Goal: Task Accomplishment & Management: Manage account settings

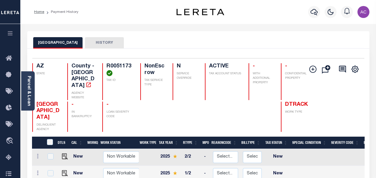
scroll to position [60, 0]
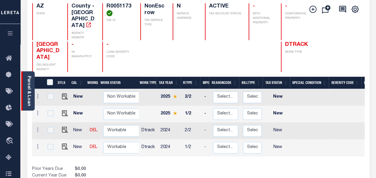
click at [29, 84] on link "Parcel & Loan" at bounding box center [29, 91] width 4 height 30
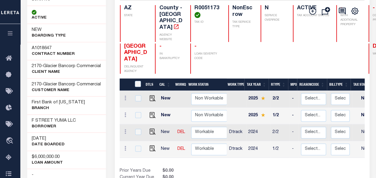
scroll to position [90, 0]
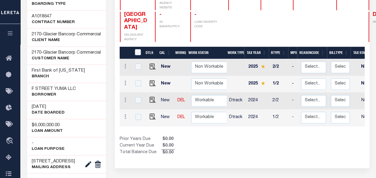
drag, startPoint x: 59, startPoint y: 120, endPoint x: 32, endPoint y: 119, distance: 26.4
click at [32, 110] on h3 "[DATE]" at bounding box center [48, 107] width 33 height 6
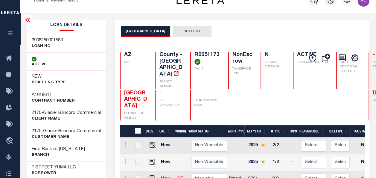
scroll to position [0, 0]
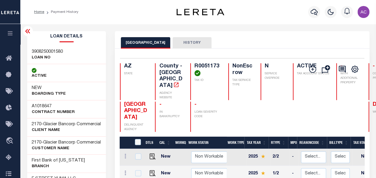
click at [28, 31] on icon at bounding box center [27, 31] width 5 height 4
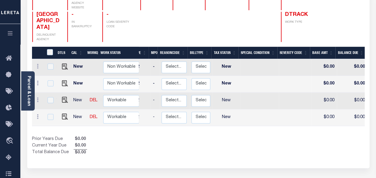
scroll to position [0, 49]
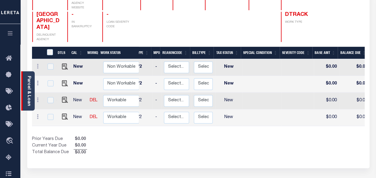
click at [31, 80] on link "Parcel & Loan" at bounding box center [29, 91] width 4 height 30
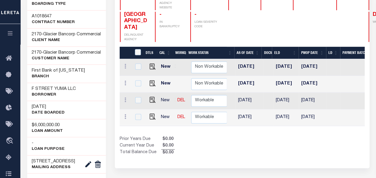
scroll to position [0, 315]
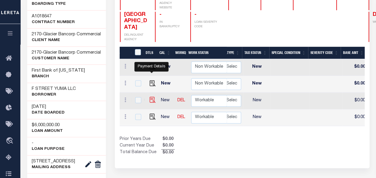
click at [150, 97] on img "" at bounding box center [153, 100] width 6 height 6
checkbox input "true"
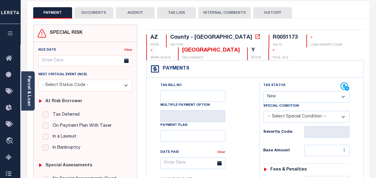
scroll to position [60, 0]
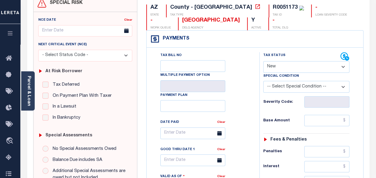
click at [282, 65] on select "- Select Status Code - Open Due/Unpaid Paid Incomplete No Tax Due Internal Refu…" at bounding box center [306, 67] width 86 height 12
select select "NTX"
click at [263, 61] on select "- Select Status Code - Open Due/Unpaid Paid Incomplete No Tax Due Internal Refu…" at bounding box center [306, 67] width 86 height 12
type input "[DATE]"
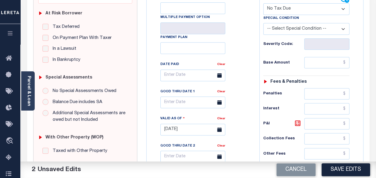
scroll to position [120, 0]
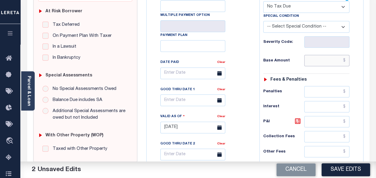
click at [316, 57] on input "text" at bounding box center [326, 60] width 45 height 11
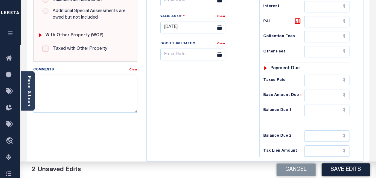
scroll to position [239, 0]
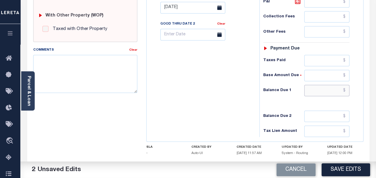
type input "$0.00"
click at [319, 85] on input "text" at bounding box center [326, 90] width 45 height 11
type input "$0.00"
click at [74, 72] on textarea "Comments" at bounding box center [85, 74] width 104 height 38
click at [56, 66] on textarea "Comments" at bounding box center [85, 74] width 104 height 38
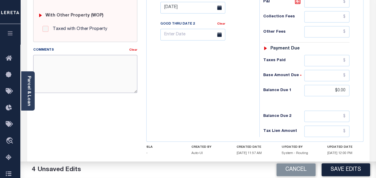
paste textarea "3908250001580"
type textarea "3908250001580"
click at [69, 71] on textarea "Comments" at bounding box center [85, 74] width 104 height 38
paste textarea "Taxes were due prior to the loan boarding – No Liability"
click at [59, 69] on textarea "Taxes were due prior to the loan boarding – No Liability" at bounding box center [85, 74] width 104 height 38
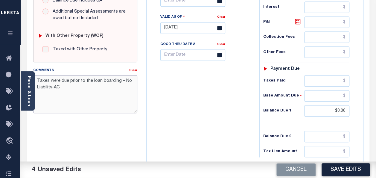
scroll to position [209, 0]
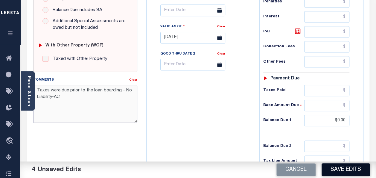
type textarea "Taxes were due prior to the loan boarding – No Liability-AC"
click at [339, 170] on button "Save Edits" at bounding box center [346, 169] width 48 height 13
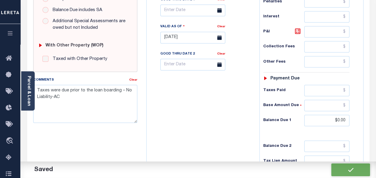
checkbox input "false"
type input "$0"
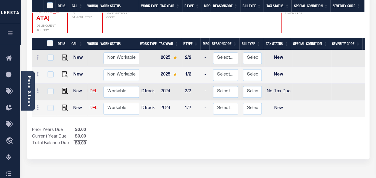
scroll to position [120, 0]
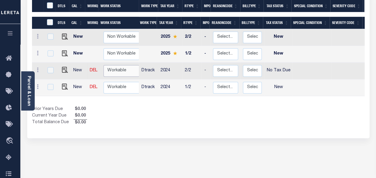
click at [124, 65] on select "Non Workable Workable" at bounding box center [122, 71] width 36 height 12
checkbox input "true"
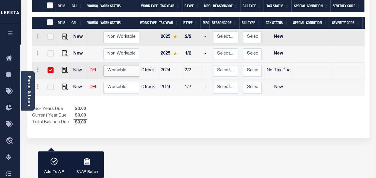
select select "true"
click at [104, 65] on select "Non Workable Workable" at bounding box center [122, 71] width 36 height 12
checkbox input "false"
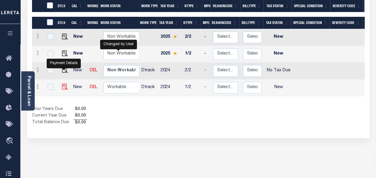
click at [62, 83] on img "" at bounding box center [65, 86] width 6 height 6
checkbox input "true"
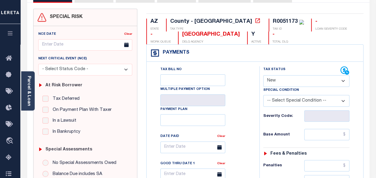
scroll to position [60, 0]
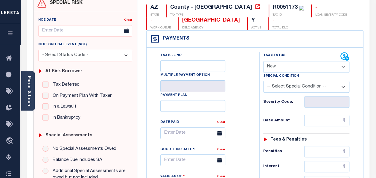
click at [279, 67] on select "- Select Status Code - Open Due/Unpaid Paid Incomplete No Tax Due Internal Refu…" at bounding box center [306, 67] width 86 height 12
select select "NTX"
click at [263, 61] on select "- Select Status Code - Open Due/Unpaid Paid Incomplete No Tax Due Internal Refu…" at bounding box center [306, 67] width 86 height 12
type input "[DATE]"
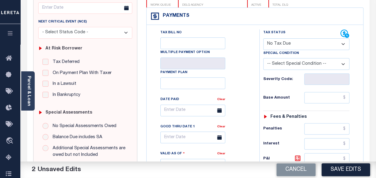
scroll to position [120, 0]
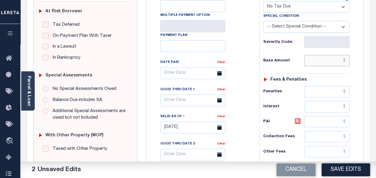
click at [320, 64] on input "text" at bounding box center [326, 60] width 45 height 11
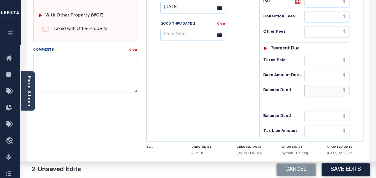
type input "$0.00"
click at [315, 89] on input "text" at bounding box center [326, 90] width 45 height 11
type input "$0.00"
click at [56, 63] on textarea "Comments" at bounding box center [85, 74] width 104 height 38
click at [76, 65] on textarea "Comments" at bounding box center [85, 74] width 104 height 38
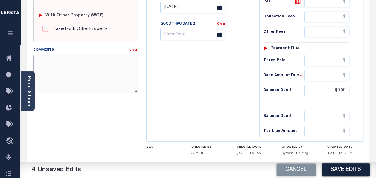
paste textarea "Taxes were due prior to the loan boarding – No Liability"
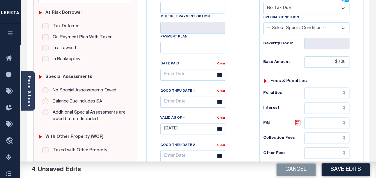
scroll to position [150, 0]
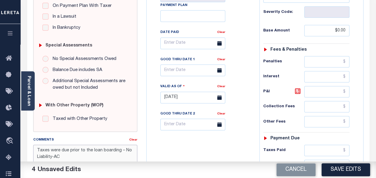
type textarea "Taxes were due prior to the loan boarding – No Liability-AC"
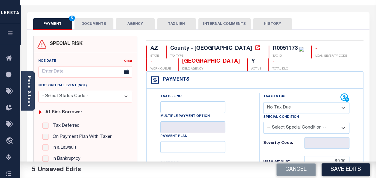
scroll to position [0, 0]
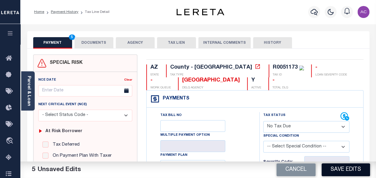
drag, startPoint x: 341, startPoint y: 168, endPoint x: 330, endPoint y: 146, distance: 25.3
click at [341, 168] on button "Save Edits" at bounding box center [346, 169] width 48 height 13
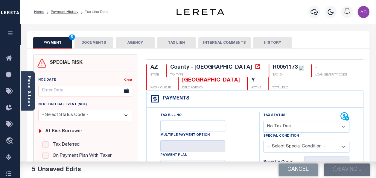
checkbox input "false"
type input "$0"
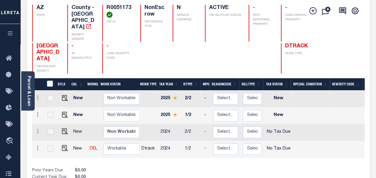
scroll to position [120, 0]
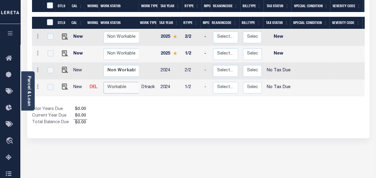
click at [120, 82] on select "Non Workable Workable" at bounding box center [122, 88] width 36 height 12
checkbox input "true"
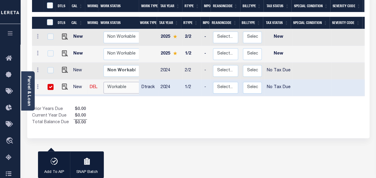
select select "true"
click at [104, 82] on select "Non Workable Workable" at bounding box center [122, 88] width 36 height 12
checkbox input "false"
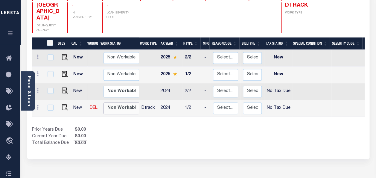
scroll to position [90, 0]
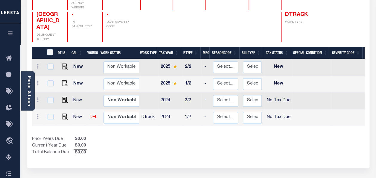
click at [112, 136] on div "Prior Years Due $0.00 Current Year Due $0.00 Total Balance Due $0.00" at bounding box center [115, 146] width 166 height 20
click at [87, 92] on td at bounding box center [94, 100] width 14 height 17
checkbox input "true"
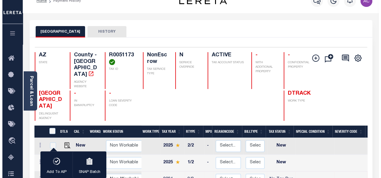
scroll to position [0, 0]
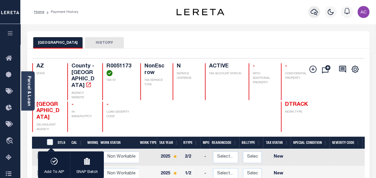
click at [313, 11] on icon "button" at bounding box center [314, 11] width 7 height 7
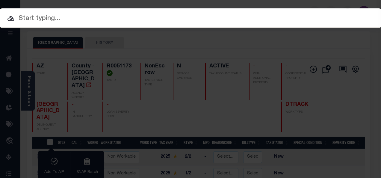
paste input "3908250001580"
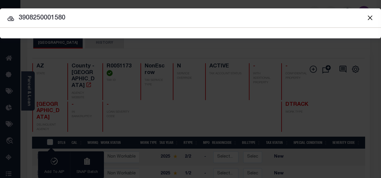
type input "3908250001580"
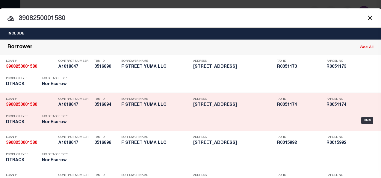
scroll to position [237, 0]
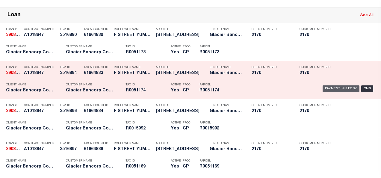
click at [332, 87] on div "Payment History" at bounding box center [340, 88] width 37 height 7
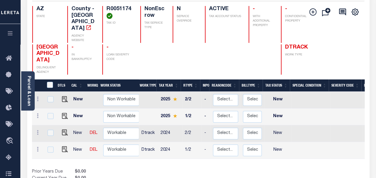
scroll to position [60, 0]
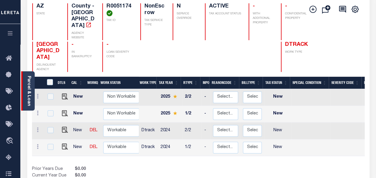
click at [27, 87] on link "Parcel & Loan" at bounding box center [29, 91] width 4 height 30
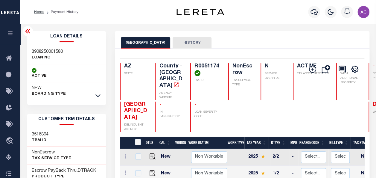
scroll to position [90, 0]
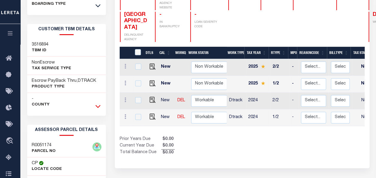
click at [100, 107] on icon at bounding box center [97, 106] width 5 height 6
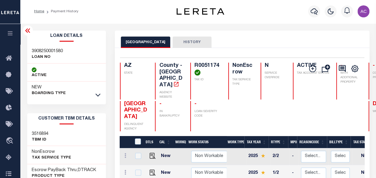
scroll to position [0, 0]
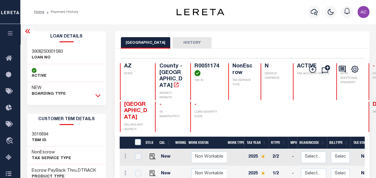
click at [97, 93] on icon at bounding box center [97, 95] width 5 height 6
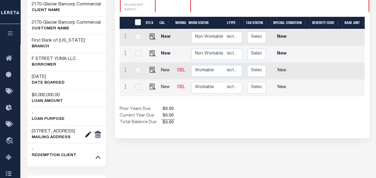
scroll to position [0, 84]
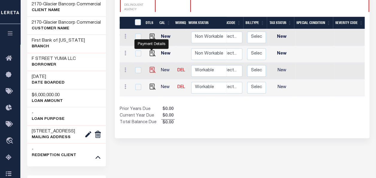
click at [151, 67] on img "" at bounding box center [153, 70] width 6 height 6
checkbox input "true"
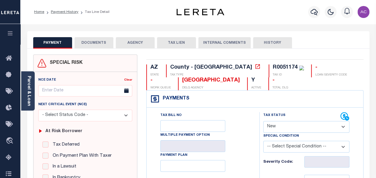
click at [281, 128] on select "- Select Status Code - Open Due/Unpaid Paid Incomplete No Tax Due Internal Refu…" at bounding box center [306, 127] width 86 height 12
select select "NTX"
click at [263, 121] on select "- Select Status Code - Open Due/Unpaid Paid Incomplete No Tax Due Internal Refu…" at bounding box center [306, 127] width 86 height 12
type input "[DATE]"
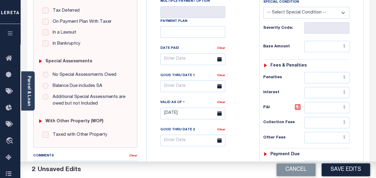
scroll to position [150, 0]
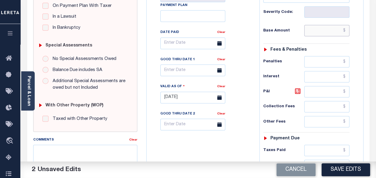
click at [316, 30] on input "text" at bounding box center [326, 30] width 45 height 11
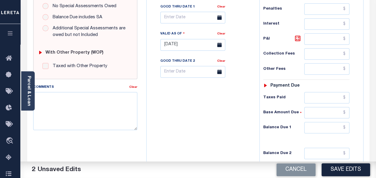
scroll to position [209, 0]
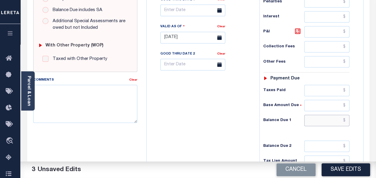
type input "$0.00"
click at [318, 115] on input "text" at bounding box center [326, 120] width 45 height 11
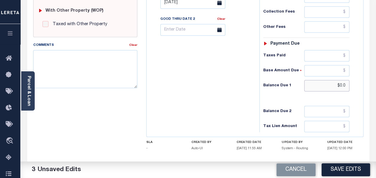
scroll to position [272, 0]
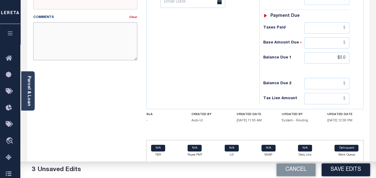
type input "$0.00"
click at [81, 35] on textarea "Comments" at bounding box center [85, 41] width 104 height 38
click at [78, 33] on textarea "Comments" at bounding box center [85, 41] width 104 height 38
paste textarea "Taxes were due prior to the loan boarding – No Liability-AC"
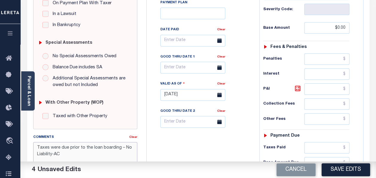
scroll to position [33, 0]
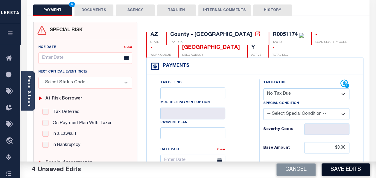
type textarea "Taxes were due prior to the loan boarding – No Liability-AC"
click at [340, 169] on button "Save Edits" at bounding box center [346, 169] width 48 height 13
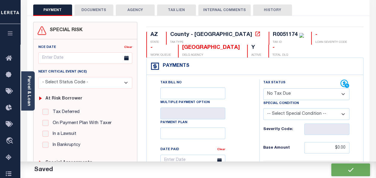
checkbox input "false"
type input "$0"
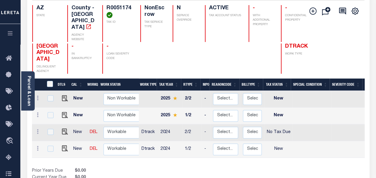
scroll to position [60, 0]
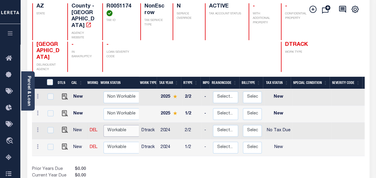
click at [133, 125] on select "Non Workable Workable" at bounding box center [122, 131] width 36 height 12
checkbox input "true"
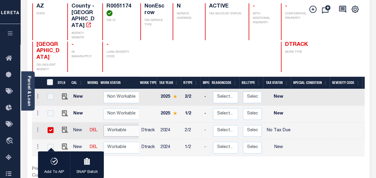
select select "true"
click at [104, 125] on select "Non Workable Workable" at bounding box center [122, 131] width 36 height 12
checkbox input "false"
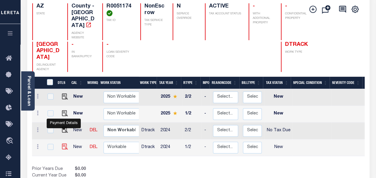
click at [63, 143] on img "" at bounding box center [65, 146] width 6 height 6
checkbox input "true"
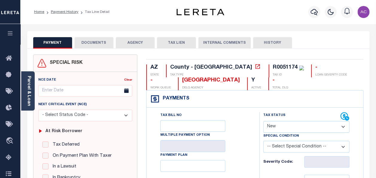
click at [289, 128] on select "- Select Status Code - Open Due/Unpaid Paid Incomplete No Tax Due Internal Refu…" at bounding box center [306, 127] width 86 height 12
select select "NTX"
click at [263, 121] on select "- Select Status Code - Open Due/Unpaid Paid Incomplete No Tax Due Internal Refu…" at bounding box center [306, 127] width 86 height 12
type input "[DATE]"
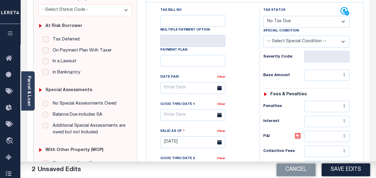
scroll to position [120, 0]
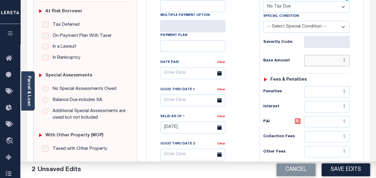
click at [318, 64] on input "text" at bounding box center [326, 60] width 45 height 11
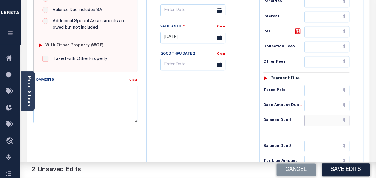
click at [311, 117] on input "text" at bounding box center [326, 120] width 45 height 11
type input "$0.00"
click at [90, 91] on textarea "Comments" at bounding box center [85, 104] width 104 height 38
paste textarea "Taxes were due prior to the loan boarding – No Liability-AC"
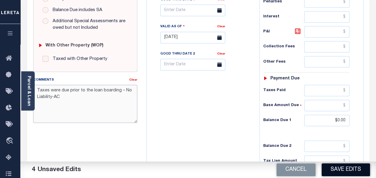
type textarea "Taxes were due prior to the loan boarding – No Liability-AC"
click at [351, 170] on button "Save Edits" at bounding box center [346, 169] width 48 height 13
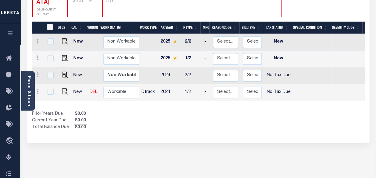
scroll to position [120, 0]
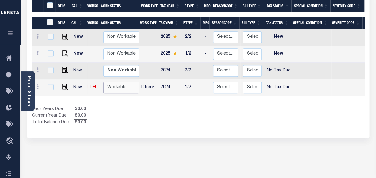
click at [125, 82] on select "Non Workable Workable" at bounding box center [122, 88] width 36 height 12
checkbox input "true"
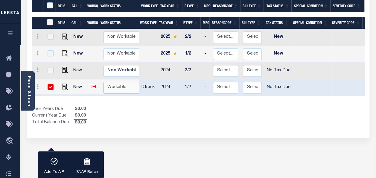
select select "true"
click at [104, 82] on select "Non Workable Workable" at bounding box center [122, 88] width 36 height 12
checkbox input "false"
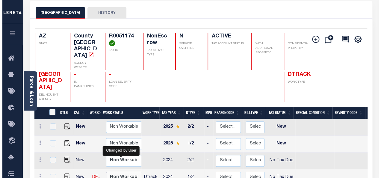
scroll to position [0, 0]
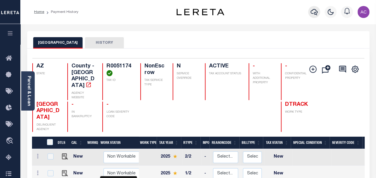
click at [313, 12] on icon "button" at bounding box center [314, 11] width 7 height 7
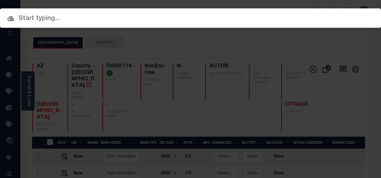
paste input "4708250038867 R0074776"
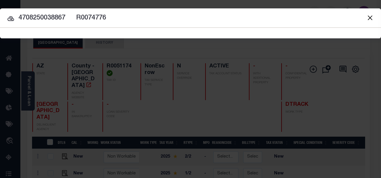
drag, startPoint x: 66, startPoint y: 17, endPoint x: 126, endPoint y: 18, distance: 60.4
click at [126, 18] on input "4708250038867 R0074776" at bounding box center [190, 18] width 381 height 10
type input "4708250038867"
click at [10, 19] on icon at bounding box center [10, 18] width 7 height 7
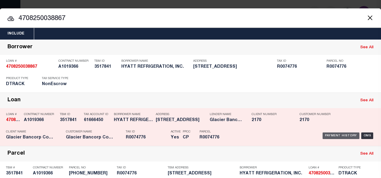
click at [339, 134] on div "Payment History" at bounding box center [340, 135] width 37 height 7
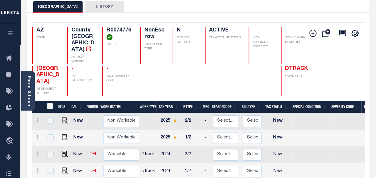
scroll to position [90, 0]
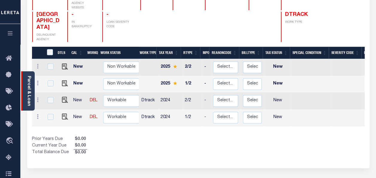
click at [31, 84] on div "Parcel & Loan" at bounding box center [27, 90] width 13 height 39
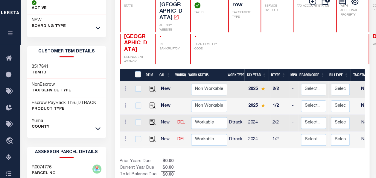
scroll to position [0, 0]
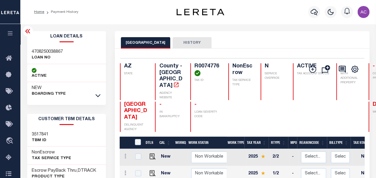
click at [95, 95] on div at bounding box center [98, 95] width 7 height 7
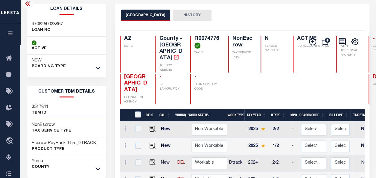
scroll to position [60, 0]
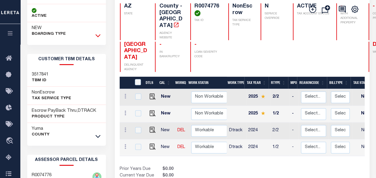
click at [100, 34] on icon at bounding box center [97, 35] width 5 height 6
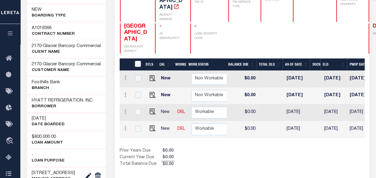
scroll to position [0, 0]
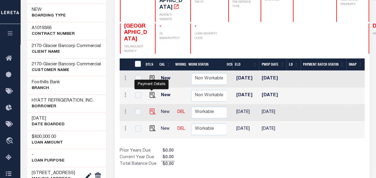
click at [151, 108] on img "" at bounding box center [153, 111] width 6 height 6
checkbox input "true"
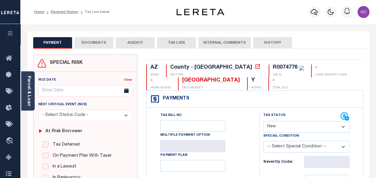
click at [281, 126] on select "- Select Status Code - Open Due/Unpaid Paid Incomplete No Tax Due Internal Refu…" at bounding box center [306, 127] width 86 height 12
select select "NTX"
click at [263, 121] on select "- Select Status Code - Open Due/Unpaid Paid Incomplete No Tax Due Internal Refu…" at bounding box center [306, 127] width 86 height 12
type input "[DATE]"
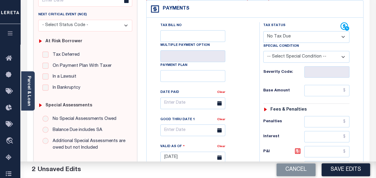
scroll to position [150, 0]
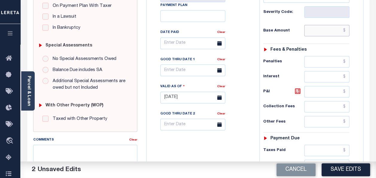
click at [308, 34] on input "text" at bounding box center [326, 30] width 45 height 11
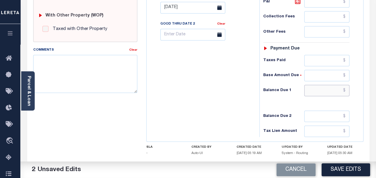
type input "$0.00"
click at [317, 87] on input "text" at bounding box center [326, 90] width 45 height 11
type input "$0.00"
click at [92, 69] on textarea "Comments" at bounding box center [85, 74] width 104 height 38
click at [76, 65] on textarea "Comments" at bounding box center [85, 74] width 104 height 38
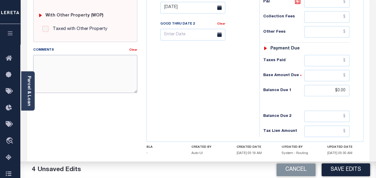
paste textarea "Taxes were due prior to the loan boarding – No Liability-AC"
type textarea "Taxes were due prior to the loan boarding – No Liability-AC"
click at [350, 169] on button "Save Edits" at bounding box center [346, 169] width 48 height 13
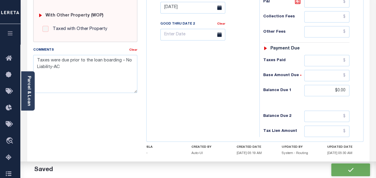
checkbox input "false"
type input "$0"
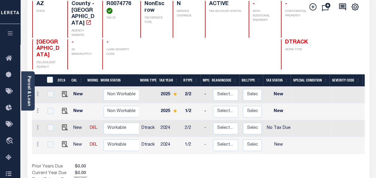
scroll to position [90, 0]
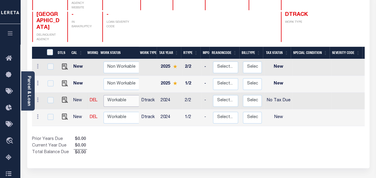
click at [114, 95] on select "Non Workable Workable" at bounding box center [122, 101] width 36 height 12
checkbox input "true"
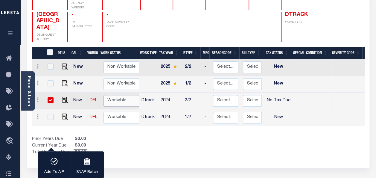
select select "true"
click at [104, 95] on select "Non Workable Workable" at bounding box center [122, 101] width 36 height 12
checkbox input "false"
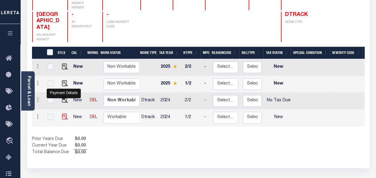
click at [63, 113] on img "" at bounding box center [65, 116] width 6 height 6
checkbox input "true"
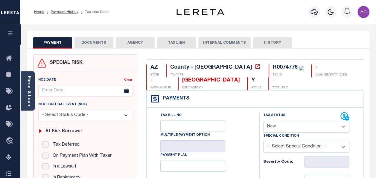
click at [282, 125] on select "- Select Status Code - Open Due/Unpaid Paid Incomplete No Tax Due Internal Refu…" at bounding box center [306, 127] width 86 height 12
select select "NTX"
click at [263, 121] on select "- Select Status Code - Open Due/Unpaid Paid Incomplete No Tax Due Internal Refu…" at bounding box center [306, 127] width 86 height 12
type input "[DATE]"
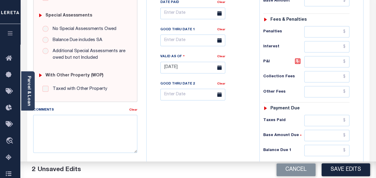
scroll to position [120, 0]
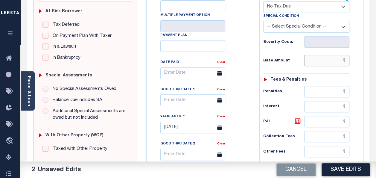
click at [318, 63] on input "text" at bounding box center [326, 60] width 45 height 11
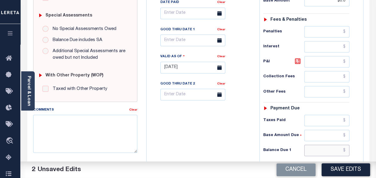
click at [322, 150] on input "text" at bounding box center [326, 149] width 45 height 11
type input "$0.00"
click at [75, 124] on textarea "Comments" at bounding box center [85, 134] width 104 height 38
paste textarea "Taxes were due prior to the loan boarding – No Liability-AC"
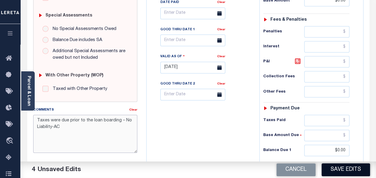
type textarea "Taxes were due prior to the loan boarding – No Liability-AC"
click at [343, 171] on button "Save Edits" at bounding box center [346, 169] width 48 height 13
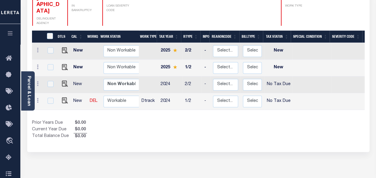
scroll to position [120, 0]
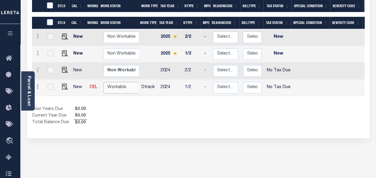
click at [122, 82] on select "Non Workable Workable" at bounding box center [122, 88] width 36 height 12
checkbox input "true"
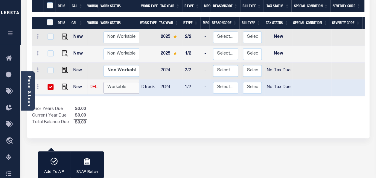
select select "true"
click at [104, 82] on select "Non Workable Workable" at bounding box center [122, 88] width 36 height 12
checkbox input "false"
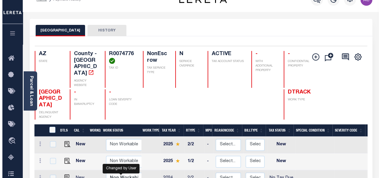
scroll to position [0, 0]
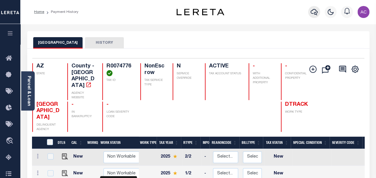
click at [312, 11] on icon "button" at bounding box center [314, 12] width 7 height 6
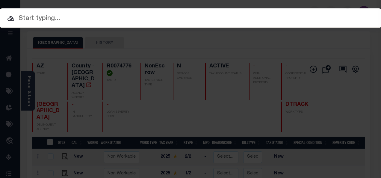
paste input "4707250038562 R0107796"
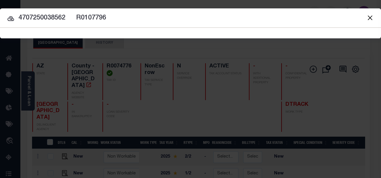
drag, startPoint x: 66, startPoint y: 18, endPoint x: 162, endPoint y: 22, distance: 96.1
click at [162, 22] on input "4707250038562 R0107796" at bounding box center [190, 18] width 381 height 10
type input "4707250038562"
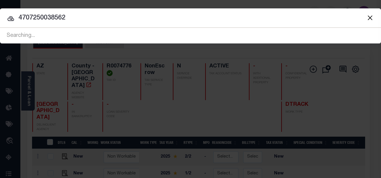
click at [11, 19] on icon at bounding box center [10, 18] width 7 height 7
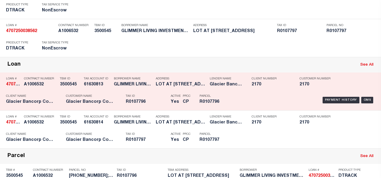
scroll to position [90, 0]
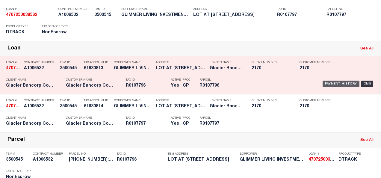
click at [331, 83] on div "Payment History" at bounding box center [340, 83] width 37 height 7
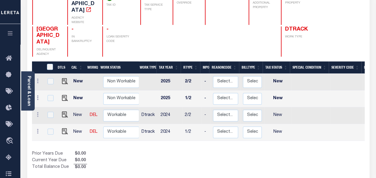
scroll to position [90, 0]
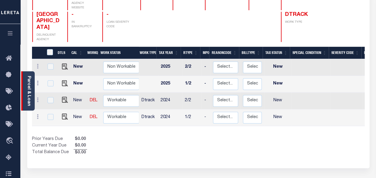
click at [27, 83] on link "Parcel & Loan" at bounding box center [29, 91] width 4 height 30
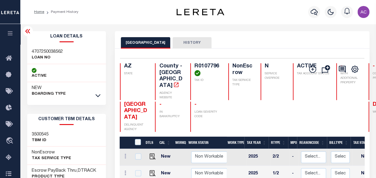
click at [88, 92] on div "NEW BOARDING TYPE" at bounding box center [66, 91] width 79 height 18
click at [98, 96] on icon at bounding box center [97, 95] width 5 height 6
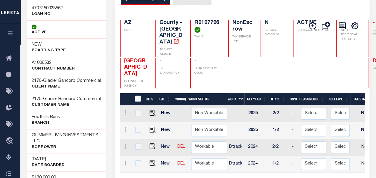
scroll to position [90, 0]
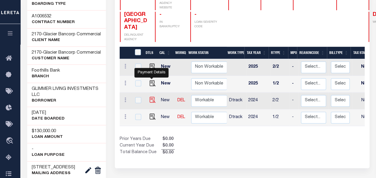
click at [151, 97] on img "" at bounding box center [153, 100] width 6 height 6
checkbox input "true"
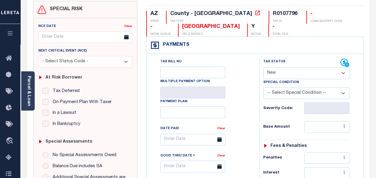
scroll to position [60, 0]
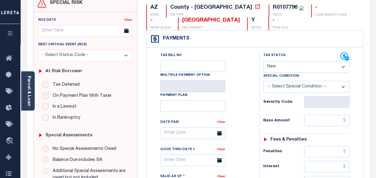
click at [287, 63] on select "- Select Status Code - Open Due/Unpaid Paid Incomplete No Tax Due Internal Refu…" at bounding box center [306, 67] width 86 height 12
select select "NTX"
click at [263, 61] on select "- Select Status Code - Open Due/Unpaid Paid Incomplete No Tax Due Internal Refu…" at bounding box center [306, 67] width 86 height 12
type input "[DATE]"
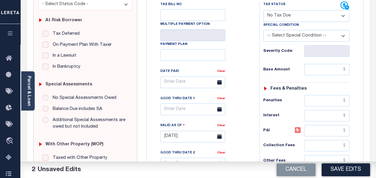
scroll to position [120, 0]
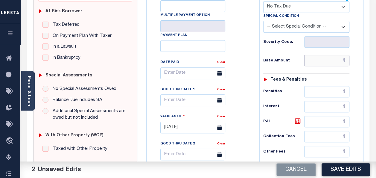
click at [324, 61] on input "text" at bounding box center [326, 60] width 45 height 11
drag, startPoint x: 324, startPoint y: 59, endPoint x: 398, endPoint y: 64, distance: 73.7
click at [376, 64] on html "Home Payment History Tax Line Detail" at bounding box center [188, 106] width 376 height 452
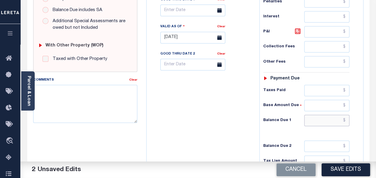
type input "$0.00"
click at [321, 118] on input "text" at bounding box center [326, 120] width 45 height 11
type input "$0.00"
click at [95, 106] on textarea "Comments" at bounding box center [85, 104] width 104 height 38
paste textarea "Taxes were due prior to the loan boarding – No Liability-AC"
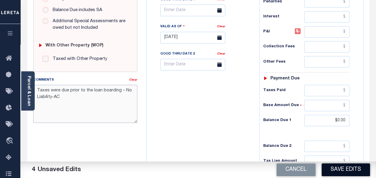
type textarea "Taxes were due prior to the loan boarding – No Liability-AC"
click at [350, 169] on button "Save Edits" at bounding box center [346, 169] width 48 height 13
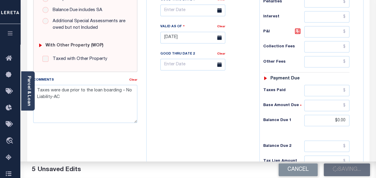
checkbox input "false"
type input "$0"
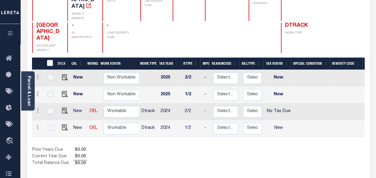
scroll to position [120, 0]
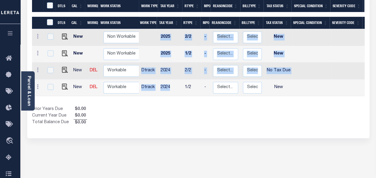
drag, startPoint x: 179, startPoint y: 74, endPoint x: 114, endPoint y: 75, distance: 65.5
click at [114, 75] on div "DTLS CAL WorkQ Work Status Work Type Tax Year RType MPO ReasonCode BillType Tax…" at bounding box center [198, 62] width 333 height 67
click at [27, 80] on link "Parcel & Loan" at bounding box center [29, 91] width 4 height 30
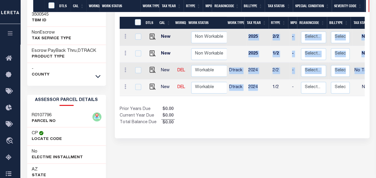
scroll to position [119, 0]
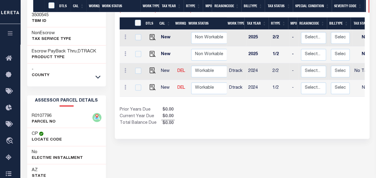
click at [101, 77] on div "- County" at bounding box center [66, 72] width 79 height 18
click at [96, 75] on icon at bounding box center [97, 77] width 5 height 6
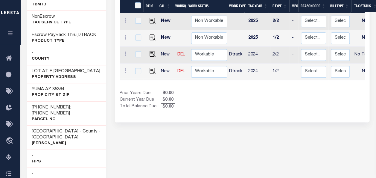
scroll to position [48, 0]
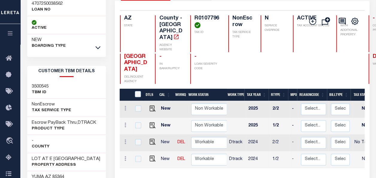
click at [91, 48] on div "NEW BOARDING TYPE" at bounding box center [66, 43] width 79 height 18
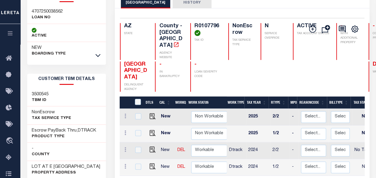
scroll to position [0, 0]
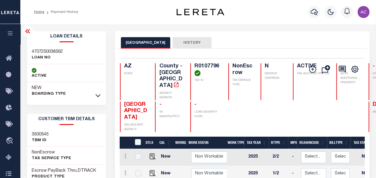
click at [94, 97] on div "NEW BOARDING TYPE" at bounding box center [66, 91] width 79 height 18
click at [98, 94] on icon at bounding box center [97, 95] width 5 height 6
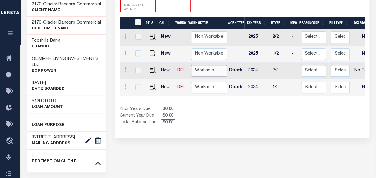
click at [212, 65] on select "Non Workable Workable" at bounding box center [209, 71] width 36 height 12
checkbox input "true"
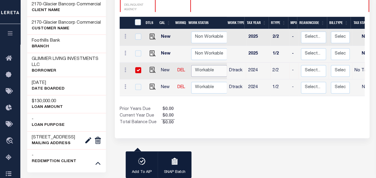
select select "true"
click at [191, 65] on select "Non Workable Workable" at bounding box center [209, 71] width 36 height 12
checkbox input "false"
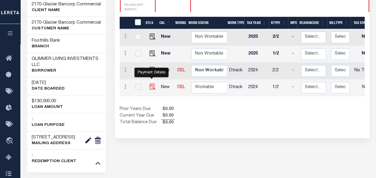
click at [150, 83] on img "" at bounding box center [153, 86] width 6 height 6
checkbox input "true"
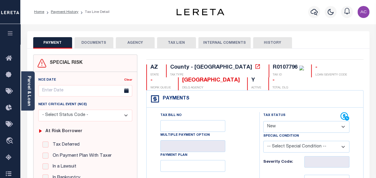
click at [284, 127] on select "- Select Status Code - Open Due/Unpaid Paid Incomplete No Tax Due Internal Refu…" at bounding box center [306, 127] width 86 height 12
select select "NTX"
click at [263, 121] on select "- Select Status Code - Open Due/Unpaid Paid Incomplete No Tax Due Internal Refu…" at bounding box center [306, 127] width 86 height 12
type input "[DATE]"
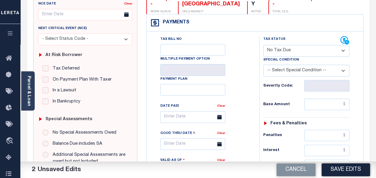
scroll to position [120, 0]
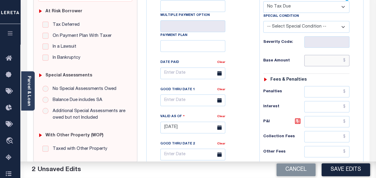
click at [312, 59] on input "text" at bounding box center [326, 60] width 45 height 11
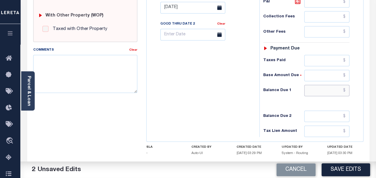
click at [316, 87] on input "text" at bounding box center [326, 90] width 45 height 11
type input "$0.00"
click at [90, 76] on textarea "Comments" at bounding box center [85, 74] width 104 height 38
type input "$0.00"
paste textarea "Taxes were due prior to the loan boarding – No Liability-AC"
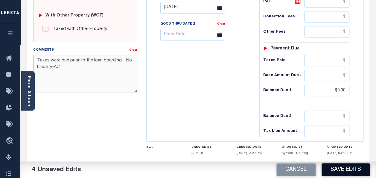
type textarea "Taxes were due prior to the loan boarding – No Liability-AC"
click at [343, 169] on button "Save Edits" at bounding box center [346, 169] width 48 height 13
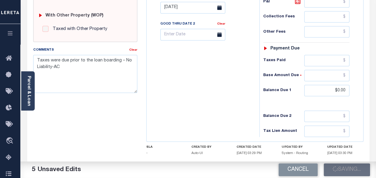
checkbox input "false"
type input "$0"
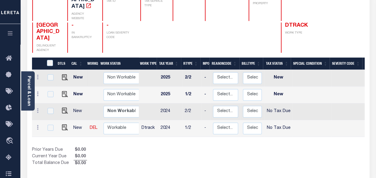
scroll to position [90, 0]
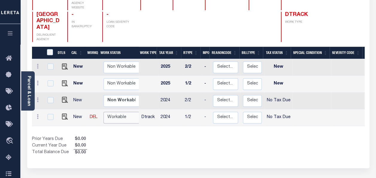
click at [120, 112] on select "Non Workable Workable" at bounding box center [122, 118] width 36 height 12
checkbox input "true"
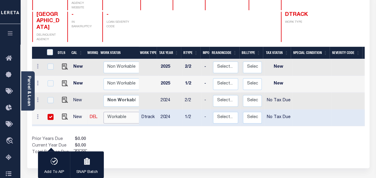
select select "true"
click at [104, 112] on select "Non Workable Workable" at bounding box center [122, 118] width 36 height 12
checkbox input "false"
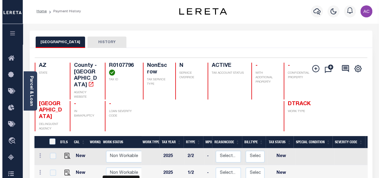
scroll to position [0, 0]
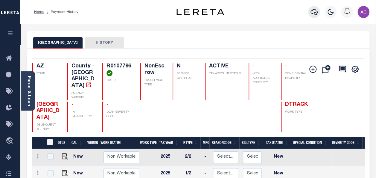
click at [312, 11] on icon "button" at bounding box center [314, 11] width 7 height 7
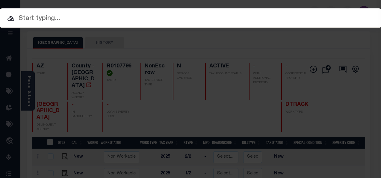
paste input "4707250038562"
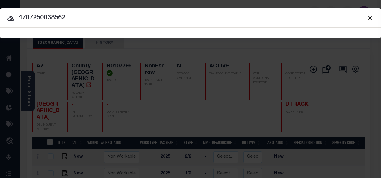
type input "4707250038562"
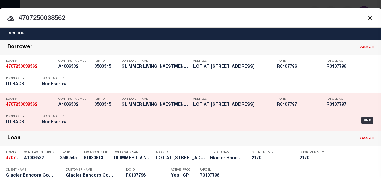
scroll to position [123, 0]
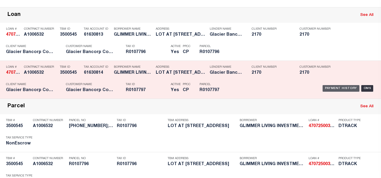
click at [324, 88] on div "Payment History" at bounding box center [340, 88] width 37 height 7
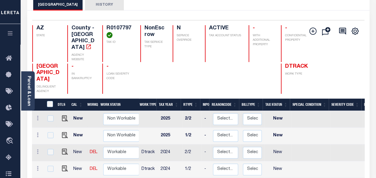
scroll to position [90, 0]
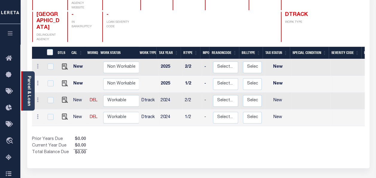
click at [28, 81] on link "Parcel & Loan" at bounding box center [29, 91] width 4 height 30
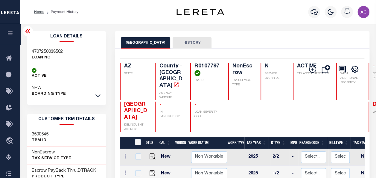
click at [93, 96] on div "NEW BOARDING TYPE" at bounding box center [66, 91] width 79 height 18
click at [96, 95] on icon at bounding box center [97, 95] width 5 height 6
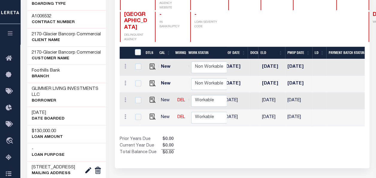
scroll to position [0, 136]
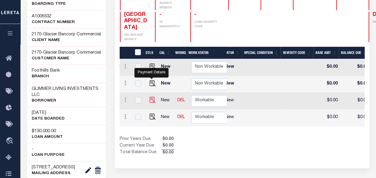
click at [152, 97] on img "" at bounding box center [153, 100] width 6 height 6
checkbox input "true"
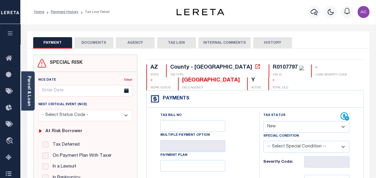
click at [279, 124] on select "- Select Status Code - Open Due/Unpaid Paid Incomplete No Tax Due Internal Refu…" at bounding box center [306, 127] width 86 height 12
select select "NTX"
click at [263, 121] on select "- Select Status Code - Open Due/Unpaid Paid Incomplete No Tax Due Internal Refu…" at bounding box center [306, 127] width 86 height 12
type input "[DATE]"
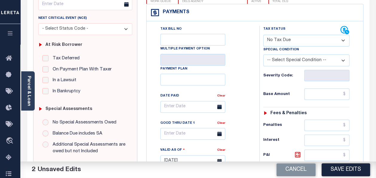
scroll to position [90, 0]
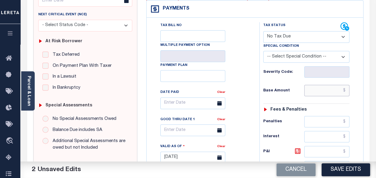
click at [317, 90] on input "text" at bounding box center [326, 90] width 45 height 11
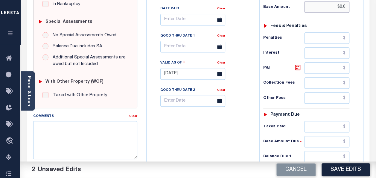
scroll to position [209, 0]
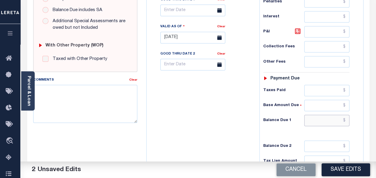
type input "$0.00"
click at [317, 120] on input "text" at bounding box center [326, 120] width 45 height 11
type input "$0.00"
click at [74, 85] on textarea "Comments" at bounding box center [85, 104] width 104 height 38
paste textarea "Taxes were due prior to the loan boarding – No Liability-AC"
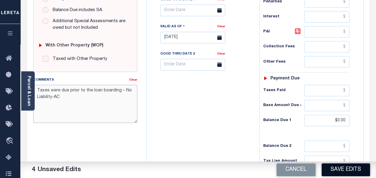
type textarea "Taxes were due prior to the loan boarding – No Liability-AC"
click at [348, 168] on button "Save Edits" at bounding box center [346, 169] width 48 height 13
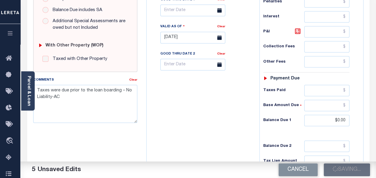
checkbox input "false"
type input "$0"
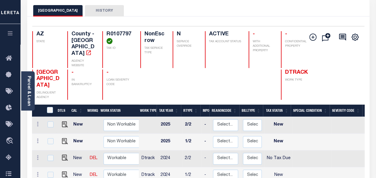
scroll to position [90, 0]
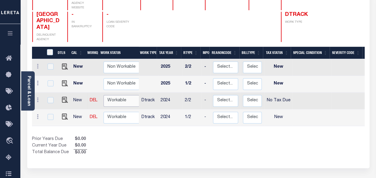
click at [115, 95] on select "Non Workable Workable" at bounding box center [122, 101] width 36 height 12
checkbox input "true"
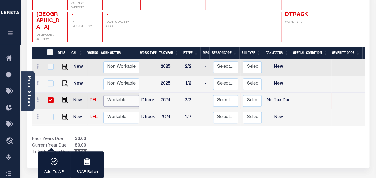
select select "true"
click at [104, 95] on select "Non Workable Workable" at bounding box center [122, 101] width 36 height 12
checkbox input "false"
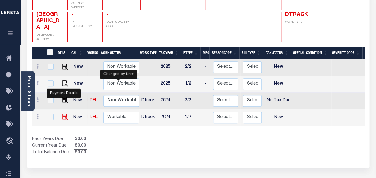
click at [65, 113] on img "" at bounding box center [65, 116] width 6 height 6
checkbox input "true"
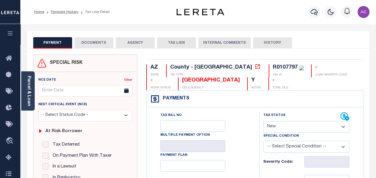
click at [281, 127] on select "- Select Status Code - Open Due/Unpaid Paid Incomplete No Tax Due Internal Refu…" at bounding box center [306, 127] width 86 height 12
select select "NTX"
click at [263, 121] on select "- Select Status Code - Open Due/Unpaid Paid Incomplete No Tax Due Internal Refu…" at bounding box center [306, 127] width 86 height 12
type input "[DATE]"
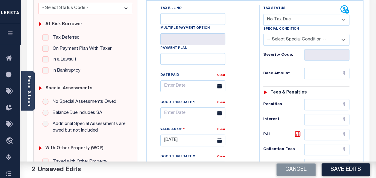
scroll to position [120, 0]
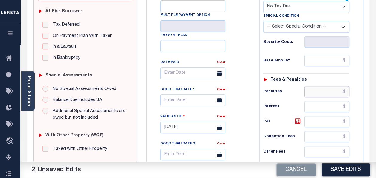
click at [318, 95] on input "text" at bounding box center [326, 91] width 45 height 11
click at [309, 60] on input "text" at bounding box center [326, 60] width 45 height 11
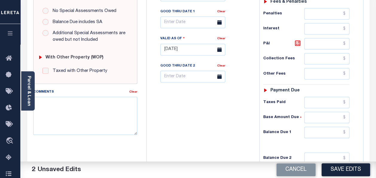
scroll to position [239, 0]
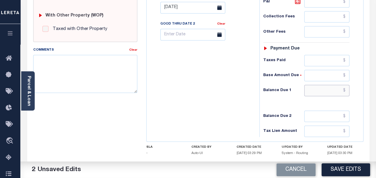
type input "$0.00"
click at [328, 86] on input "text" at bounding box center [326, 90] width 45 height 11
type input "$0.00"
click at [66, 63] on textarea "Comments" at bounding box center [85, 74] width 104 height 38
paste textarea "Taxes were due prior to the loan boarding – No Liability-AC"
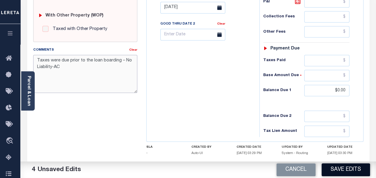
type textarea "Taxes were due prior to the loan boarding – No Liability-AC"
click at [353, 168] on button "Save Edits" at bounding box center [346, 169] width 48 height 13
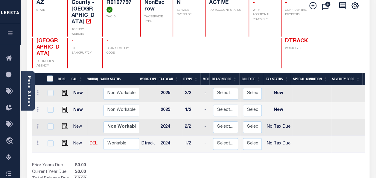
scroll to position [90, 0]
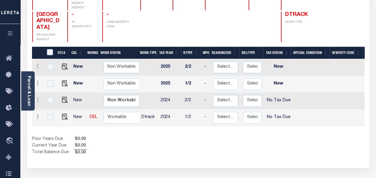
click at [120, 109] on td "Non Workable Workable" at bounding box center [122, 117] width 42 height 17
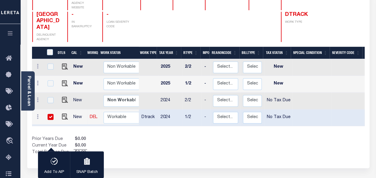
checkbox input "true"
click at [117, 112] on select "Non Workable Workable" at bounding box center [122, 118] width 36 height 12
checkbox input "false"
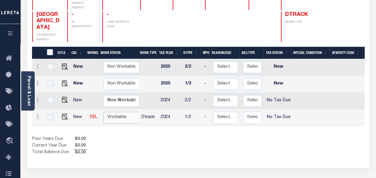
select select "true"
click at [104, 112] on select "Non Workable Workable" at bounding box center [122, 118] width 36 height 12
checkbox input "true"
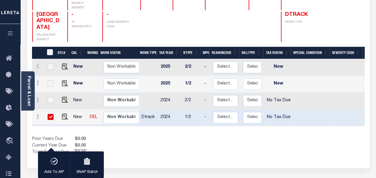
click at [159, 136] on div "Prior Years Due $0.00 Current Year Due $0.00 Total Balance Due $0.00" at bounding box center [115, 146] width 166 height 20
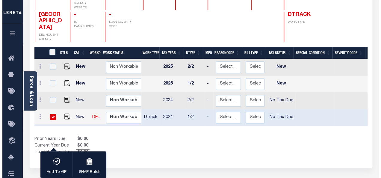
scroll to position [0, 0]
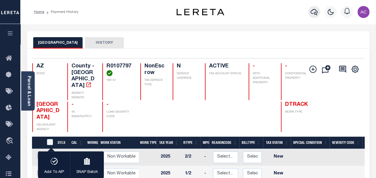
click at [316, 13] on button "button" at bounding box center [314, 12] width 12 height 12
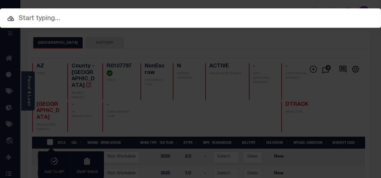
paste input "3449825051370 R0354619"
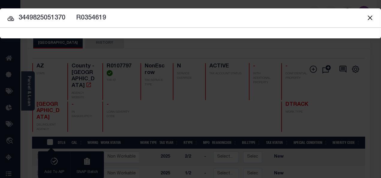
drag, startPoint x: 66, startPoint y: 17, endPoint x: 173, endPoint y: 21, distance: 106.9
click at [173, 21] on input "3449825051370 R0354619" at bounding box center [190, 18] width 381 height 10
type input "3449825051370"
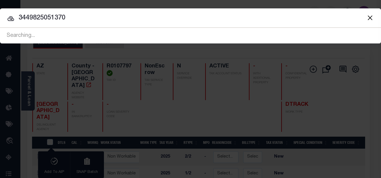
click at [9, 17] on icon at bounding box center [10, 18] width 7 height 5
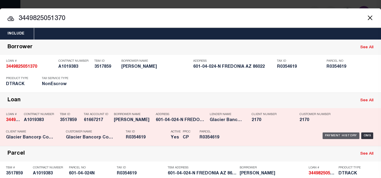
click at [331, 135] on div "Payment History" at bounding box center [340, 135] width 37 height 7
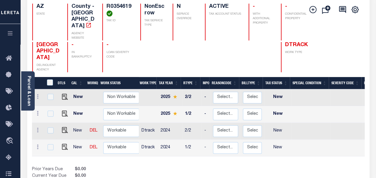
scroll to position [60, 0]
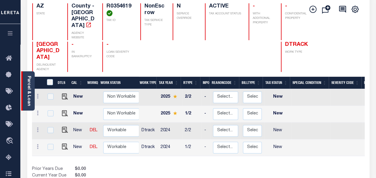
click at [29, 85] on link "Parcel & Loan" at bounding box center [29, 91] width 4 height 30
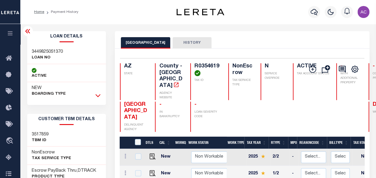
click at [97, 95] on icon at bounding box center [97, 95] width 5 height 6
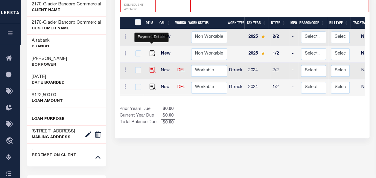
click at [150, 67] on img "" at bounding box center [153, 70] width 6 height 6
checkbox input "true"
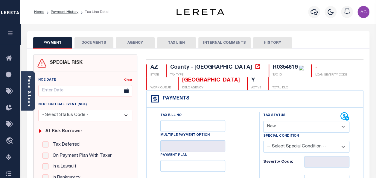
click at [286, 131] on select "- Select Status Code - Open Due/Unpaid Paid Incomplete No Tax Due Internal Refu…" at bounding box center [306, 127] width 86 height 12
select select "NTX"
click at [263, 121] on select "- Select Status Code - Open Due/Unpaid Paid Incomplete No Tax Due Internal Refu…" at bounding box center [306, 127] width 86 height 12
type input "[DATE]"
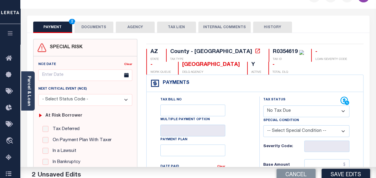
scroll to position [90, 0]
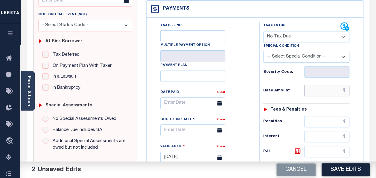
click at [311, 92] on input "text" at bounding box center [326, 90] width 45 height 11
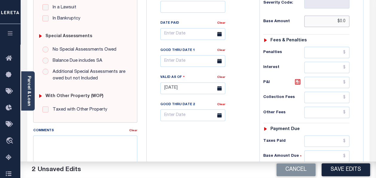
scroll to position [179, 0]
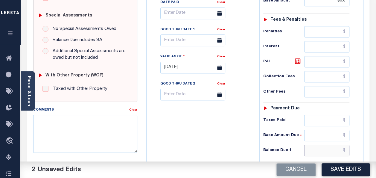
type input "$0.00"
click at [319, 147] on input "text" at bounding box center [326, 149] width 45 height 11
type input "$0.00"
click at [54, 126] on textarea "Comments" at bounding box center [85, 134] width 104 height 38
paste textarea "Taxes were due prior to the loan boarding – No Liability-AC"
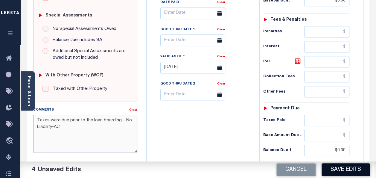
type textarea "Taxes were due prior to the loan boarding – No Liability-AC"
click at [337, 165] on button "Save Edits" at bounding box center [346, 169] width 48 height 13
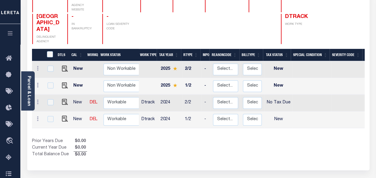
scroll to position [120, 0]
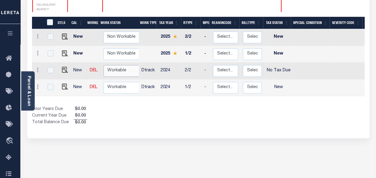
click at [118, 65] on select "Non Workable Workable" at bounding box center [122, 71] width 36 height 12
checkbox input "true"
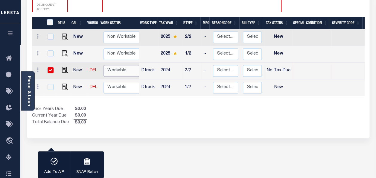
select select "true"
click at [104, 65] on select "Non Workable Workable" at bounding box center [122, 71] width 36 height 12
checkbox input "false"
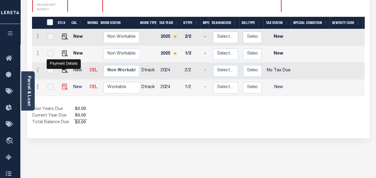
click at [63, 83] on img "" at bounding box center [65, 86] width 6 height 6
checkbox input "true"
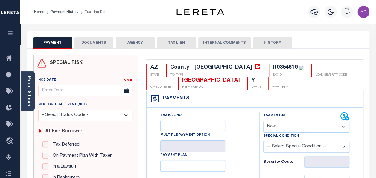
click at [277, 125] on select "- Select Status Code - Open Due/Unpaid Paid Incomplete No Tax Due Internal Refu…" at bounding box center [306, 127] width 86 height 12
select select "NTX"
click at [263, 121] on select "- Select Status Code - Open Due/Unpaid Paid Incomplete No Tax Due Internal Refu…" at bounding box center [306, 127] width 86 height 12
type input "[DATE]"
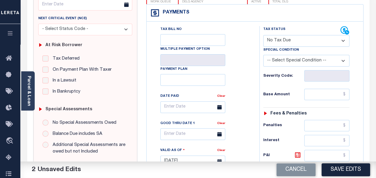
scroll to position [90, 0]
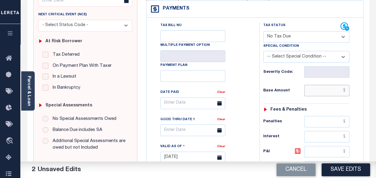
click at [321, 93] on input "text" at bounding box center [326, 90] width 45 height 11
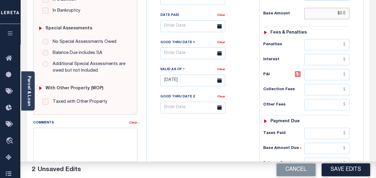
scroll to position [179, 0]
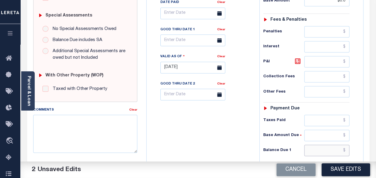
type input "$0.00"
click at [319, 146] on input "text" at bounding box center [326, 149] width 45 height 11
type input "$0.00"
click at [111, 130] on textarea "Comments" at bounding box center [85, 134] width 104 height 38
paste textarea "Taxes were due prior to the loan boarding – No Liability-AC"
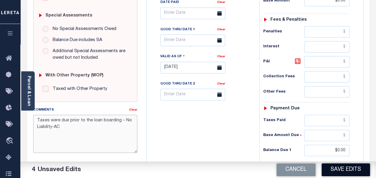
type textarea "Taxes were due prior to the loan boarding – No Liability-AC"
click at [349, 169] on button "Save Edits" at bounding box center [346, 169] width 48 height 13
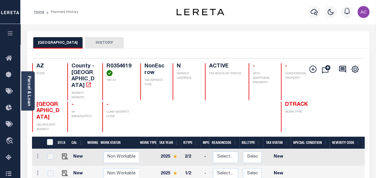
scroll to position [90, 0]
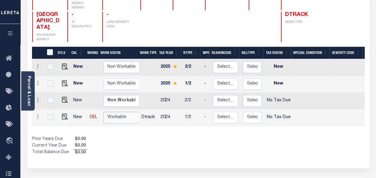
click at [122, 112] on select "Non Workable Workable" at bounding box center [122, 118] width 36 height 12
checkbox input "true"
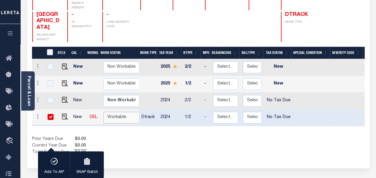
select select "true"
click at [104, 112] on select "Non Workable Workable" at bounding box center [122, 118] width 36 height 12
checkbox input "false"
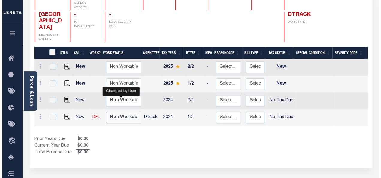
scroll to position [0, 0]
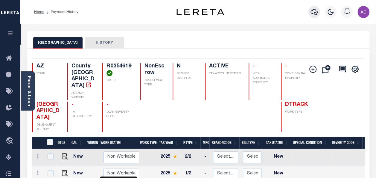
click at [313, 12] on icon "button" at bounding box center [314, 11] width 7 height 7
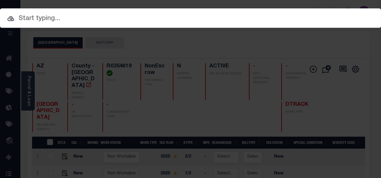
paste input "910013259162 02010203"
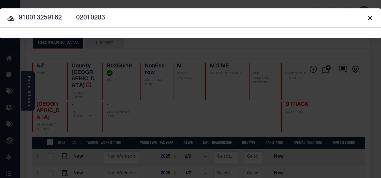
drag, startPoint x: 60, startPoint y: 17, endPoint x: 174, endPoint y: 23, distance: 113.8
click at [174, 23] on div "Include Loans TBM Customers Borrowers Payments (Lender Non-Disb) Payments (Lend…" at bounding box center [190, 23] width 381 height 30
type input "910013259162"
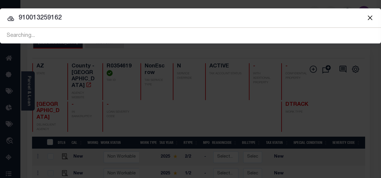
click at [8, 18] on icon at bounding box center [10, 18] width 7 height 5
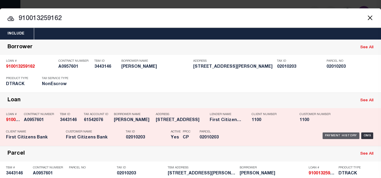
click at [336, 134] on div "Payment History" at bounding box center [340, 135] width 37 height 7
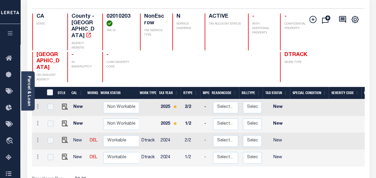
scroll to position [60, 0]
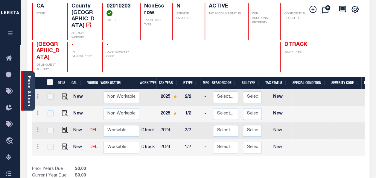
click at [22, 81] on div "Parcel & Loan" at bounding box center [27, 90] width 13 height 39
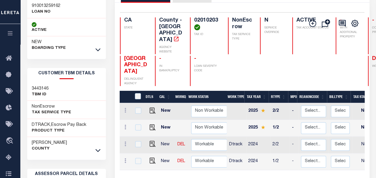
scroll to position [0, 0]
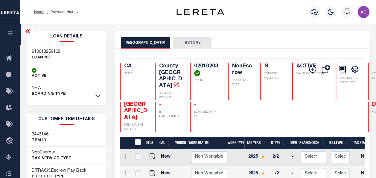
click at [95, 92] on div at bounding box center [98, 95] width 7 height 7
click at [95, 95] on link at bounding box center [98, 95] width 7 height 4
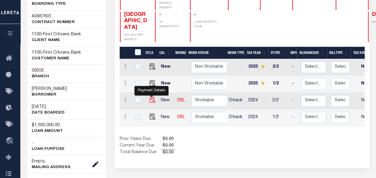
click at [150, 97] on img "" at bounding box center [153, 100] width 6 height 6
checkbox input "true"
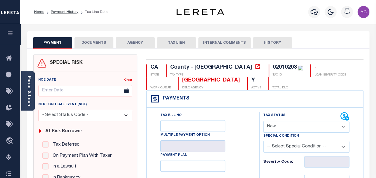
click at [287, 122] on select "- Select Status Code - Open Due/Unpaid Paid Incomplete No Tax Due Internal Refu…" at bounding box center [306, 127] width 86 height 12
select select "NTX"
click at [263, 121] on select "- Select Status Code - Open Due/Unpaid Paid Incomplete No Tax Due Internal Refu…" at bounding box center [306, 127] width 86 height 12
type input "[DATE]"
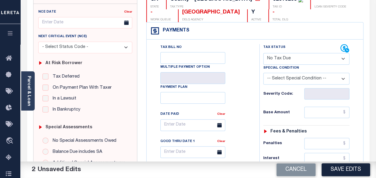
scroll to position [90, 0]
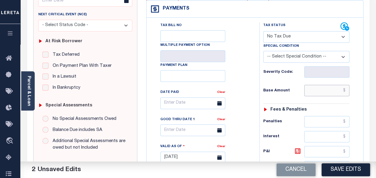
click at [316, 93] on input "text" at bounding box center [326, 90] width 45 height 11
type input "$"
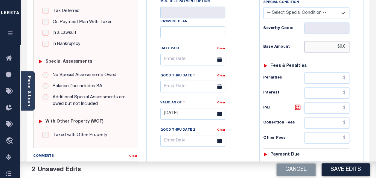
scroll to position [179, 0]
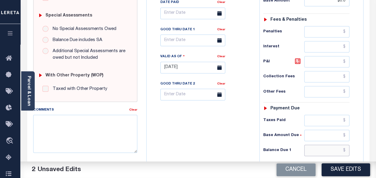
type input "$0.00"
click at [330, 147] on input "text" at bounding box center [326, 149] width 45 height 11
type input "$0.00"
click at [67, 126] on textarea "Comments" at bounding box center [85, 134] width 104 height 38
paste textarea "Taxes were due prior to the loan boarding – No Liability-AC"
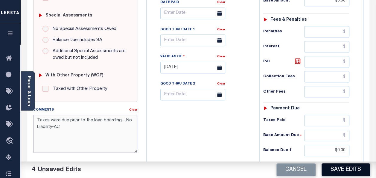
type textarea "Taxes were due prior to the loan boarding – No Liability-AC"
click at [354, 174] on button "Save Edits" at bounding box center [346, 169] width 48 height 13
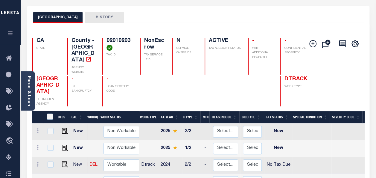
scroll to position [60, 0]
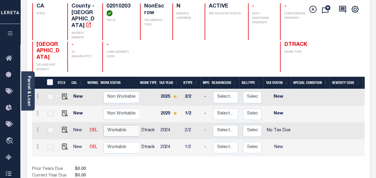
click at [118, 125] on select "Non Workable Workable" at bounding box center [122, 131] width 36 height 12
checkbox input "true"
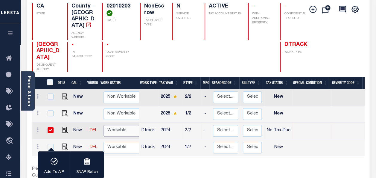
select select "true"
click at [104, 125] on select "Non Workable Workable" at bounding box center [122, 131] width 36 height 12
checkbox input "false"
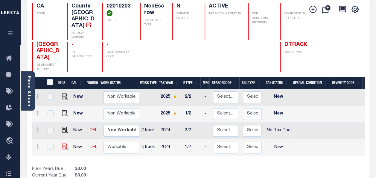
click at [63, 143] on img at bounding box center [65, 146] width 6 height 6
checkbox input "true"
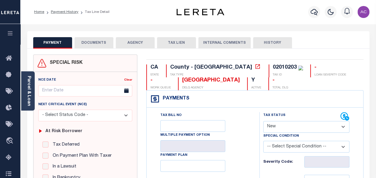
click at [278, 126] on select "- Select Status Code - Open Due/Unpaid Paid Incomplete No Tax Due Internal Refu…" at bounding box center [306, 127] width 86 height 12
select select "NTX"
click at [263, 121] on select "- Select Status Code - Open Due/Unpaid Paid Incomplete No Tax Due Internal Refu…" at bounding box center [306, 127] width 86 height 12
type input "[DATE]"
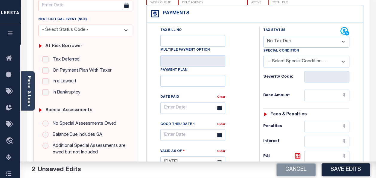
scroll to position [120, 0]
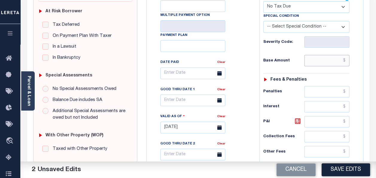
click at [326, 63] on input "text" at bounding box center [326, 60] width 45 height 11
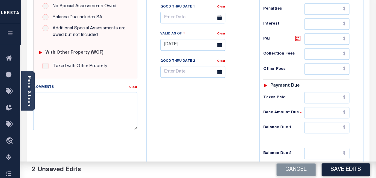
scroll to position [209, 0]
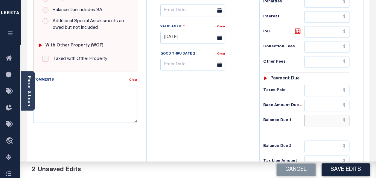
type input "$0.00"
click at [319, 117] on input "text" at bounding box center [326, 120] width 45 height 11
type input "$0.00"
click at [87, 102] on textarea "Comments" at bounding box center [85, 104] width 104 height 38
paste textarea "Taxes were due prior to the loan boarding – No Liability-AC"
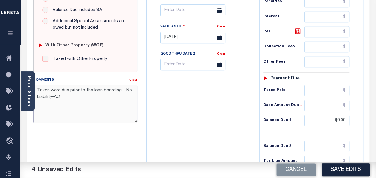
type textarea "Taxes were due prior to the loan boarding – No Liability-AC"
click at [346, 170] on button "Save Edits" at bounding box center [346, 169] width 48 height 13
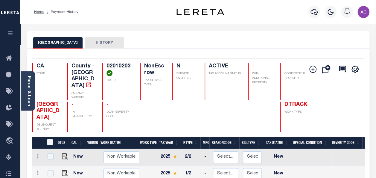
scroll to position [90, 0]
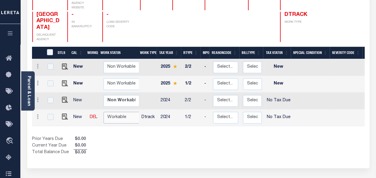
click at [123, 112] on select "Non Workable Workable" at bounding box center [122, 118] width 36 height 12
checkbox input "true"
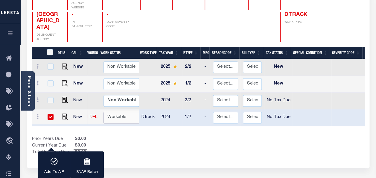
select select "true"
click at [104, 112] on select "Non Workable Workable" at bounding box center [122, 118] width 36 height 12
checkbox input "false"
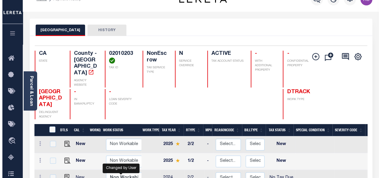
scroll to position [0, 0]
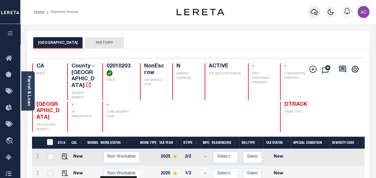
click at [314, 11] on icon "button" at bounding box center [314, 11] width 7 height 7
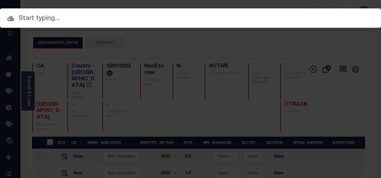
click at [135, 16] on input "text" at bounding box center [190, 18] width 381 height 10
paste input "910013037553 02409805"
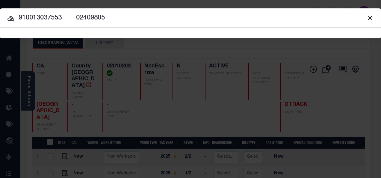
drag, startPoint x: 61, startPoint y: 17, endPoint x: 175, endPoint y: 22, distance: 114.4
click at [175, 22] on input "910013037553 02409805" at bounding box center [190, 18] width 381 height 10
type input "910013037553"
click at [11, 19] on icon at bounding box center [10, 18] width 7 height 5
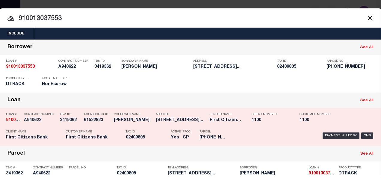
scroll to position [30, 0]
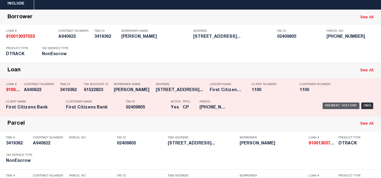
click at [328, 105] on div "Payment History" at bounding box center [340, 105] width 37 height 7
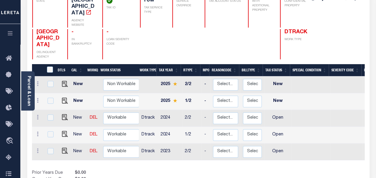
scroll to position [90, 0]
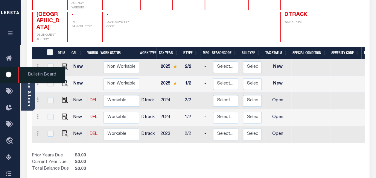
click at [27, 78] on span "Bulletin Board" at bounding box center [41, 75] width 47 height 16
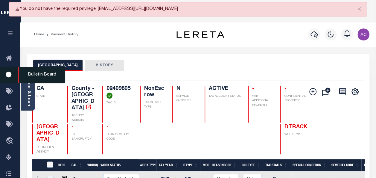
scroll to position [0, 0]
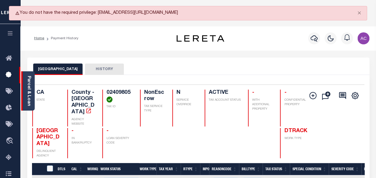
click at [30, 83] on link "Parcel & Loan" at bounding box center [29, 91] width 4 height 30
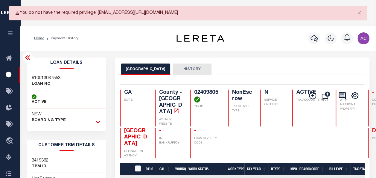
click at [99, 121] on icon at bounding box center [97, 121] width 5 height 6
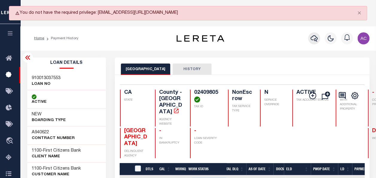
click at [311, 38] on icon "button" at bounding box center [314, 38] width 7 height 7
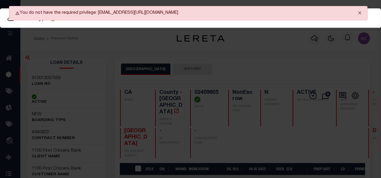
click at [362, 10] on button "Close" at bounding box center [359, 12] width 15 height 13
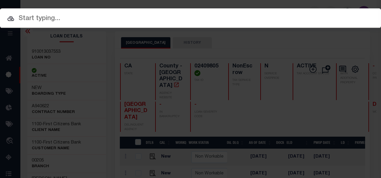
paste input "7688749104 002421014"
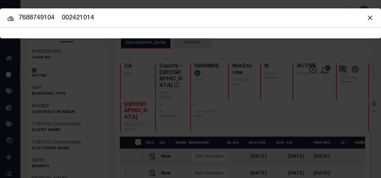
drag, startPoint x: 55, startPoint y: 17, endPoint x: 197, endPoint y: 25, distance: 142.7
click at [197, 25] on div "Include Loans TBM Customers Borrowers Payments (Lender Non-Disb) Payments (Lend…" at bounding box center [190, 23] width 381 height 30
type input "7688749104"
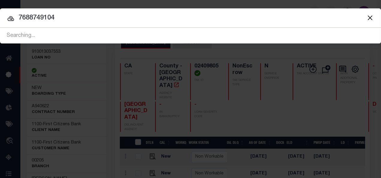
click at [10, 17] on icon at bounding box center [10, 18] width 7 height 5
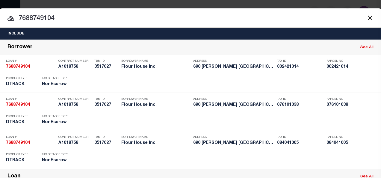
scroll to position [123, 0]
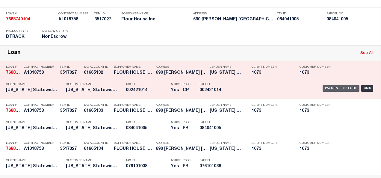
click at [328, 85] on div "Payment History" at bounding box center [340, 88] width 37 height 7
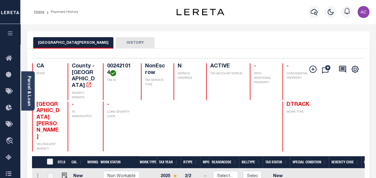
scroll to position [90, 0]
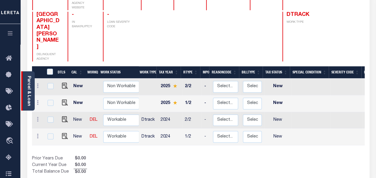
click at [29, 81] on link "Parcel & Loan" at bounding box center [29, 91] width 4 height 30
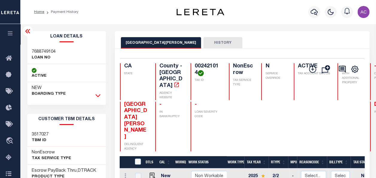
click at [99, 95] on icon at bounding box center [97, 95] width 5 height 6
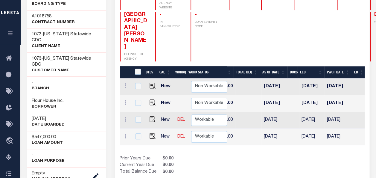
scroll to position [0, 274]
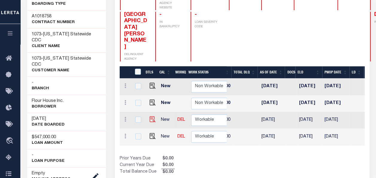
click at [150, 116] on img at bounding box center [153, 119] width 6 height 6
checkbox input "true"
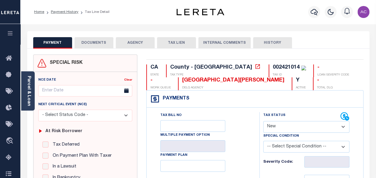
click at [281, 129] on select "- Select Status Code - Open Due/Unpaid Paid Incomplete No Tax Due Internal Refu…" at bounding box center [306, 127] width 86 height 12
select select "NTX"
click at [263, 121] on select "- Select Status Code - Open Due/Unpaid Paid Incomplete No Tax Due Internal Refu…" at bounding box center [306, 127] width 86 height 12
type input "[DATE]"
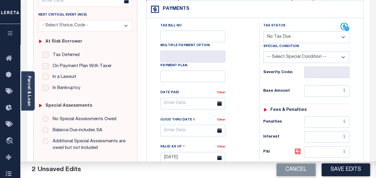
scroll to position [90, 0]
click at [317, 86] on input "text" at bounding box center [326, 90] width 45 height 11
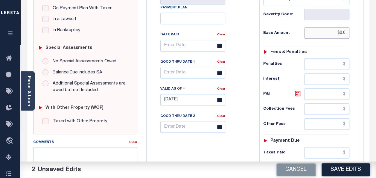
scroll to position [179, 0]
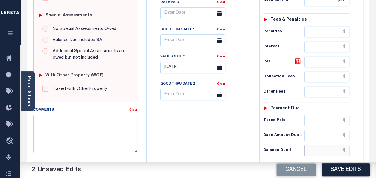
type input "$0.00"
click at [313, 147] on input "text" at bounding box center [326, 149] width 45 height 11
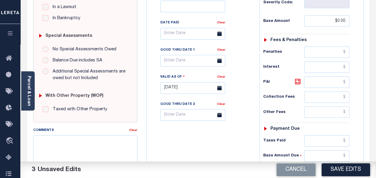
scroll to position [150, 0]
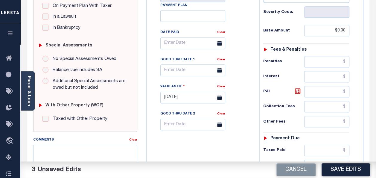
type input "$0.00"
click at [96, 147] on textarea "Comments" at bounding box center [85, 163] width 104 height 38
paste textarea "Taxes were due prior to the loan boarding – No Liability-AC"
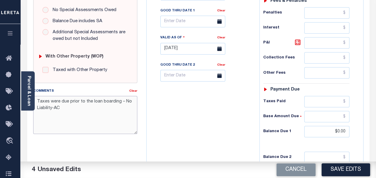
scroll to position [239, 0]
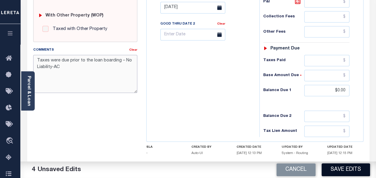
type textarea "Taxes were due prior to the loan boarding – No Liability-AC"
click at [339, 166] on button "Save Edits" at bounding box center [346, 169] width 48 height 13
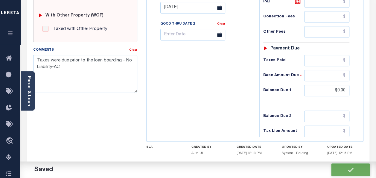
checkbox input "false"
type input "$0"
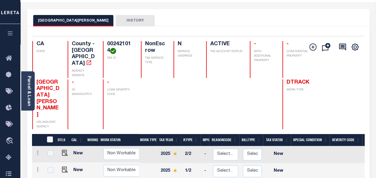
scroll to position [90, 0]
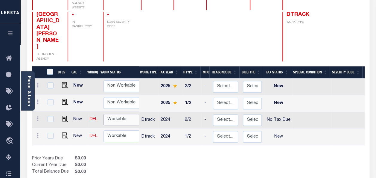
click at [109, 114] on select "Non Workable Workable" at bounding box center [122, 120] width 36 height 12
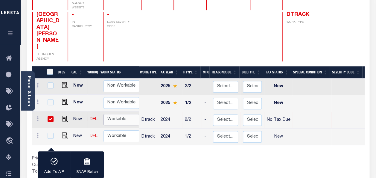
checkbox input "true"
select select "true"
click at [104, 114] on select "Non Workable Workable" at bounding box center [122, 120] width 36 height 12
checkbox input "false"
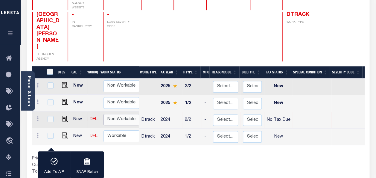
checkbox input "false"
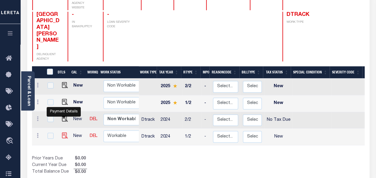
click at [64, 132] on img "" at bounding box center [65, 135] width 6 height 6
checkbox input "true"
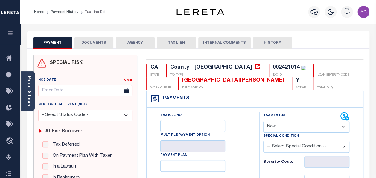
click at [283, 126] on select "- Select Status Code - Open Due/Unpaid Paid Incomplete No Tax Due Internal Refu…" at bounding box center [306, 127] width 86 height 12
select select "NTX"
click at [263, 121] on select "- Select Status Code - Open Due/Unpaid Paid Incomplete No Tax Due Internal Refu…" at bounding box center [306, 127] width 86 height 12
type input "[DATE]"
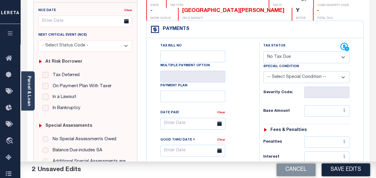
scroll to position [90, 0]
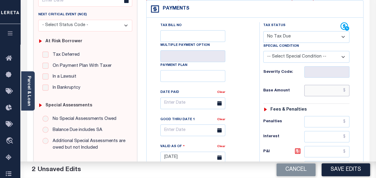
click at [319, 93] on input "text" at bounding box center [326, 90] width 45 height 11
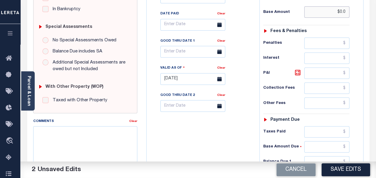
scroll to position [209, 0]
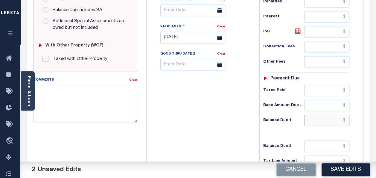
type input "$0.00"
drag, startPoint x: 311, startPoint y: 114, endPoint x: 300, endPoint y: 115, distance: 10.5
click at [311, 115] on input "text" at bounding box center [326, 120] width 45 height 11
type input "$0.00"
click at [100, 105] on textarea "Comments" at bounding box center [85, 104] width 104 height 38
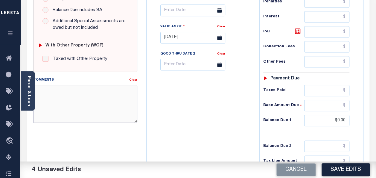
paste textarea "Taxes were due prior to the loan boarding – No Liability-AC"
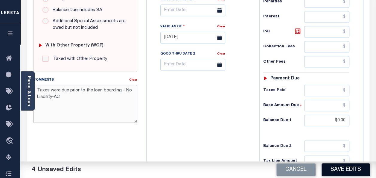
type textarea "Taxes were due prior to the loan boarding – No Liability-AC"
click at [344, 169] on button "Save Edits" at bounding box center [346, 169] width 48 height 13
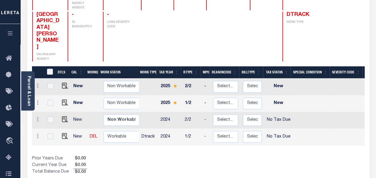
scroll to position [1, 0]
click at [114, 130] on select "Non Workable Workable" at bounding box center [122, 136] width 36 height 12
checkbox input "true"
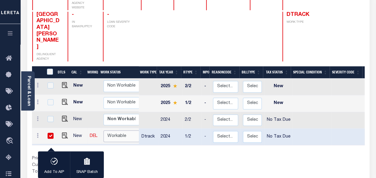
click at [121, 130] on select "Non Workable Workable" at bounding box center [122, 136] width 36 height 12
checkbox input "false"
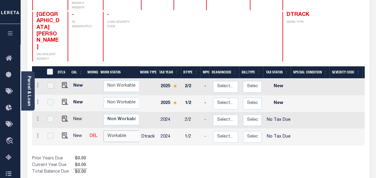
select select "true"
click at [104, 130] on select "Non Workable Workable" at bounding box center [122, 136] width 36 height 12
checkbox input "true"
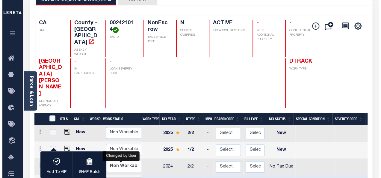
scroll to position [0, 0]
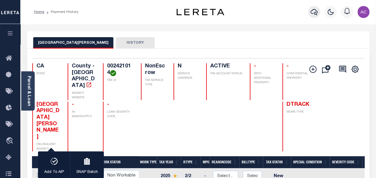
click at [315, 11] on icon "button" at bounding box center [314, 11] width 7 height 7
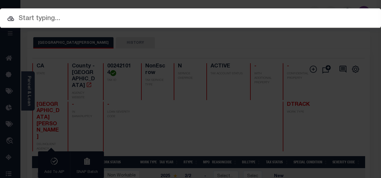
drag, startPoint x: 57, startPoint y: 15, endPoint x: 56, endPoint y: 19, distance: 4.5
click at [57, 17] on input "text" at bounding box center [190, 18] width 381 height 10
paste input "910012961564 02612322"
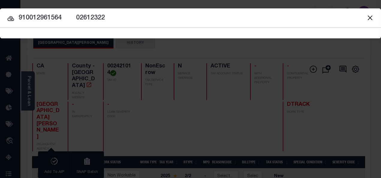
drag, startPoint x: 62, startPoint y: 17, endPoint x: 167, endPoint y: 22, distance: 105.1
click at [167, 22] on input "910012961564 02612322" at bounding box center [190, 18] width 381 height 10
type input "910012961564"
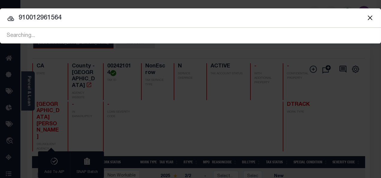
click at [11, 19] on icon at bounding box center [10, 18] width 7 height 5
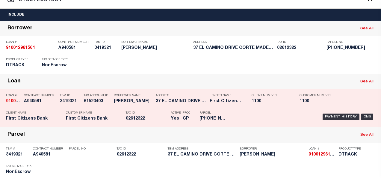
scroll to position [30, 0]
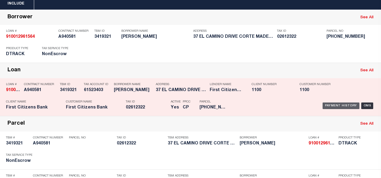
click at [339, 102] on div "Payment History" at bounding box center [340, 105] width 37 height 7
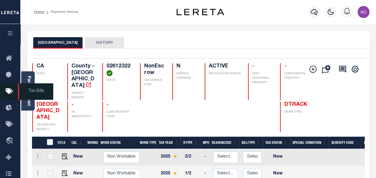
drag, startPoint x: 33, startPoint y: 87, endPoint x: 29, endPoint y: 88, distance: 3.7
click at [33, 87] on span "Tax Bills" at bounding box center [35, 91] width 35 height 16
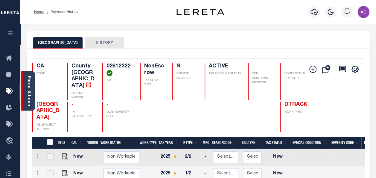
click at [28, 86] on link "Parcel & Loan" at bounding box center [29, 91] width 4 height 30
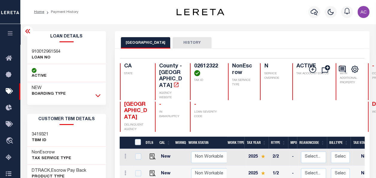
click at [98, 94] on icon at bounding box center [97, 95] width 5 height 6
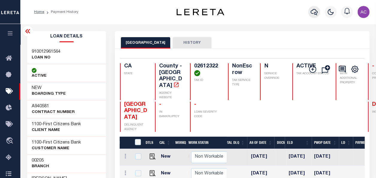
click at [313, 12] on icon "button" at bounding box center [314, 11] width 7 height 7
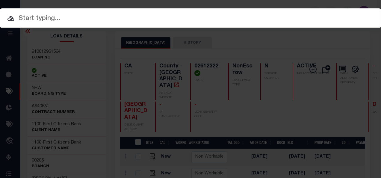
paste input "910013037553 02409805"
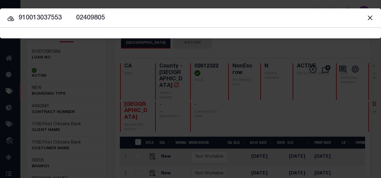
drag, startPoint x: 61, startPoint y: 18, endPoint x: 145, endPoint y: 22, distance: 83.6
click at [146, 22] on input "910013037553 02409805" at bounding box center [190, 18] width 381 height 10
type input "910013037553"
click at [12, 17] on icon at bounding box center [10, 18] width 7 height 7
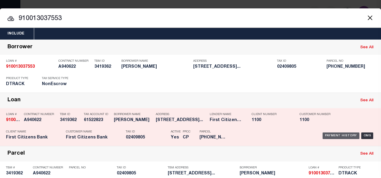
click at [332, 134] on div "Payment History" at bounding box center [340, 135] width 37 height 7
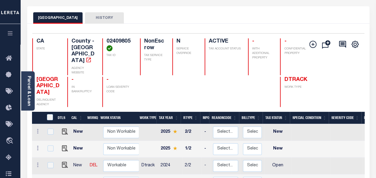
scroll to position [60, 0]
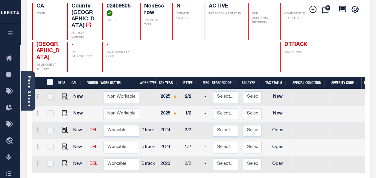
drag, startPoint x: 213, startPoint y: 151, endPoint x: 322, endPoint y: 155, distance: 108.7
click at [322, 155] on div "DTLS CAL WorkQ Work Status Work Type Tax Year RType MPO ReasonCode BillType Tax…" at bounding box center [198, 131] width 333 height 84
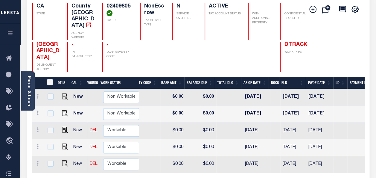
scroll to position [0, 202]
click at [23, 88] on div "Parcel & Loan" at bounding box center [27, 90] width 13 height 39
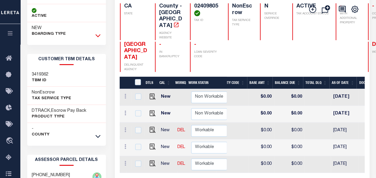
click at [97, 37] on icon at bounding box center [97, 35] width 5 height 6
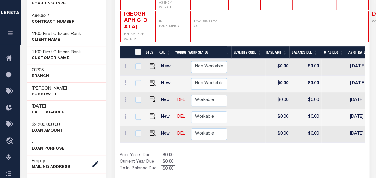
scroll to position [0, 140]
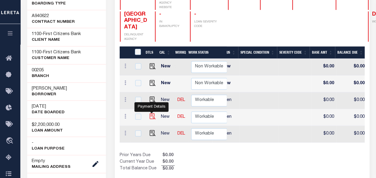
click at [150, 113] on img "" at bounding box center [153, 116] width 6 height 6
checkbox input "true"
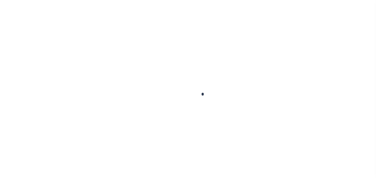
checkbox input "false"
type input "[DATE]"
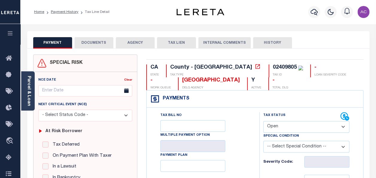
click at [284, 127] on select "- Select Status Code - Open Due/Unpaid Paid Incomplete No Tax Due Internal Refu…" at bounding box center [306, 127] width 86 height 12
select select "NTX"
click at [263, 121] on select "- Select Status Code - Open Due/Unpaid Paid Incomplete No Tax Due Internal Refu…" at bounding box center [306, 127] width 86 height 12
type input "[DATE]"
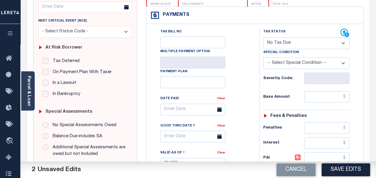
scroll to position [120, 0]
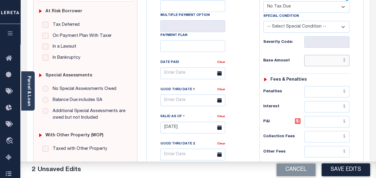
click at [317, 61] on input "text" at bounding box center [326, 60] width 45 height 11
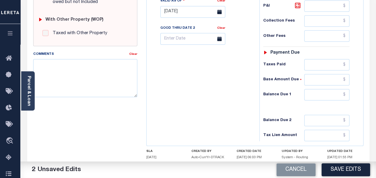
scroll to position [239, 0]
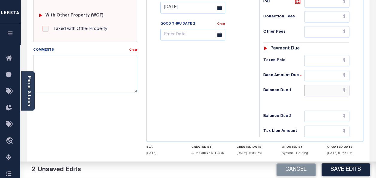
type input "$0.00"
click at [318, 89] on input "text" at bounding box center [326, 90] width 45 height 11
type input "$0.00"
click at [78, 76] on textarea "Comments" at bounding box center [85, 74] width 104 height 38
click at [98, 63] on textarea "Comments" at bounding box center [85, 74] width 104 height 38
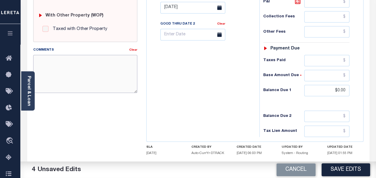
paste textarea "Taxes were due prior to the loan boarding – No Liability-AC"
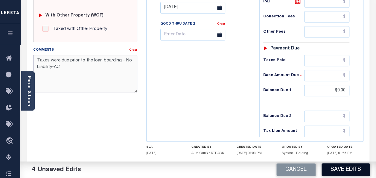
type textarea "Taxes were due prior to the loan boarding – No Liability-AC"
click at [340, 167] on button "Save Edits" at bounding box center [346, 169] width 48 height 13
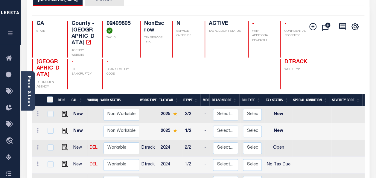
scroll to position [90, 0]
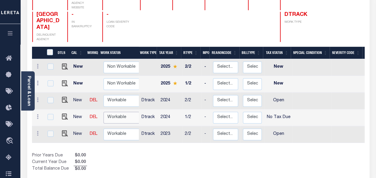
click at [111, 112] on select "Non Workable Workable" at bounding box center [122, 118] width 36 height 12
checkbox input "true"
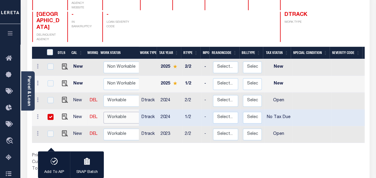
select select "true"
click at [104, 112] on select "Non Workable Workable" at bounding box center [122, 118] width 36 height 12
checkbox input "false"
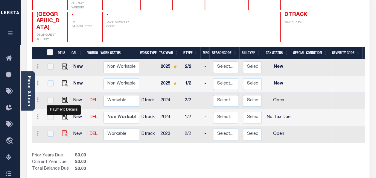
click at [63, 130] on img "" at bounding box center [65, 133] width 6 height 6
checkbox input "true"
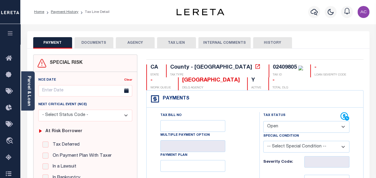
click at [281, 126] on select "- Select Status Code - Open Due/Unpaid Paid Incomplete No Tax Due Internal Refu…" at bounding box center [306, 127] width 86 height 12
select select "NTX"
click at [263, 121] on select "- Select Status Code - Open Due/Unpaid Paid Incomplete No Tax Due Internal Refu…" at bounding box center [306, 127] width 86 height 12
type input "[DATE]"
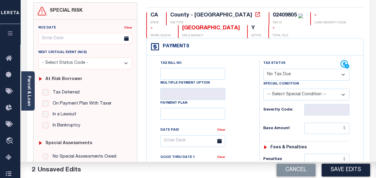
scroll to position [90, 0]
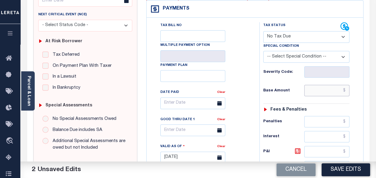
click at [317, 88] on input "text" at bounding box center [326, 90] width 45 height 11
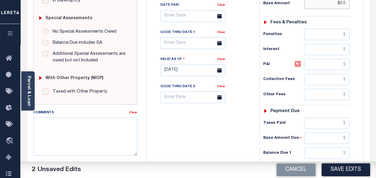
scroll to position [179, 0]
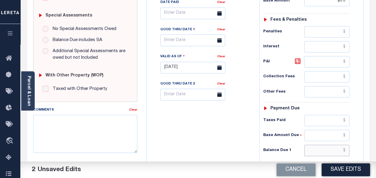
type input "$0.00"
click at [318, 149] on input "text" at bounding box center [326, 149] width 45 height 11
type input "$0.00"
click at [94, 124] on textarea "Comments" at bounding box center [85, 134] width 104 height 38
paste textarea "Taxes were due prior to the loan boarding – No Liability-AC"
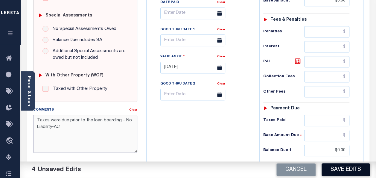
type textarea "Taxes were due prior to the loan boarding – No Liability-AC"
click at [349, 171] on button "Save Edits" at bounding box center [346, 169] width 48 height 13
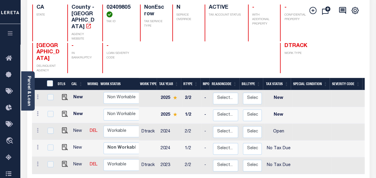
scroll to position [60, 0]
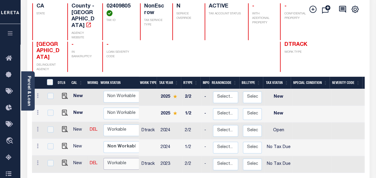
click at [115, 158] on select "Non Workable Workable" at bounding box center [122, 164] width 36 height 12
checkbox input "true"
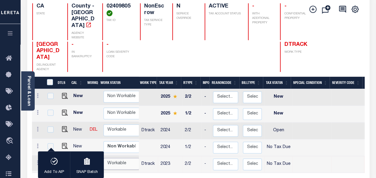
select select "true"
click at [104, 158] on select "Non Workable Workable" at bounding box center [122, 164] width 36 height 12
checkbox input "false"
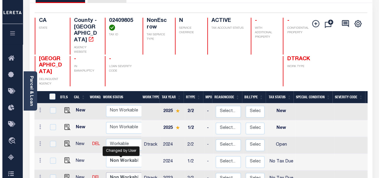
scroll to position [0, 0]
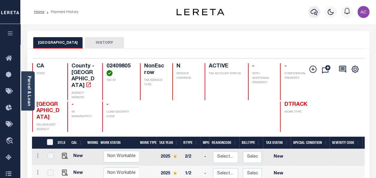
click at [318, 10] on button "button" at bounding box center [314, 12] width 12 height 12
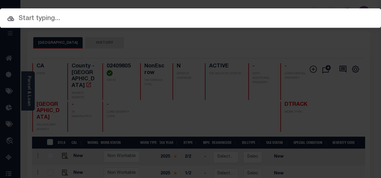
paste input "910012961564 02612322"
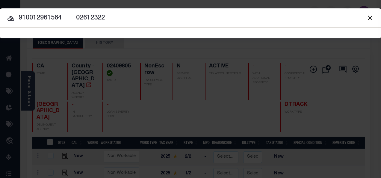
drag, startPoint x: 62, startPoint y: 17, endPoint x: 130, endPoint y: 16, distance: 68.2
click at [130, 16] on input "910012961564 02612322" at bounding box center [190, 18] width 381 height 10
type input "910012961564"
click at [9, 17] on icon at bounding box center [10, 18] width 7 height 5
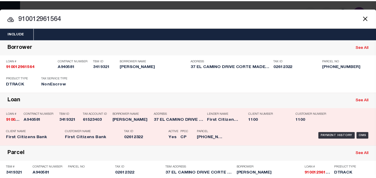
scroll to position [66, 0]
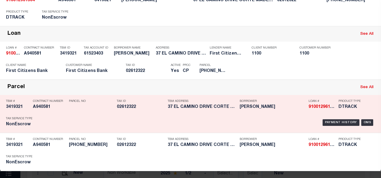
drag, startPoint x: 334, startPoint y: 68, endPoint x: 336, endPoint y: 80, distance: 12.3
click at [336, 80] on div "Borrower See All Loan # 910012961564 Contract Number A940581 TBM ID 3419321 Bor…" at bounding box center [190, 71] width 381 height 197
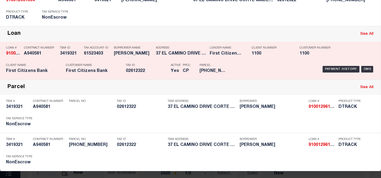
click at [295, 62] on div "Payment History OMS" at bounding box center [304, 68] width 139 height 17
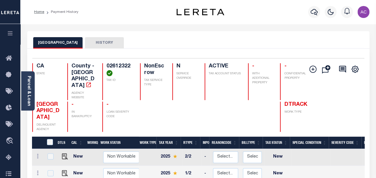
scroll to position [60, 0]
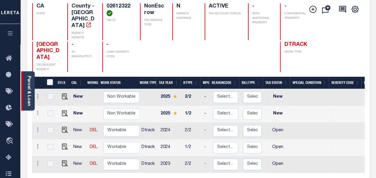
click at [31, 87] on link "Parcel & Loan" at bounding box center [29, 91] width 4 height 30
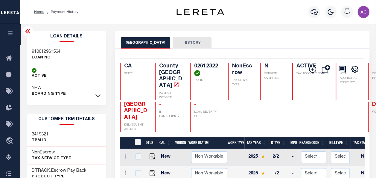
click at [95, 94] on link at bounding box center [98, 95] width 7 height 4
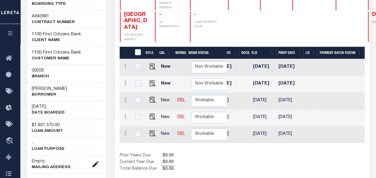
scroll to position [0, 337]
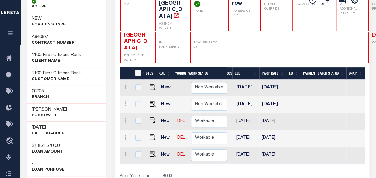
scroll to position [60, 0]
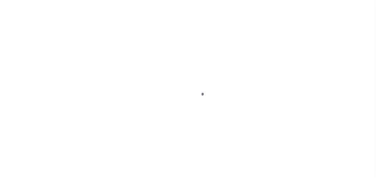
select select "NTX"
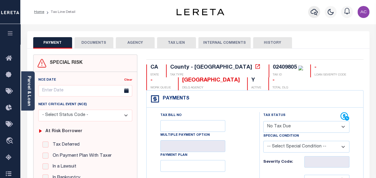
click at [314, 14] on icon "button" at bounding box center [314, 11] width 7 height 7
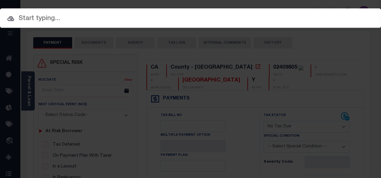
paste input "02612322"
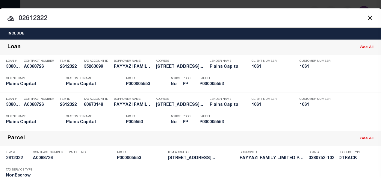
drag, startPoint x: 82, startPoint y: 19, endPoint x: 26, endPoint y: 17, distance: 56.6
click at [25, 17] on input "02612322" at bounding box center [190, 18] width 381 height 10
paste input "910012961564"
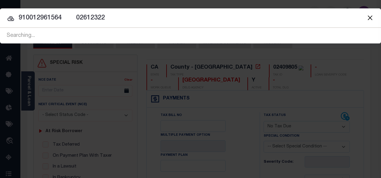
drag, startPoint x: 62, startPoint y: 17, endPoint x: 142, endPoint y: 18, distance: 80.5
click at [142, 18] on input "910012961564 02612322" at bounding box center [190, 18] width 381 height 10
click at [14, 17] on input "910012961564" at bounding box center [190, 18] width 381 height 10
type input "910012961564"
click at [9, 20] on icon at bounding box center [10, 18] width 7 height 7
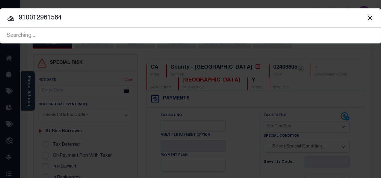
click at [12, 19] on icon at bounding box center [10, 18] width 7 height 7
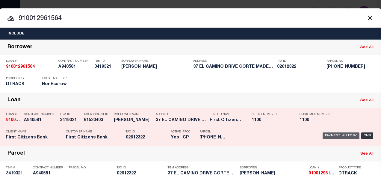
click at [333, 135] on div "Payment History" at bounding box center [340, 135] width 37 height 7
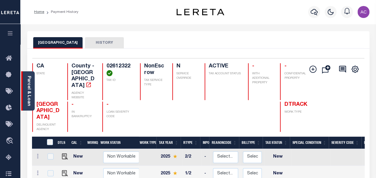
click at [29, 78] on link "Parcel & Loan" at bounding box center [29, 91] width 4 height 30
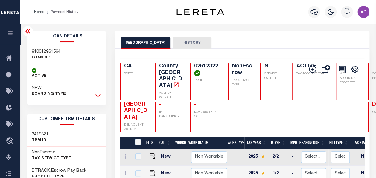
click at [100, 95] on icon at bounding box center [97, 95] width 5 height 6
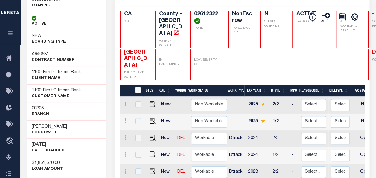
scroll to position [60, 0]
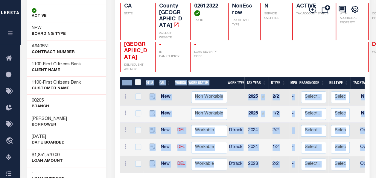
drag, startPoint x: 202, startPoint y: 168, endPoint x: 324, endPoint y: 174, distance: 121.6
click at [324, 174] on div "DTLS CAL WorkQ Work Status Work Type Tax Year RType MPO ReasonCode BillType Tax…" at bounding box center [242, 140] width 245 height 126
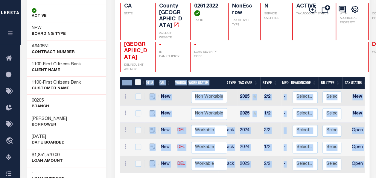
scroll to position [0, 74]
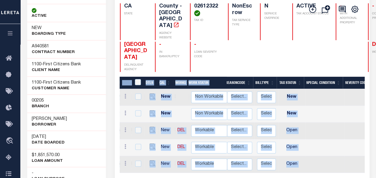
click at [247, 163] on td "Select... Payment Reversal Taxable Value Change Assessment Change Occupancy Tax…" at bounding box center [240, 164] width 30 height 17
checkbox input "true"
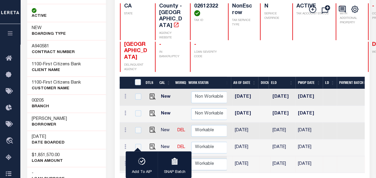
scroll to position [0, 294]
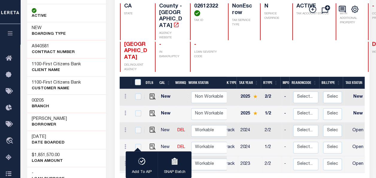
click at [208, 172] on div "DTLS CAL WorkQ Work Status Work Type Tax Year RType MPO ReasonCode BillType Tax…" at bounding box center [242, 140] width 245 height 126
click at [136, 151] on div "Add To AIP SNAP Batch" at bounding box center [159, 164] width 66 height 27
click at [137, 144] on td at bounding box center [138, 147] width 13 height 17
checkbox input "true"
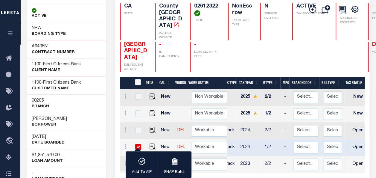
click at [137, 151] on div "Add To AIP SNAP Batch" at bounding box center [159, 164] width 66 height 27
click at [137, 144] on input "checkbox" at bounding box center [138, 147] width 6 height 6
checkbox input "false"
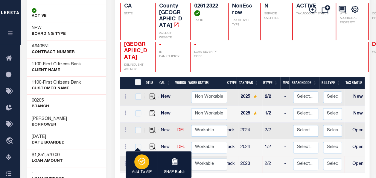
click at [204, 172] on div "DTLS CAL WorkQ Work Status Work Type Tax Year RType MPO ReasonCode BillType Tax…" at bounding box center [242, 140] width 245 height 126
click at [141, 160] on icon "button" at bounding box center [142, 160] width 8 height 7
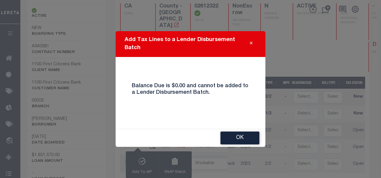
click at [247, 42] on button "Close" at bounding box center [251, 43] width 10 height 7
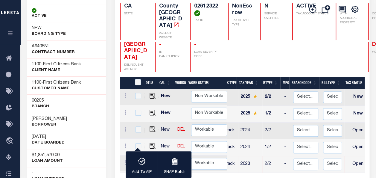
click at [130, 146] on td at bounding box center [126, 147] width 12 height 17
checkbox input "true"
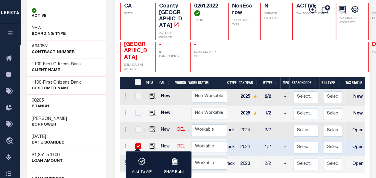
click at [125, 160] on icon at bounding box center [125, 162] width 2 height 5
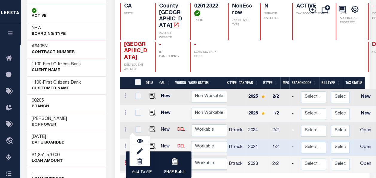
click at [124, 160] on icon at bounding box center [125, 162] width 2 height 5
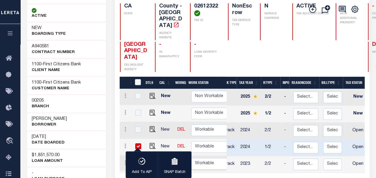
click at [136, 143] on input "checkbox" at bounding box center [138, 146] width 6 height 6
checkbox input "false"
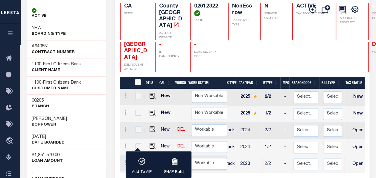
click at [203, 171] on div "DTLS CAL WorkQ Work Status Work Type Tax Year RType MPO ReasonCode BillType Tax…" at bounding box center [242, 140] width 245 height 126
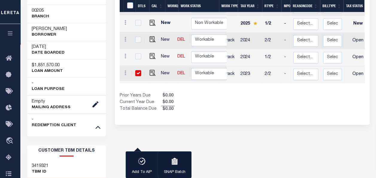
click at [135, 124] on div "MARIN COUNTY HISTORY 1 Selected 5 1" at bounding box center [242, 144] width 264 height 525
click at [139, 129] on div "MARIN COUNTY HISTORY 1 Selected 5 1" at bounding box center [242, 144] width 264 height 525
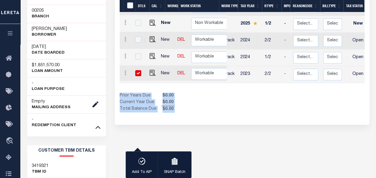
click at [139, 129] on div "MARIN COUNTY HISTORY 1 Selected 5 1" at bounding box center [242, 144] width 264 height 525
click at [155, 131] on div "MARIN COUNTY HISTORY 1 Selected 5 1" at bounding box center [242, 144] width 264 height 525
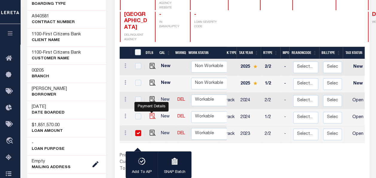
click at [150, 113] on img "" at bounding box center [153, 116] width 6 height 6
checkbox input "true"
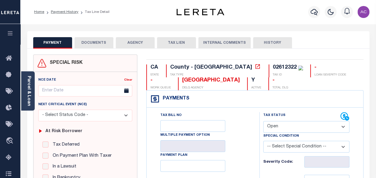
click at [284, 126] on select "- Select Status Code - Open Due/Unpaid Paid Incomplete No Tax Due Internal Refu…" at bounding box center [306, 127] width 86 height 12
select select "NTX"
click at [263, 121] on select "- Select Status Code - Open Due/Unpaid Paid Incomplete No Tax Due Internal Refu…" at bounding box center [306, 127] width 86 height 12
type input "[DATE]"
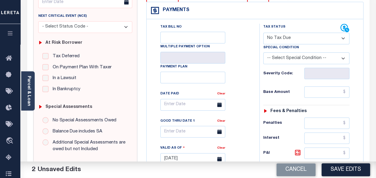
scroll to position [90, 0]
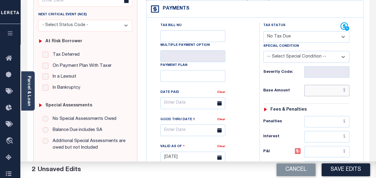
click at [319, 90] on input "text" at bounding box center [326, 90] width 45 height 11
type input "$"
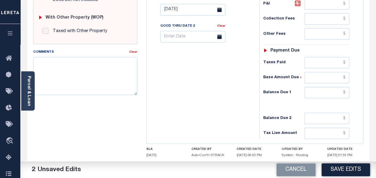
scroll to position [239, 0]
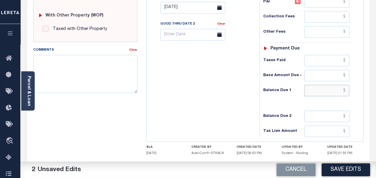
type input "$0.00"
click at [316, 86] on input "text" at bounding box center [326, 90] width 45 height 11
type input "$0.00"
click at [81, 67] on textarea "Comments" at bounding box center [85, 74] width 104 height 38
click at [114, 80] on textarea "Comments" at bounding box center [85, 74] width 104 height 38
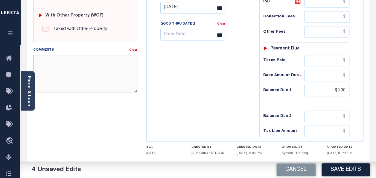
paste textarea "Taxes were due prior to the loan boarding – No Liability-AC"
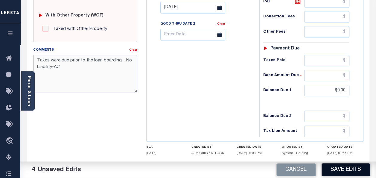
type textarea "Taxes were due prior to the loan boarding – No Liability-AC"
click at [348, 170] on button "Save Edits" at bounding box center [346, 169] width 48 height 13
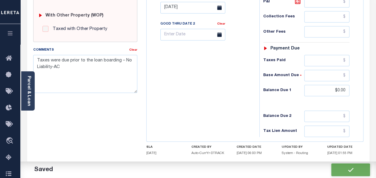
checkbox input "false"
type input "$0"
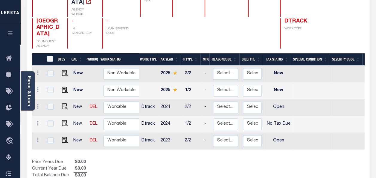
scroll to position [90, 0]
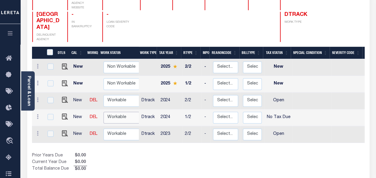
click at [112, 112] on select "Non Workable Workable" at bounding box center [122, 118] width 36 height 12
checkbox input "true"
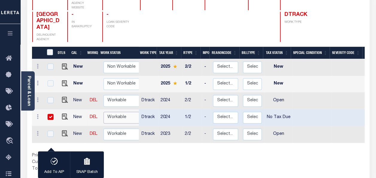
select select "true"
click at [104, 112] on select "Non Workable Workable" at bounding box center [122, 118] width 36 height 12
checkbox input "false"
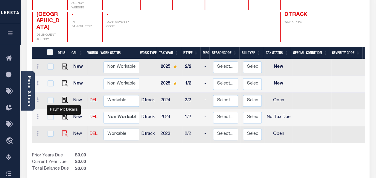
click at [63, 130] on img "" at bounding box center [65, 133] width 6 height 6
checkbox input "true"
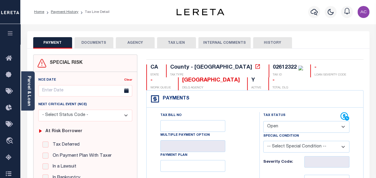
click at [279, 121] on select "- Select Status Code - Open Due/Unpaid Paid Incomplete No Tax Due Internal Refu…" at bounding box center [306, 127] width 86 height 12
select select "NTX"
click at [263, 121] on select "- Select Status Code - Open Due/Unpaid Paid Incomplete No Tax Due Internal Refu…" at bounding box center [306, 127] width 86 height 12
type input "[DATE]"
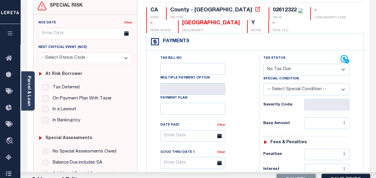
scroll to position [90, 0]
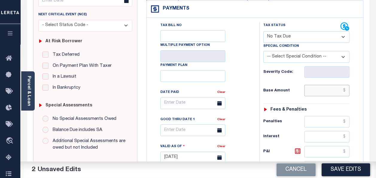
click at [316, 94] on input "text" at bounding box center [326, 90] width 45 height 11
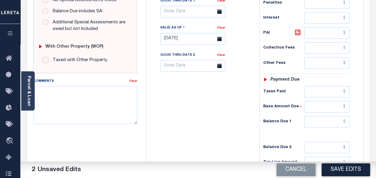
scroll to position [209, 0]
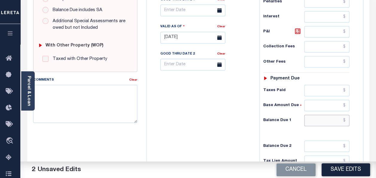
type input "$0.00"
click at [325, 119] on input "text" at bounding box center [326, 120] width 45 height 11
type input "$0.00"
click at [71, 102] on textarea "Comments" at bounding box center [85, 104] width 104 height 38
paste textarea "Taxes were due prior to the loan boarding – No Liability-AC"
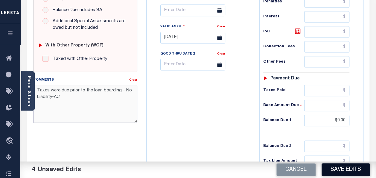
type textarea "Taxes were due prior to the loan boarding – No Liability-AC"
click at [340, 169] on button "Save Edits" at bounding box center [346, 169] width 48 height 13
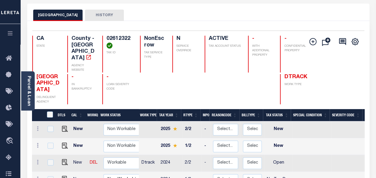
scroll to position [90, 0]
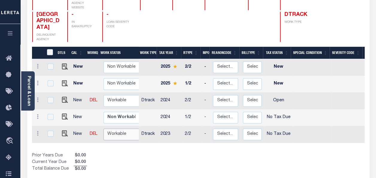
click at [115, 128] on select "Non Workable Workable" at bounding box center [122, 134] width 36 height 12
checkbox input "true"
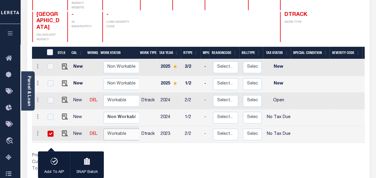
select select "true"
click at [104, 128] on select "Non Workable Workable" at bounding box center [122, 134] width 36 height 12
checkbox input "false"
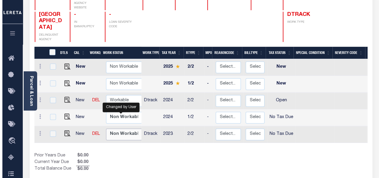
scroll to position [0, 0]
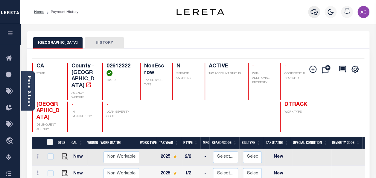
click at [313, 11] on icon "button" at bounding box center [314, 11] width 7 height 7
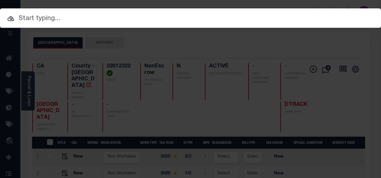
click at [61, 20] on input "text" at bounding box center [190, 18] width 381 height 10
paste input "910012849900 02815111"
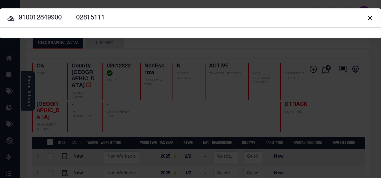
drag, startPoint x: 61, startPoint y: 16, endPoint x: 160, endPoint y: 19, distance: 98.7
click at [173, 19] on input "910012849900 02815111" at bounding box center [190, 18] width 381 height 10
type input "910012849900"
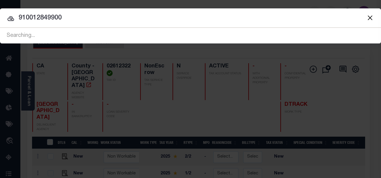
click at [11, 18] on icon at bounding box center [10, 18] width 7 height 7
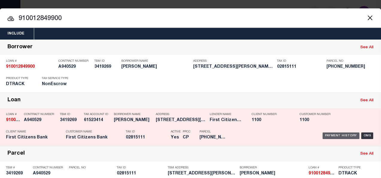
click at [335, 135] on div "Payment History" at bounding box center [340, 135] width 37 height 7
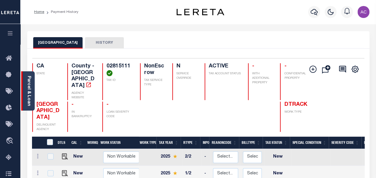
click at [23, 81] on div "Parcel & Loan" at bounding box center [27, 90] width 13 height 39
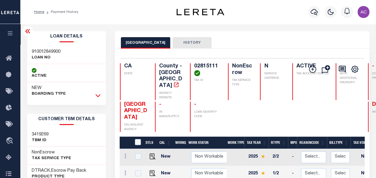
click at [98, 96] on icon at bounding box center [97, 95] width 5 height 3
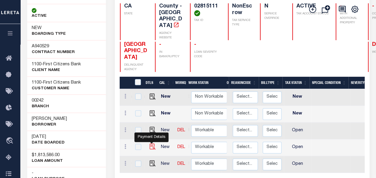
click at [151, 143] on img "" at bounding box center [153, 146] width 6 height 6
checkbox input "true"
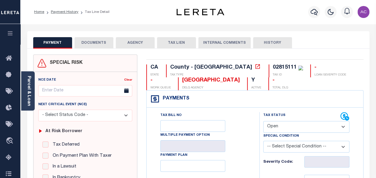
click at [304, 129] on select "- Select Status Code - Open Due/Unpaid Paid Incomplete No Tax Due Internal Refu…" at bounding box center [306, 127] width 86 height 12
select select "NTX"
click at [263, 121] on select "- Select Status Code - Open Due/Unpaid Paid Incomplete No Tax Due Internal Refu…" at bounding box center [306, 127] width 86 height 12
type input "[DATE]"
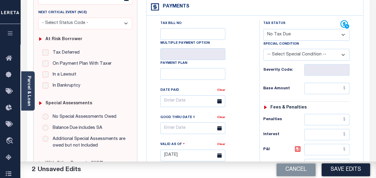
scroll to position [120, 0]
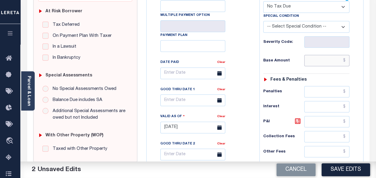
click at [315, 62] on input "text" at bounding box center [326, 60] width 45 height 11
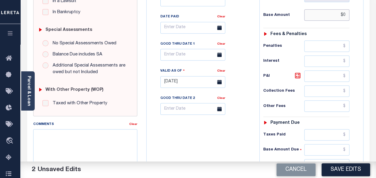
scroll to position [209, 0]
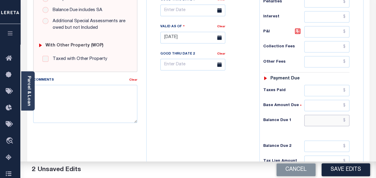
type input "$0.00"
click at [316, 117] on input "text" at bounding box center [326, 120] width 45 height 11
click at [56, 109] on textarea "Comments" at bounding box center [85, 104] width 104 height 38
type input "$0.00"
paste textarea "02815111"
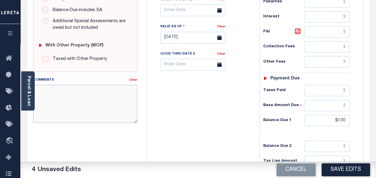
type textarea "02815111"
click at [83, 96] on textarea "Comments" at bounding box center [85, 104] width 104 height 38
paste textarea "Taxes were due prior to the loan boarding – No Liability-AC"
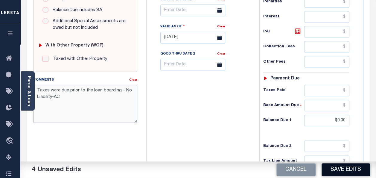
type textarea "Taxes were due prior to the loan boarding – No Liability-AC"
click at [340, 173] on button "Save Edits" at bounding box center [346, 169] width 48 height 13
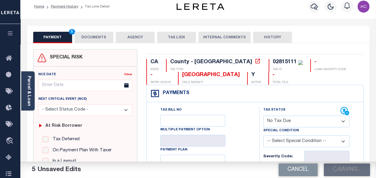
scroll to position [0, 0]
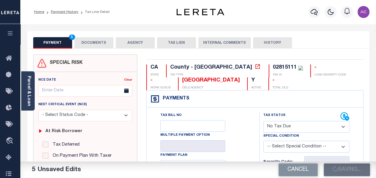
checkbox input "false"
type input "$0"
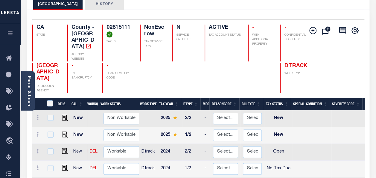
scroll to position [60, 0]
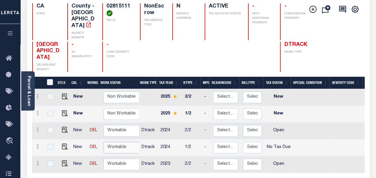
click at [121, 141] on select "Non Workable Workable" at bounding box center [122, 147] width 36 height 12
checkbox input "true"
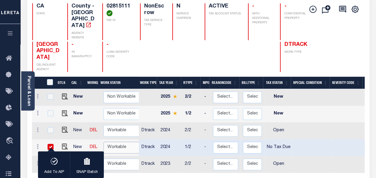
select select "true"
click at [104, 141] on select "Non Workable Workable" at bounding box center [122, 147] width 36 height 12
checkbox input "false"
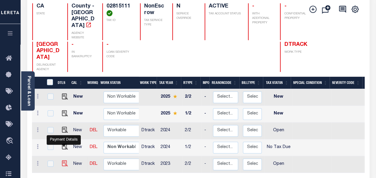
click at [62, 160] on img "" at bounding box center [65, 163] width 6 height 6
checkbox input "true"
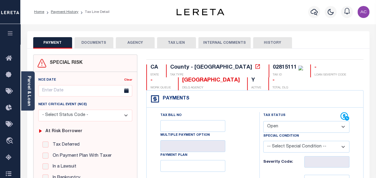
click at [284, 127] on select "- Select Status Code - Open Due/Unpaid Paid Incomplete No Tax Due Internal Refu…" at bounding box center [306, 127] width 86 height 12
select select "NTX"
click at [263, 121] on select "- Select Status Code - Open Due/Unpaid Paid Incomplete No Tax Due Internal Refu…" at bounding box center [306, 127] width 86 height 12
type input "[DATE]"
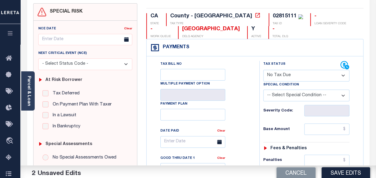
scroll to position [90, 0]
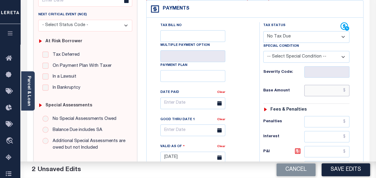
click at [312, 92] on input "text" at bounding box center [326, 90] width 45 height 11
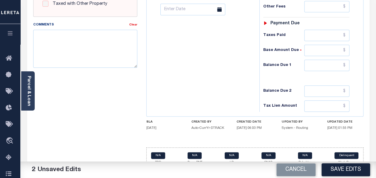
scroll to position [269, 0]
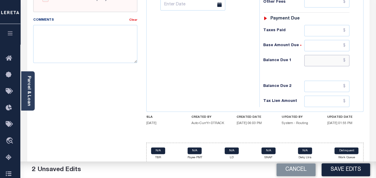
type input "$0.00"
drag, startPoint x: 317, startPoint y: 56, endPoint x: 315, endPoint y: 59, distance: 3.5
click at [317, 56] on input "text" at bounding box center [326, 60] width 45 height 11
type input "$0.00"
click at [83, 42] on textarea "Comments" at bounding box center [85, 44] width 104 height 38
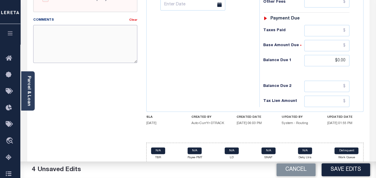
paste textarea "Taxes were due prior to the loan boarding – No Liability-AC"
type textarea "Taxes were due prior to the loan boarding – No Liability-AC"
click at [346, 170] on button "Save Edits" at bounding box center [346, 169] width 48 height 13
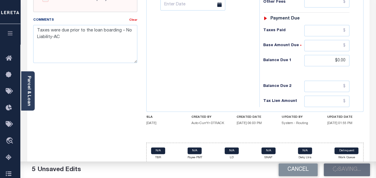
checkbox input "false"
type input "$0"
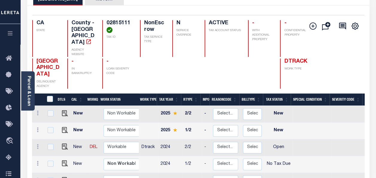
scroll to position [90, 0]
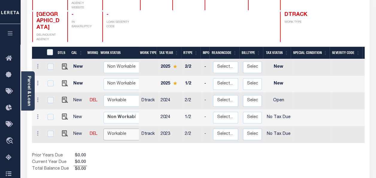
click at [115, 128] on select "Non Workable Workable" at bounding box center [122, 134] width 36 height 12
checkbox input "true"
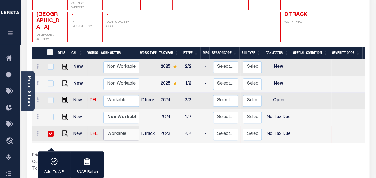
select select "true"
click at [104, 128] on select "Non Workable Workable" at bounding box center [122, 134] width 36 height 12
checkbox input "false"
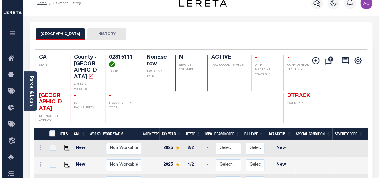
scroll to position [0, 0]
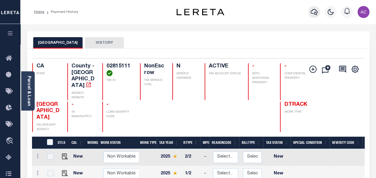
click at [316, 12] on icon "button" at bounding box center [314, 11] width 7 height 7
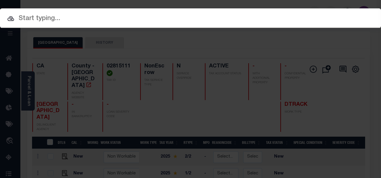
paste input "910013267340 03015108"
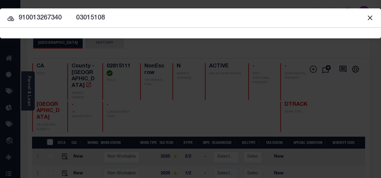
drag, startPoint x: 63, startPoint y: 17, endPoint x: 155, endPoint y: 22, distance: 92.3
click at [157, 22] on input "910013267340 03015108" at bounding box center [190, 18] width 381 height 10
type input "910013267340"
click at [10, 22] on icon at bounding box center [10, 18] width 7 height 7
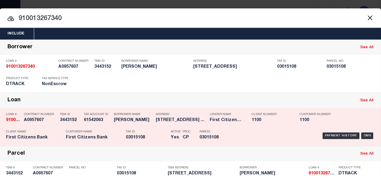
scroll to position [30, 0]
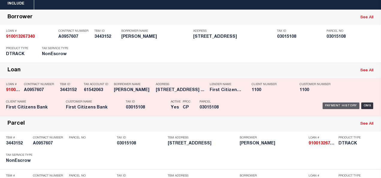
click at [324, 104] on div "Payment History" at bounding box center [340, 105] width 37 height 7
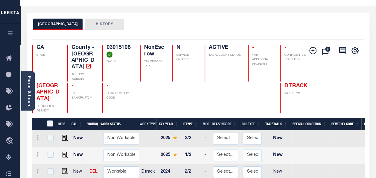
scroll to position [30, 0]
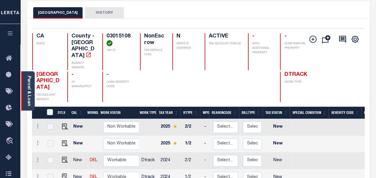
click at [30, 89] on link "Parcel & Loan" at bounding box center [29, 91] width 4 height 30
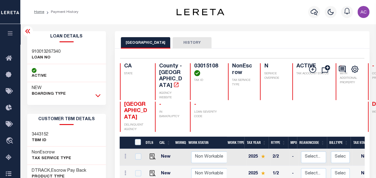
click at [98, 94] on icon at bounding box center [97, 95] width 5 height 6
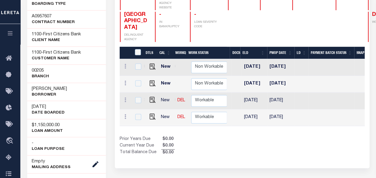
scroll to position [0, 315]
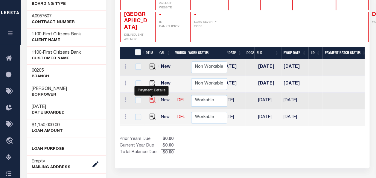
click at [151, 97] on img "" at bounding box center [153, 100] width 6 height 6
checkbox input "true"
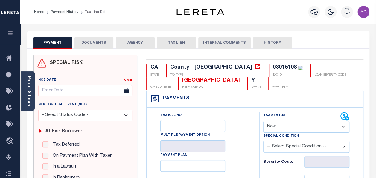
click at [282, 115] on label "Tax Status" at bounding box center [274, 115] width 22 height 5
click at [283, 125] on select "- Select Status Code - Open Due/Unpaid Paid Incomplete No Tax Due Internal Refu…" at bounding box center [306, 127] width 86 height 12
select select "NTX"
click at [263, 121] on select "- Select Status Code - Open Due/Unpaid Paid Incomplete No Tax Due Internal Refu…" at bounding box center [306, 127] width 86 height 12
type input "[DATE]"
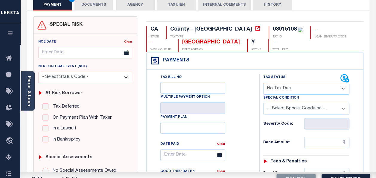
scroll to position [90, 0]
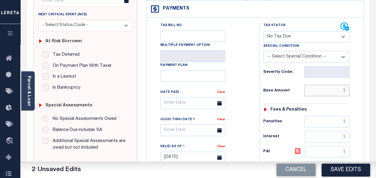
click at [314, 89] on input "text" at bounding box center [326, 90] width 45 height 11
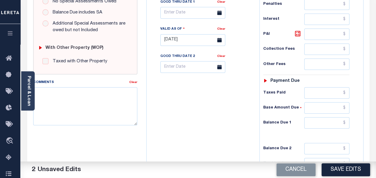
scroll to position [209, 0]
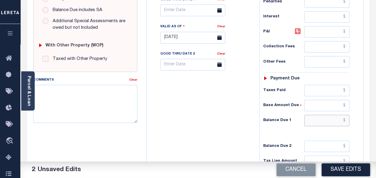
type input "$0.00"
click at [321, 116] on input "text" at bounding box center [326, 120] width 45 height 11
type input "$0.00"
click at [114, 103] on textarea "Comments" at bounding box center [85, 104] width 104 height 38
click at [124, 94] on textarea "Comments" at bounding box center [85, 104] width 104 height 38
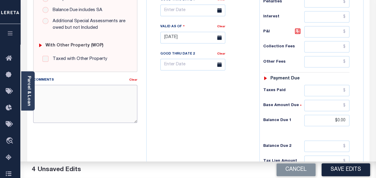
paste textarea "03015108"
type textarea "03015108"
click at [59, 94] on textarea "Comments" at bounding box center [85, 104] width 104 height 38
paste textarea "Taxes were due prior to the loan boarding – No Liability-AC"
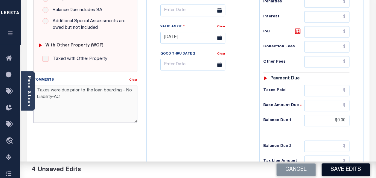
type textarea "Taxes were due prior to the loan boarding – No Liability-AC"
click at [351, 171] on button "Save Edits" at bounding box center [346, 169] width 48 height 13
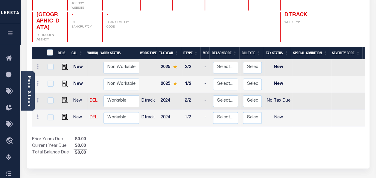
scroll to position [90, 0]
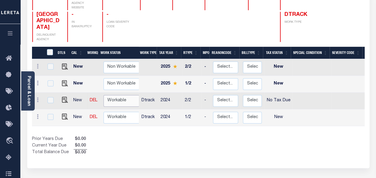
click at [115, 95] on select "Non Workable Workable" at bounding box center [122, 101] width 36 height 12
checkbox input "true"
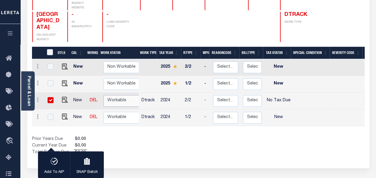
select select "true"
click at [104, 95] on select "Non Workable Workable" at bounding box center [122, 101] width 36 height 12
checkbox input "false"
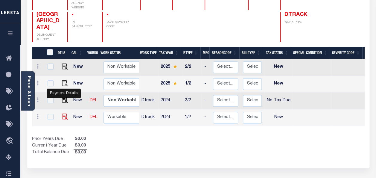
click at [63, 113] on img "" at bounding box center [65, 116] width 6 height 6
checkbox input "true"
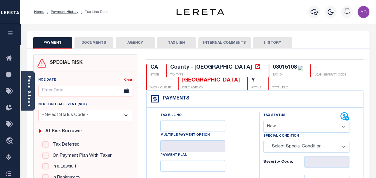
click at [284, 128] on select "- Select Status Code - Open Due/Unpaid Paid Incomplete No Tax Due Internal Refu…" at bounding box center [306, 127] width 86 height 12
select select "NTX"
click at [263, 121] on select "- Select Status Code - Open Due/Unpaid Paid Incomplete No Tax Due Internal Refu…" at bounding box center [306, 127] width 86 height 12
type input "[DATE]"
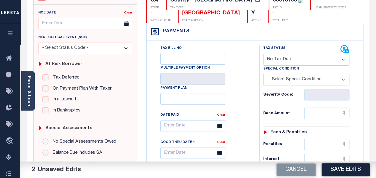
scroll to position [90, 0]
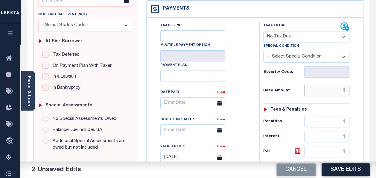
click at [311, 88] on input "text" at bounding box center [326, 90] width 45 height 11
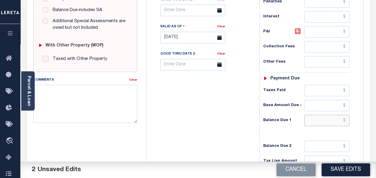
type input "$0.00"
click at [318, 118] on input "text" at bounding box center [326, 120] width 45 height 11
type input "$0.00"
click at [89, 101] on textarea "Comments" at bounding box center [85, 104] width 104 height 38
paste textarea "Taxes were due prior to the loan boarding – No Liability-AC"
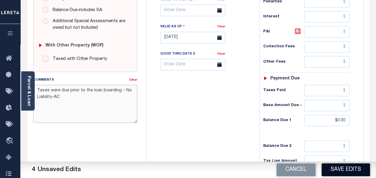
type textarea "Taxes were due prior to the loan boarding – No Liability-AC"
click at [349, 170] on button "Save Edits" at bounding box center [346, 169] width 48 height 13
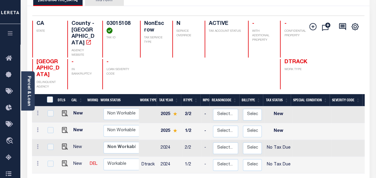
scroll to position [120, 0]
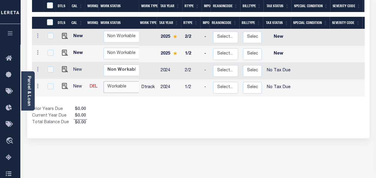
click at [120, 81] on select "Non Workable Workable" at bounding box center [122, 87] width 36 height 12
checkbox input "true"
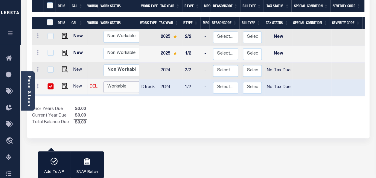
select select "true"
click at [104, 81] on select "Non Workable Workable" at bounding box center [122, 87] width 36 height 12
checkbox input "false"
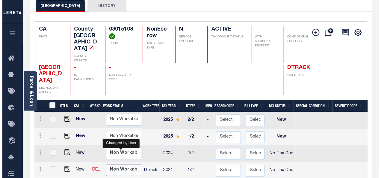
scroll to position [0, 0]
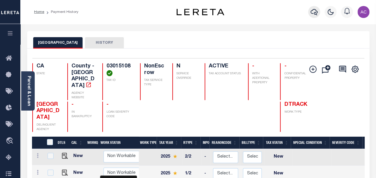
click at [317, 10] on icon "button" at bounding box center [314, 11] width 7 height 7
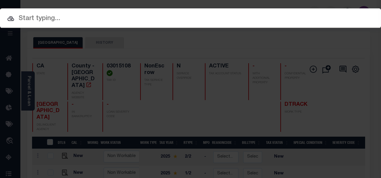
paste input "7394659106 04901420"
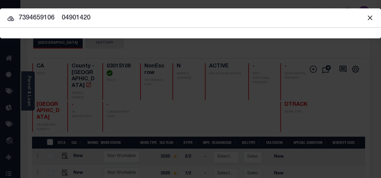
drag, startPoint x: 54, startPoint y: 17, endPoint x: 149, endPoint y: 20, distance: 94.9
click at [149, 20] on input "7394659106 04901420" at bounding box center [190, 18] width 381 height 10
type input "7394659106"
click at [12, 16] on icon at bounding box center [10, 18] width 7 height 7
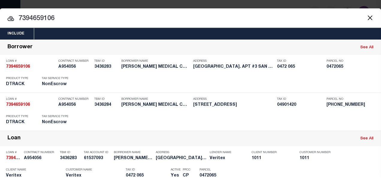
scroll to position [123, 0]
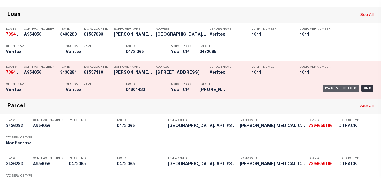
click at [326, 87] on div "Payment History" at bounding box center [340, 88] width 37 height 7
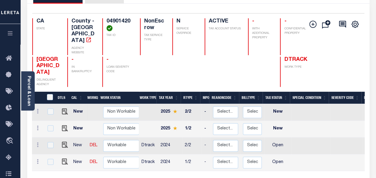
scroll to position [60, 0]
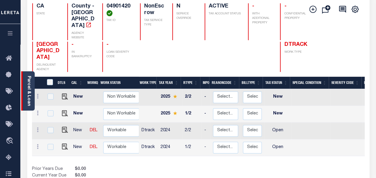
click at [25, 86] on div "Parcel & Loan" at bounding box center [27, 90] width 13 height 39
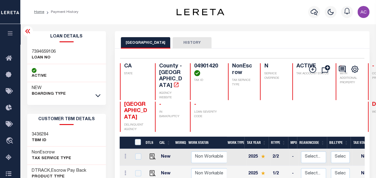
scroll to position [0, 0]
click at [97, 94] on icon at bounding box center [97, 95] width 5 height 6
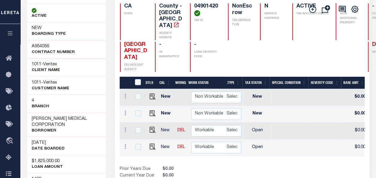
scroll to position [0, 47]
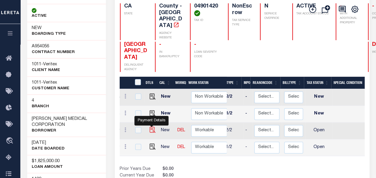
click at [152, 127] on img "" at bounding box center [153, 130] width 6 height 6
checkbox input "true"
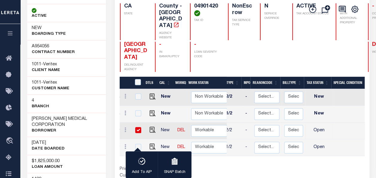
scroll to position [1, 0]
click at [221, 166] on div "Prior Years Due $0.00 Current Year Due $0.00 Total Balance Due $0.00" at bounding box center [181, 176] width 122 height 20
click at [137, 143] on input "checkbox" at bounding box center [138, 146] width 6 height 6
checkbox input "true"
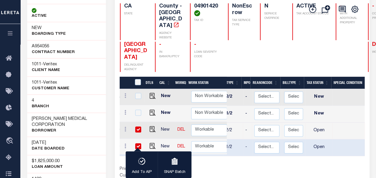
click at [136, 126] on input "checkbox" at bounding box center [138, 129] width 6 height 6
checkbox input "false"
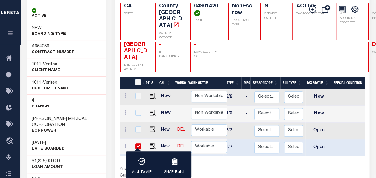
click at [136, 143] on input "checkbox" at bounding box center [138, 146] width 6 height 6
checkbox input "false"
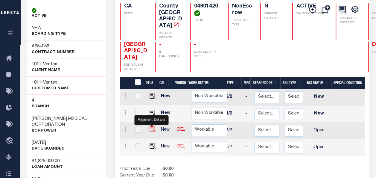
click at [150, 126] on img "" at bounding box center [153, 129] width 6 height 6
checkbox input "true"
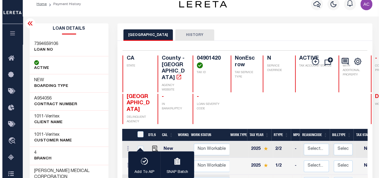
scroll to position [0, 0]
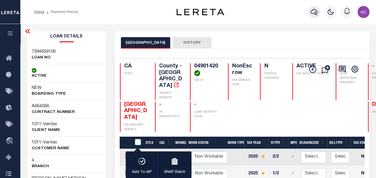
click at [313, 12] on icon "button" at bounding box center [314, 11] width 7 height 7
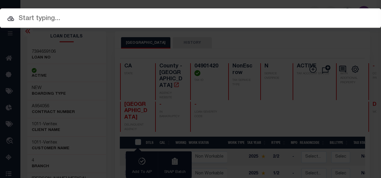
paste input "Taxes were due prior to the loan boarding – No Liability-AC"
type input "Taxes were due prior to the loan boarding – No Liability-AC"
paste input "7394659106 04901420"
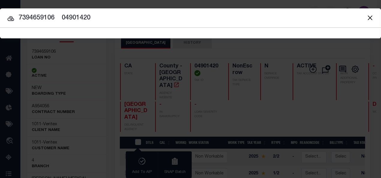
drag, startPoint x: 54, startPoint y: 18, endPoint x: 121, endPoint y: 20, distance: 66.4
click at [121, 20] on input "7394659106 04901420" at bounding box center [190, 18] width 381 height 10
type input "7394659106"
click at [10, 20] on icon at bounding box center [10, 18] width 7 height 7
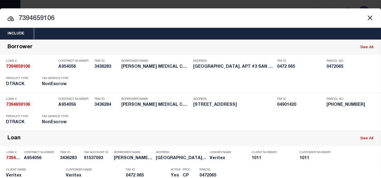
scroll to position [123, 0]
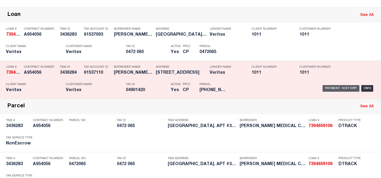
click at [333, 86] on div "Payment History" at bounding box center [340, 88] width 37 height 7
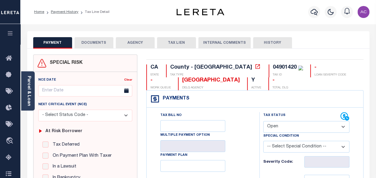
click at [273, 125] on select "- Select Status Code - Open Due/Unpaid Paid Incomplete No Tax Due Internal Refu…" at bounding box center [306, 127] width 86 height 12
select select "NTX"
click at [263, 121] on select "- Select Status Code - Open Due/Unpaid Paid Incomplete No Tax Due Internal Refu…" at bounding box center [306, 127] width 86 height 12
type input "[DATE]"
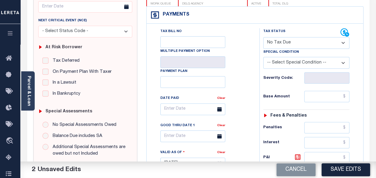
scroll to position [90, 0]
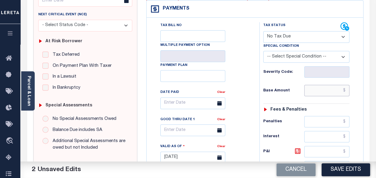
click at [322, 93] on input "text" at bounding box center [326, 90] width 45 height 11
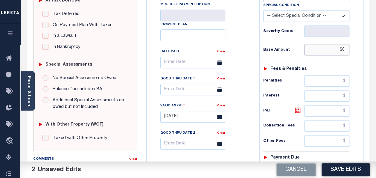
scroll to position [179, 0]
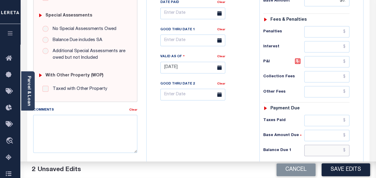
type input "$0.00"
click at [318, 147] on input "text" at bounding box center [326, 149] width 45 height 11
type input "$0.00"
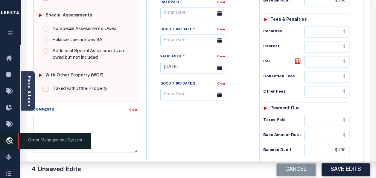
click at [73, 134] on span "Order Management System" at bounding box center [54, 141] width 73 height 16
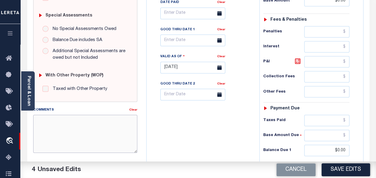
click at [78, 127] on textarea "Comments" at bounding box center [85, 134] width 104 height 38
paste textarea "Taxes were due prior to the loan boarding – No Liability-AC"
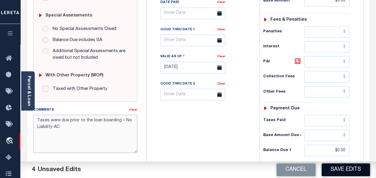
type textarea "Taxes were due prior to the loan boarding – No Liability-AC"
click at [351, 172] on button "Save Edits" at bounding box center [346, 169] width 48 height 13
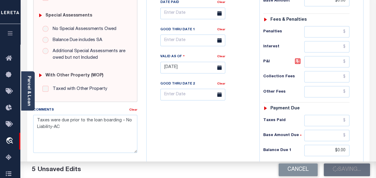
checkbox input "false"
type input "$0"
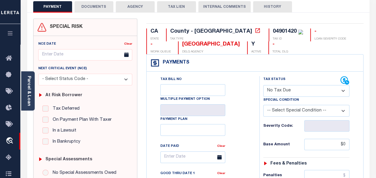
scroll to position [30, 0]
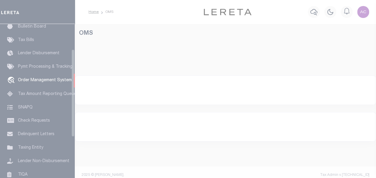
scroll to position [44, 0]
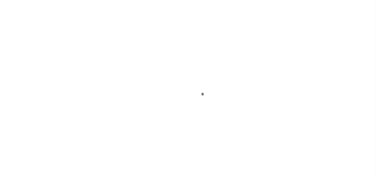
select select "NTX"
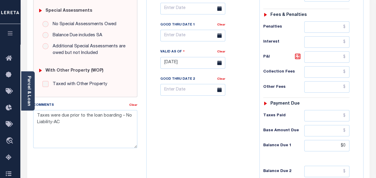
scroll to position [239, 0]
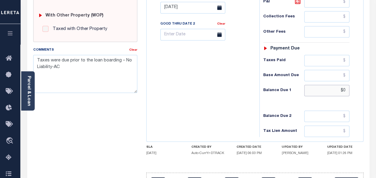
click at [331, 89] on input "$0" at bounding box center [326, 90] width 45 height 11
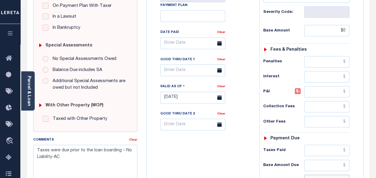
scroll to position [60, 0]
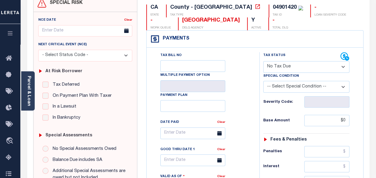
type input "$.00"
click at [299, 70] on select "- Select Status Code - Open Due/Unpaid Paid Incomplete No Tax Due Internal Refu…" at bounding box center [306, 67] width 86 height 12
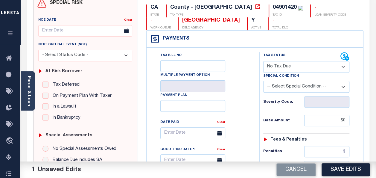
click at [263, 61] on select "- Select Status Code - Open Due/Unpaid Paid Incomplete No Tax Due Internal Refu…" at bounding box center [306, 67] width 86 height 12
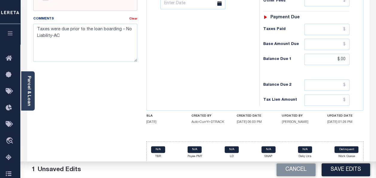
scroll to position [272, 0]
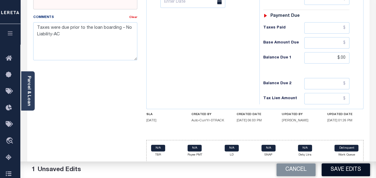
click at [348, 167] on button "Save Edits" at bounding box center [346, 169] width 48 height 13
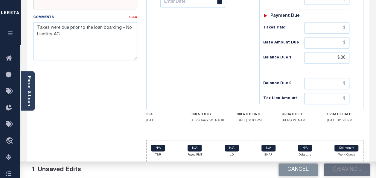
checkbox input "false"
type input "$0"
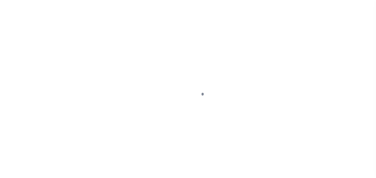
select select "NTX"
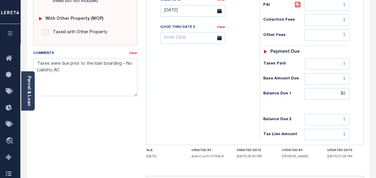
scroll to position [206, 0]
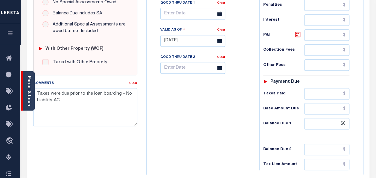
click at [29, 84] on link "Parcel & Loan" at bounding box center [29, 91] width 4 height 30
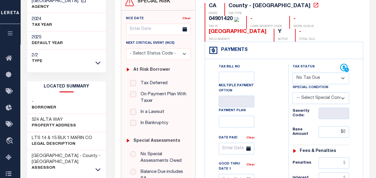
scroll to position [27, 0]
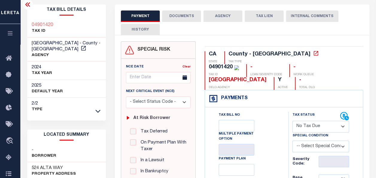
click at [26, 3] on icon at bounding box center [27, 4] width 7 height 7
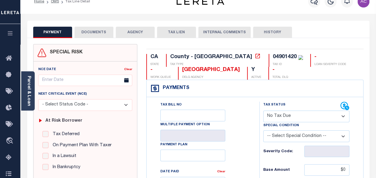
scroll to position [0, 0]
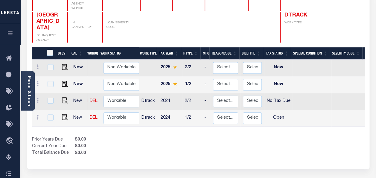
scroll to position [90, 0]
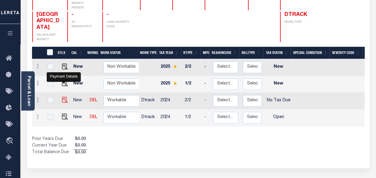
click at [63, 97] on img "" at bounding box center [65, 100] width 6 height 6
checkbox input "true"
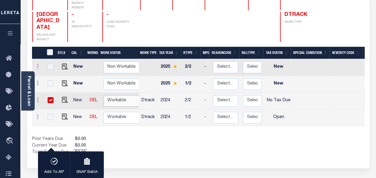
click at [123, 95] on select "Non Workable Workable" at bounding box center [122, 101] width 36 height 12
checkbox input "false"
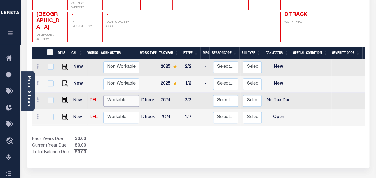
select select "true"
click at [104, 95] on select "Non Workable Workable" at bounding box center [122, 101] width 36 height 12
checkbox input "true"
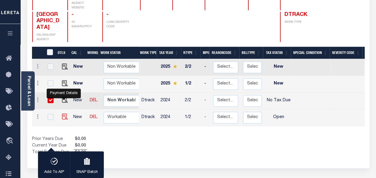
click at [64, 113] on img "" at bounding box center [65, 116] width 6 height 6
checkbox input "true"
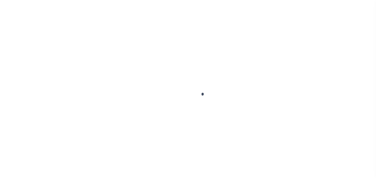
select select "NTX"
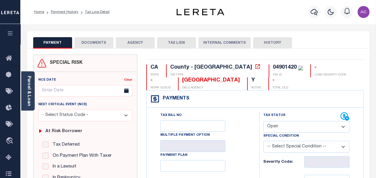
click at [270, 124] on select "- Select Status Code - Open Due/Unpaid Paid Incomplete No Tax Due Internal Refu…" at bounding box center [306, 127] width 86 height 12
select select "NTX"
click at [263, 121] on select "- Select Status Code - Open Due/Unpaid Paid Incomplete No Tax Due Internal Refu…" at bounding box center [306, 127] width 86 height 12
type input "[DATE]"
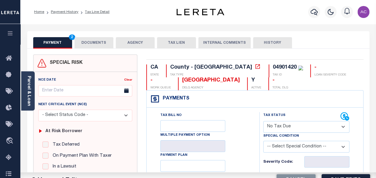
scroll to position [90, 0]
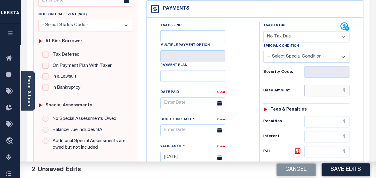
click at [317, 90] on input "text" at bounding box center [326, 90] width 45 height 11
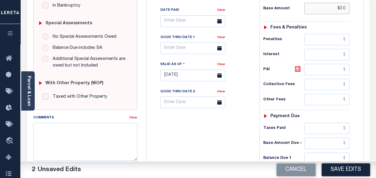
scroll to position [179, 0]
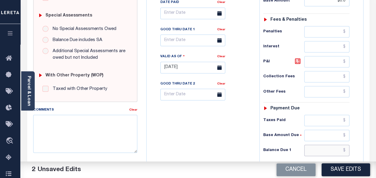
type input "$0.00"
click at [325, 147] on input "text" at bounding box center [326, 149] width 45 height 11
type input "$0.00"
click at [92, 130] on textarea "Comments" at bounding box center [85, 134] width 104 height 38
paste textarea "04901420"
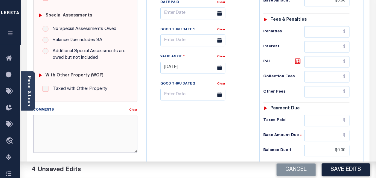
type textarea "04901420"
click at [103, 123] on textarea "Comments" at bounding box center [85, 134] width 104 height 38
paste textarea "Taxes were due prior to the loan boarding – No Liability-AC"
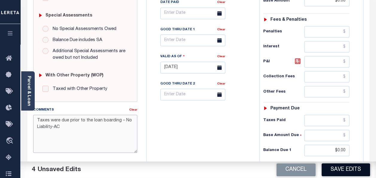
type textarea "Taxes were due prior to the loan boarding – No Liability-AC"
click at [347, 168] on button "Save Edits" at bounding box center [346, 169] width 48 height 13
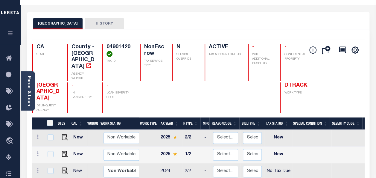
scroll to position [90, 0]
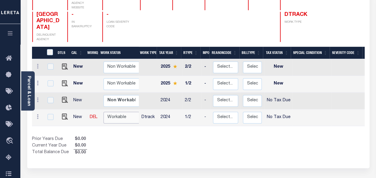
click at [121, 112] on select "Non Workable Workable" at bounding box center [122, 118] width 36 height 12
checkbox input "true"
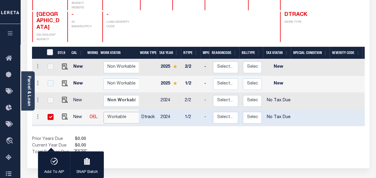
select select "true"
click at [104, 112] on select "Non Workable Workable" at bounding box center [122, 118] width 36 height 12
checkbox input "false"
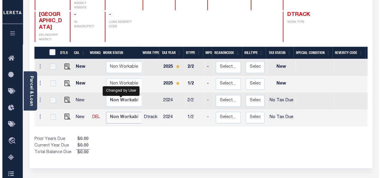
scroll to position [0, 0]
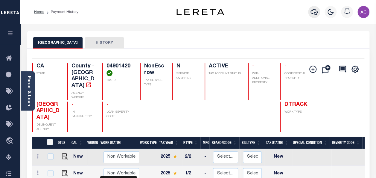
click at [316, 10] on icon "button" at bounding box center [314, 11] width 7 height 7
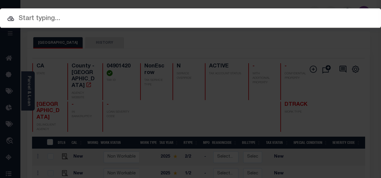
paste input "0002207609 05718208"
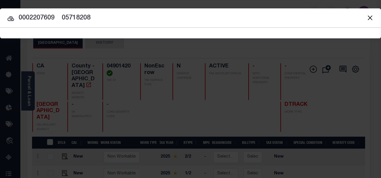
drag, startPoint x: 55, startPoint y: 17, endPoint x: 143, endPoint y: 17, distance: 88.5
click at [143, 17] on input "0002207609 05718208" at bounding box center [190, 18] width 381 height 10
type input "0002207609"
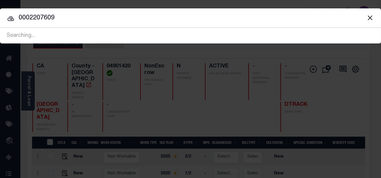
click at [11, 20] on icon at bounding box center [10, 18] width 7 height 7
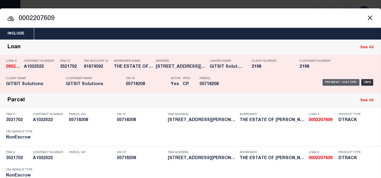
click at [328, 82] on div "Payment History" at bounding box center [340, 82] width 37 height 7
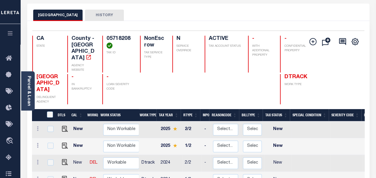
scroll to position [90, 0]
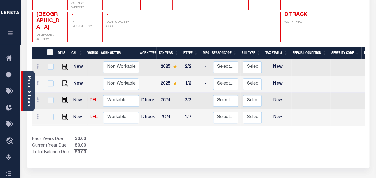
click at [33, 83] on div "Parcel & Loan" at bounding box center [27, 90] width 13 height 39
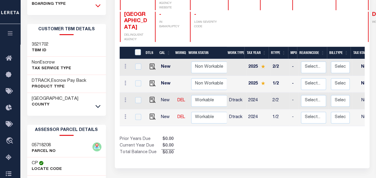
click at [95, 5] on icon at bounding box center [97, 5] width 5 height 6
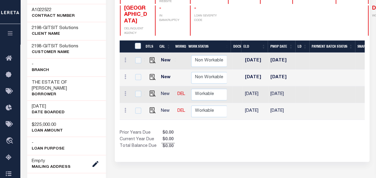
scroll to position [0, 321]
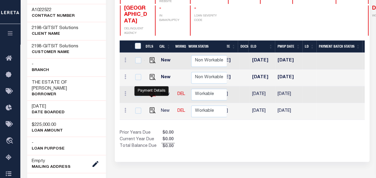
click at [150, 93] on img "" at bounding box center [153, 93] width 6 height 6
checkbox input "true"
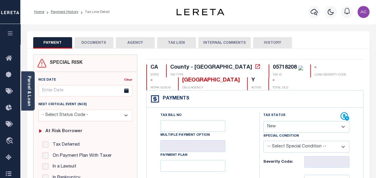
click at [286, 127] on select "- Select Status Code - Open Due/Unpaid Paid Incomplete No Tax Due Internal Refu…" at bounding box center [306, 127] width 86 height 12
select select "NTX"
click at [263, 121] on select "- Select Status Code - Open Due/Unpaid Paid Incomplete No Tax Due Internal Refu…" at bounding box center [306, 127] width 86 height 12
type input "[DATE]"
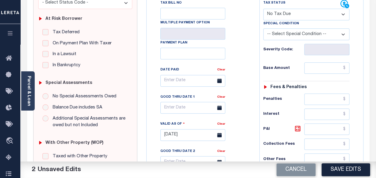
scroll to position [120, 0]
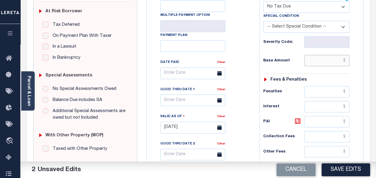
click at [315, 62] on input "text" at bounding box center [326, 60] width 45 height 11
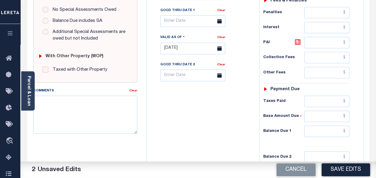
scroll to position [209, 0]
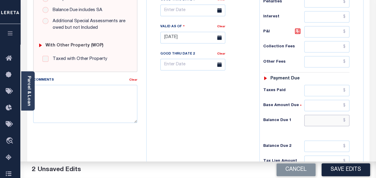
type input "$0.00"
click at [318, 116] on input "text" at bounding box center [326, 120] width 45 height 11
type input "$0.00"
click at [35, 95] on textarea "Comments" at bounding box center [85, 104] width 104 height 38
click at [72, 90] on textarea "Comments" at bounding box center [85, 104] width 104 height 38
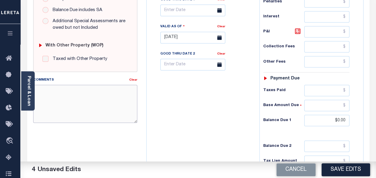
paste textarea "Taxes were due prior to the loan boarding – No Liability-AC"
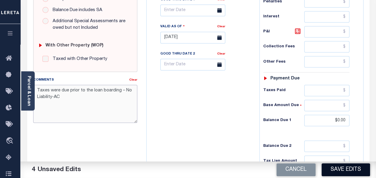
type textarea "Taxes were due prior to the loan boarding – No Liability-AC"
click at [352, 168] on button "Save Edits" at bounding box center [346, 169] width 48 height 13
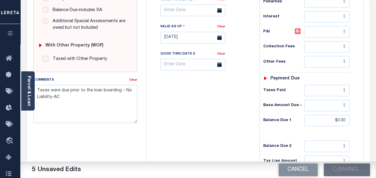
checkbox input "false"
type input "$0"
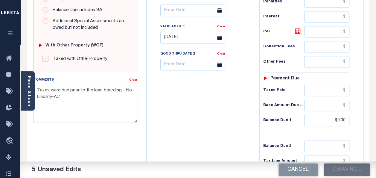
type input "$0"
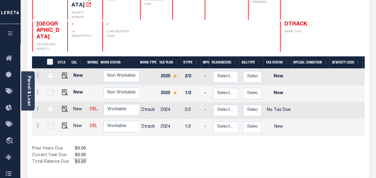
scroll to position [90, 0]
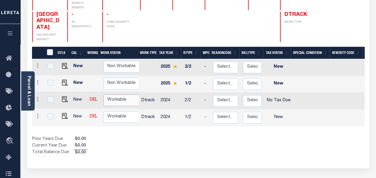
click at [117, 94] on select "Non Workable Workable" at bounding box center [122, 100] width 36 height 12
checkbox input "true"
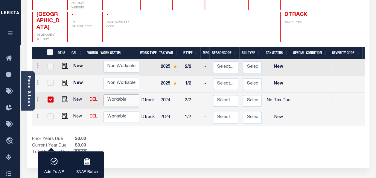
select select "true"
click at [104, 94] on select "Non Workable Workable" at bounding box center [122, 100] width 36 height 12
checkbox input "false"
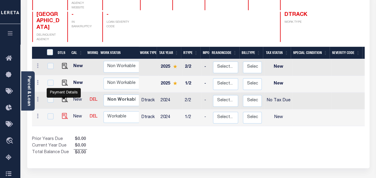
click at [63, 113] on img "" at bounding box center [65, 116] width 6 height 6
checkbox input "true"
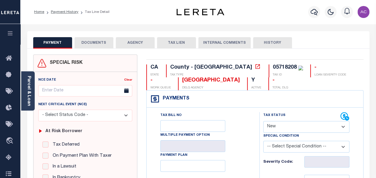
click at [284, 132] on select "- Select Status Code - Open Due/Unpaid Paid Incomplete No Tax Due Internal Refu…" at bounding box center [306, 127] width 86 height 12
select select "NTX"
click at [263, 121] on select "- Select Status Code - Open Due/Unpaid Paid Incomplete No Tax Due Internal Refu…" at bounding box center [306, 127] width 86 height 12
type input "[DATE]"
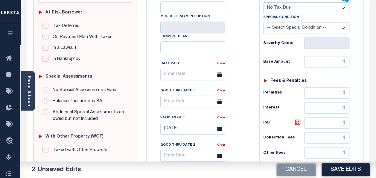
scroll to position [150, 0]
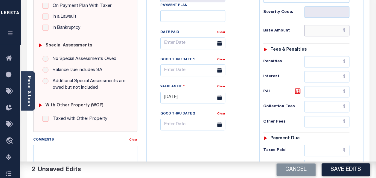
click at [320, 33] on input "text" at bounding box center [326, 30] width 45 height 11
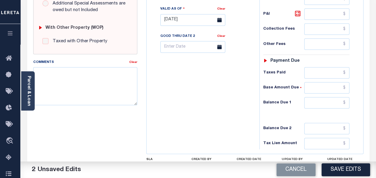
scroll to position [239, 0]
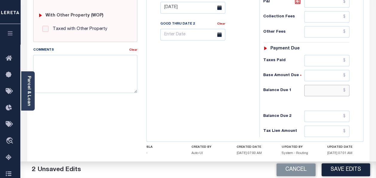
type input "$0.00"
click at [322, 91] on input "text" at bounding box center [326, 90] width 45 height 11
click at [101, 74] on textarea "Comments" at bounding box center [85, 74] width 104 height 38
type input "$0.00"
paste textarea "Taxes were due prior to the loan boarding – No Liability-AC"
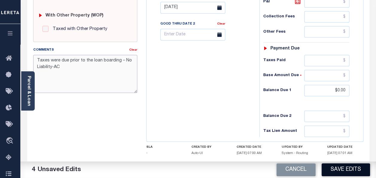
type textarea "Taxes were due prior to the loan boarding – No Liability-AC"
click at [340, 169] on button "Save Edits" at bounding box center [346, 169] width 48 height 13
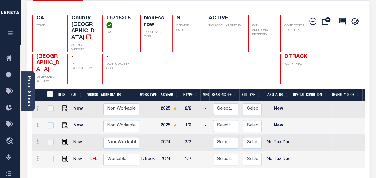
scroll to position [120, 0]
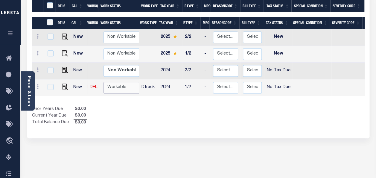
click at [111, 82] on select "Non Workable Workable" at bounding box center [122, 88] width 36 height 12
checkbox input "true"
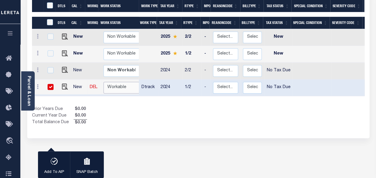
select select "true"
click at [104, 82] on select "Non Workable Workable" at bounding box center [122, 88] width 36 height 12
checkbox input "false"
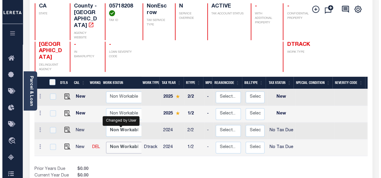
scroll to position [0, 0]
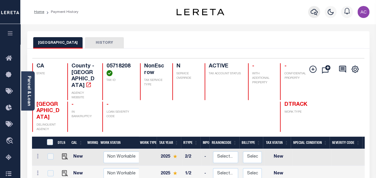
click at [315, 10] on icon "button" at bounding box center [314, 11] width 7 height 7
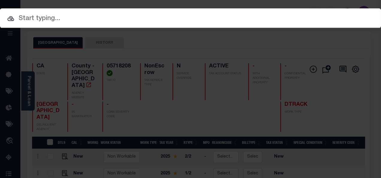
paste input "910013187141 06423112"
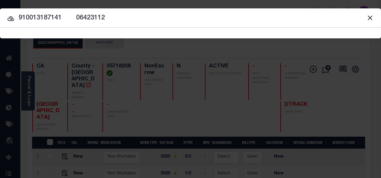
drag, startPoint x: 61, startPoint y: 17, endPoint x: 147, endPoint y: 23, distance: 86.4
click at [147, 23] on div "Include Loans TBM Customers Borrowers Payments (Lender Non-Disb) Payments (Lend…" at bounding box center [190, 23] width 381 height 30
type input "910013187141"
click at [9, 18] on icon at bounding box center [10, 18] width 7 height 5
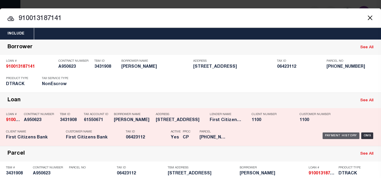
click at [332, 132] on div "Payment History" at bounding box center [340, 135] width 37 height 7
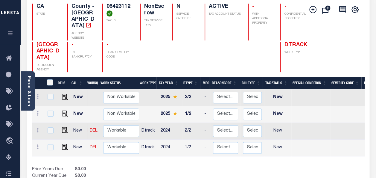
scroll to position [60, 0]
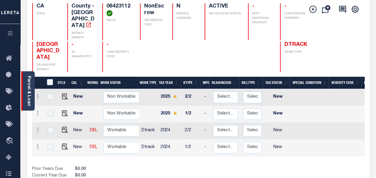
click at [30, 89] on link "Parcel & Loan" at bounding box center [29, 91] width 4 height 30
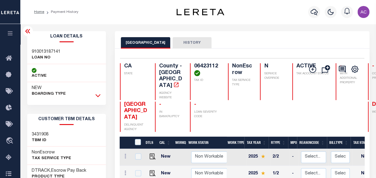
click at [99, 95] on icon at bounding box center [97, 95] width 5 height 3
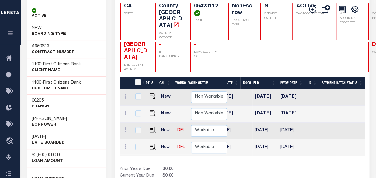
scroll to position [0, 5]
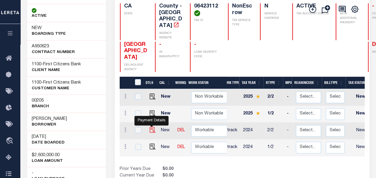
click at [151, 127] on img "" at bounding box center [153, 130] width 6 height 6
checkbox input "true"
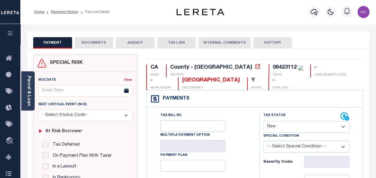
click at [287, 125] on select "- Select Status Code - Open Due/Unpaid Paid Incomplete No Tax Due Internal Refu…" at bounding box center [306, 127] width 86 height 12
select select "NTX"
click at [263, 121] on select "- Select Status Code - Open Due/Unpaid Paid Incomplete No Tax Due Internal Refu…" at bounding box center [306, 127] width 86 height 12
type input "[DATE]"
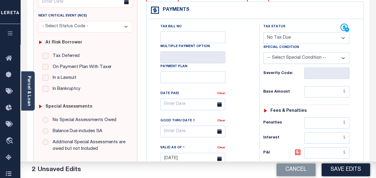
scroll to position [90, 0]
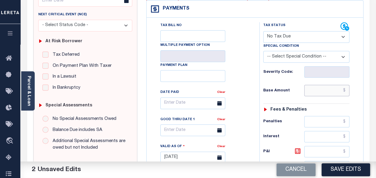
click at [316, 92] on input "text" at bounding box center [326, 90] width 45 height 11
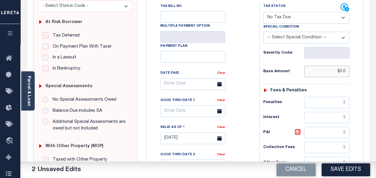
scroll to position [209, 0]
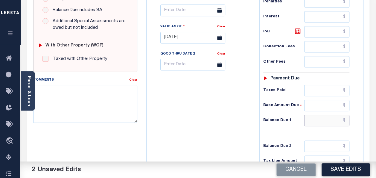
click at [323, 118] on input "text" at bounding box center [326, 120] width 45 height 11
type input "$0.00"
click at [94, 100] on textarea "Comments" at bounding box center [85, 104] width 104 height 38
paste textarea "Taxes were due prior to the loan boarding – No Liability-AC"
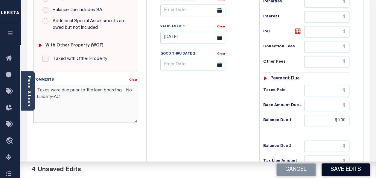
type textarea "Taxes were due prior to the loan boarding – No Liability-AC"
click at [336, 169] on button "Save Edits" at bounding box center [346, 169] width 48 height 13
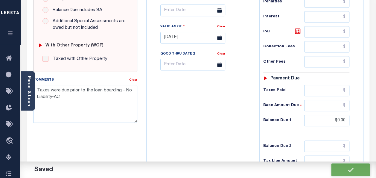
checkbox input "false"
type input "$0"
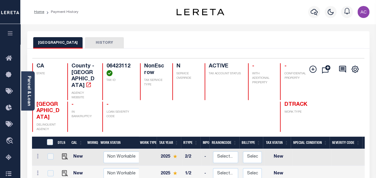
scroll to position [90, 0]
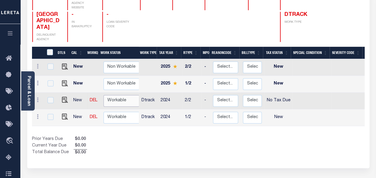
click at [118, 95] on select "Non Workable Workable" at bounding box center [122, 101] width 36 height 12
checkbox input "true"
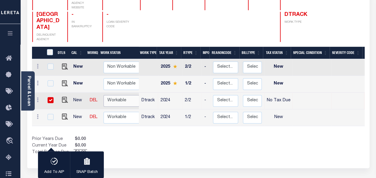
select select "true"
click at [104, 95] on select "Non Workable Workable" at bounding box center [122, 101] width 36 height 12
checkbox input "false"
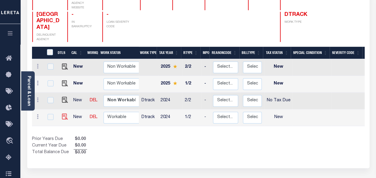
click at [63, 113] on img at bounding box center [65, 116] width 6 height 6
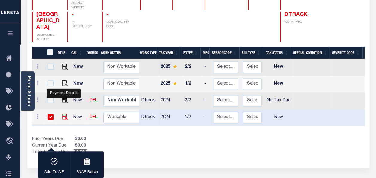
checkbox input "true"
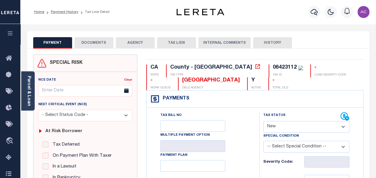
click at [294, 125] on select "- Select Status Code - Open Due/Unpaid Paid Incomplete No Tax Due Internal Refu…" at bounding box center [306, 127] width 86 height 12
select select "NTX"
click at [263, 121] on select "- Select Status Code - Open Due/Unpaid Paid Incomplete No Tax Due Internal Refu…" at bounding box center [306, 127] width 86 height 12
type input "[DATE]"
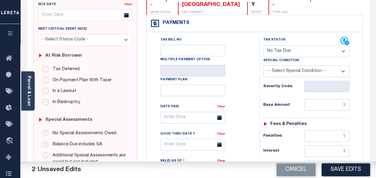
scroll to position [90, 0]
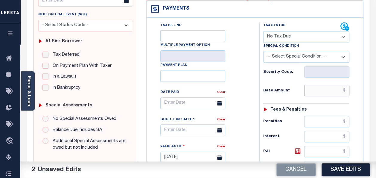
click at [325, 85] on input "text" at bounding box center [326, 90] width 45 height 11
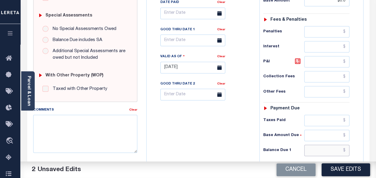
type input "$0.00"
click at [315, 148] on input "text" at bounding box center [326, 149] width 45 height 11
drag, startPoint x: 315, startPoint y: 148, endPoint x: 314, endPoint y: 154, distance: 6.0
click at [315, 148] on input "text" at bounding box center [326, 149] width 45 height 11
type input "$"
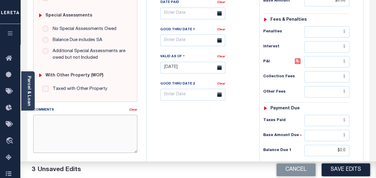
type input "$0.00"
click at [82, 119] on textarea "Comments" at bounding box center [85, 134] width 104 height 38
paste textarea "Taxes were due prior to the loan boarding – No Liability-AC"
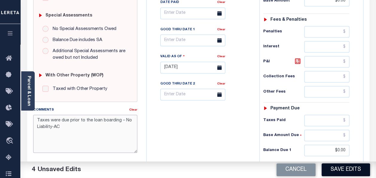
type textarea "Taxes were due prior to the loan boarding – No Liability-AC"
click at [341, 166] on button "Save Edits" at bounding box center [346, 169] width 48 height 13
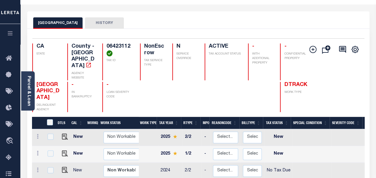
scroll to position [120, 0]
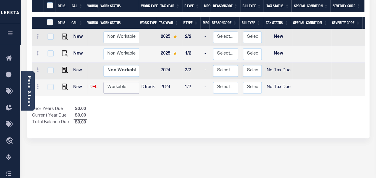
click at [116, 82] on select "Non Workable Workable" at bounding box center [122, 88] width 36 height 12
checkbox input "true"
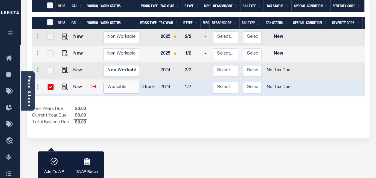
select select "true"
click at [104, 82] on select "Non Workable Workable" at bounding box center [122, 88] width 36 height 12
checkbox input "false"
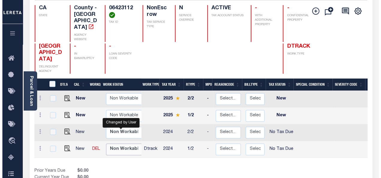
scroll to position [0, 0]
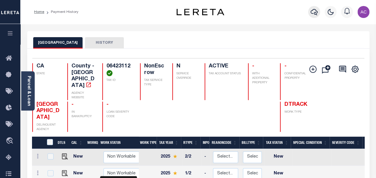
click at [312, 13] on icon "button" at bounding box center [314, 12] width 7 height 6
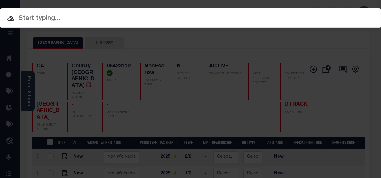
paste input "910013138141 07009501"
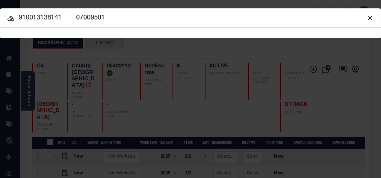
drag, startPoint x: 63, startPoint y: 17, endPoint x: 151, endPoint y: 21, distance: 88.3
click at [151, 21] on input "910013138141 07009501" at bounding box center [190, 18] width 381 height 10
type input "910013138141"
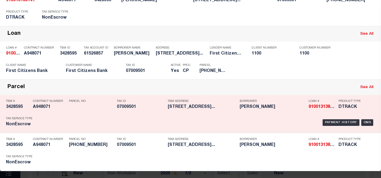
scroll to position [64, 0]
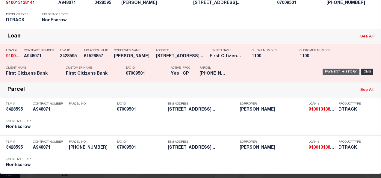
click at [330, 69] on div "Payment History" at bounding box center [340, 72] width 37 height 7
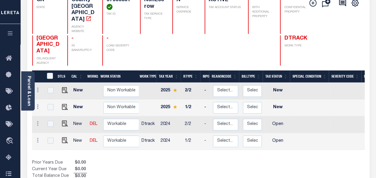
scroll to position [90, 0]
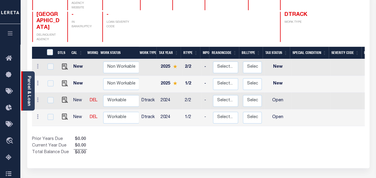
click at [29, 83] on link "Parcel & Loan" at bounding box center [29, 91] width 4 height 30
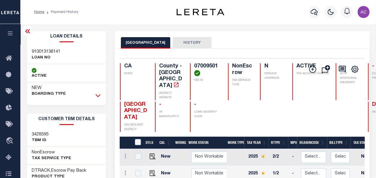
click at [98, 96] on icon at bounding box center [97, 95] width 5 height 6
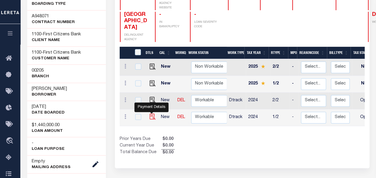
click at [150, 113] on img "" at bounding box center [153, 116] width 6 height 6
checkbox input "true"
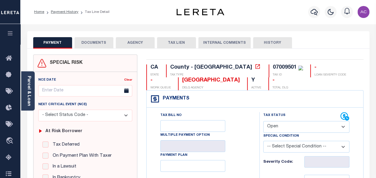
click at [290, 122] on select "- Select Status Code - Open Due/Unpaid Paid Incomplete No Tax Due Internal Refu…" at bounding box center [306, 127] width 86 height 12
select select "NTX"
click at [263, 121] on select "- Select Status Code - Open Due/Unpaid Paid Incomplete No Tax Due Internal Refu…" at bounding box center [306, 127] width 86 height 12
type input "[DATE]"
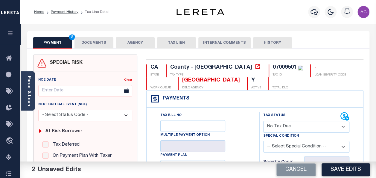
scroll to position [90, 0]
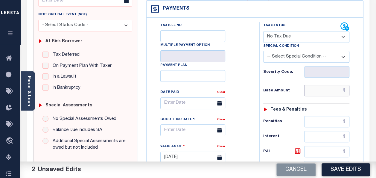
click at [318, 91] on input "text" at bounding box center [326, 90] width 45 height 11
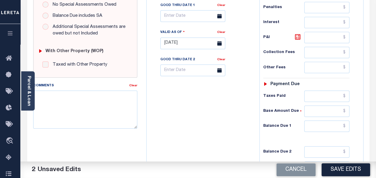
scroll to position [209, 0]
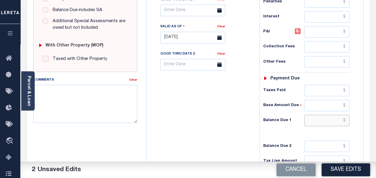
type input "$0.00"
click at [318, 121] on input "text" at bounding box center [326, 120] width 45 height 11
type input "$0.00"
click at [104, 111] on textarea "Comments" at bounding box center [85, 104] width 104 height 38
paste textarea "Taxes were due prior to the loan boarding – No Liability-AC"
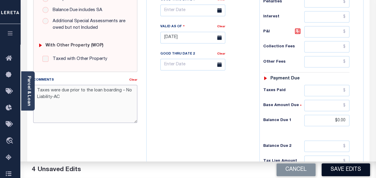
type textarea "Taxes were due prior to the loan boarding – No Liability-AC"
click at [346, 169] on button "Save Edits" at bounding box center [346, 169] width 48 height 13
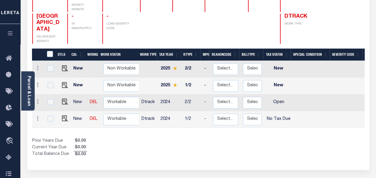
scroll to position [90, 0]
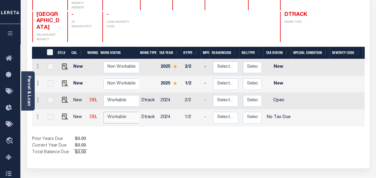
click at [116, 112] on select "Non Workable Workable" at bounding box center [122, 118] width 36 height 12
checkbox input "true"
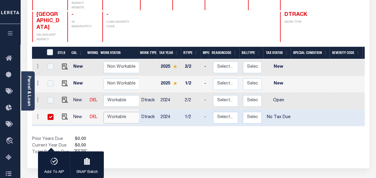
select select "true"
click at [104, 112] on select "Non Workable Workable" at bounding box center [122, 118] width 36 height 12
checkbox input "false"
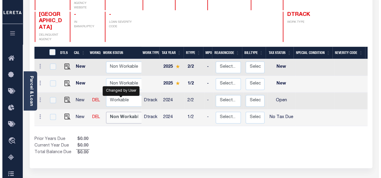
scroll to position [0, 0]
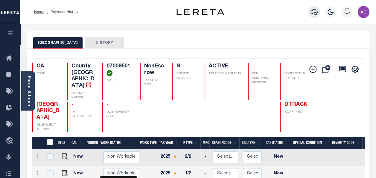
click at [314, 12] on icon "button" at bounding box center [314, 11] width 7 height 7
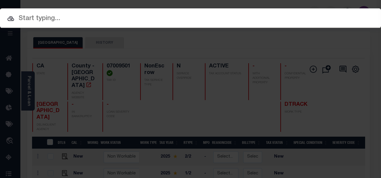
paste input "910013291340 07319124"
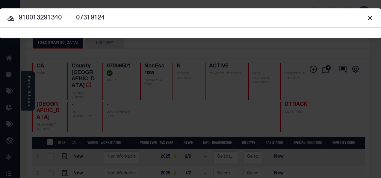
drag, startPoint x: 62, startPoint y: 17, endPoint x: 170, endPoint y: 18, distance: 107.4
click at [170, 18] on input "910013291340 07319124" at bounding box center [190, 18] width 381 height 10
type input "910013291340"
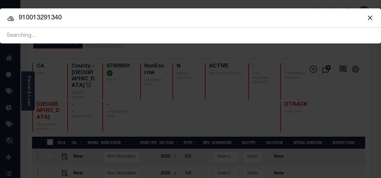
click at [10, 18] on icon at bounding box center [10, 18] width 7 height 7
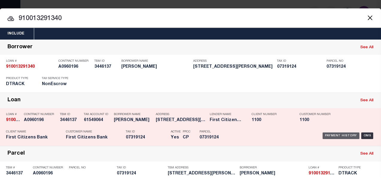
click at [336, 133] on div "Payment History" at bounding box center [340, 135] width 37 height 7
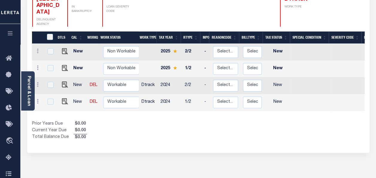
scroll to position [120, 0]
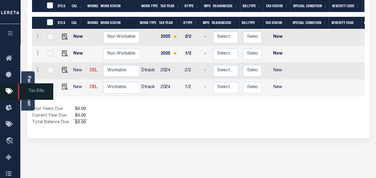
click at [26, 86] on span "Tax Bills" at bounding box center [35, 91] width 35 height 16
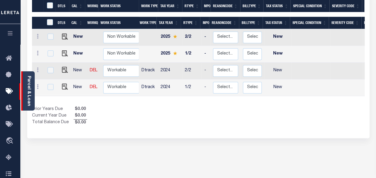
click at [27, 78] on link "Parcel & Loan" at bounding box center [29, 91] width 4 height 30
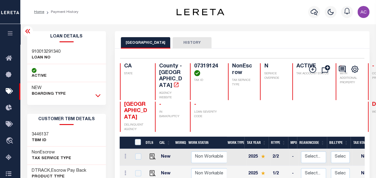
click at [97, 95] on icon at bounding box center [97, 95] width 5 height 6
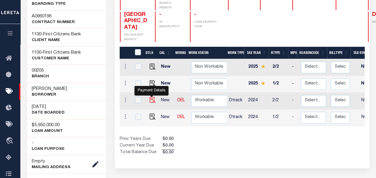
click at [151, 97] on img "" at bounding box center [153, 100] width 6 height 6
checkbox input "true"
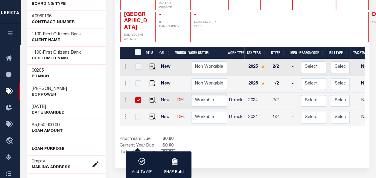
scroll to position [1, 0]
drag, startPoint x: 202, startPoint y: 117, endPoint x: 261, endPoint y: 119, distance: 58.7
click at [261, 119] on div "DTLS CAL WorkQ Work Status Work Type Tax Year RType MPO ReasonCode BillType Tax…" at bounding box center [242, 88] width 245 height 82
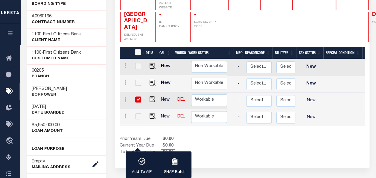
scroll to position [0, 0]
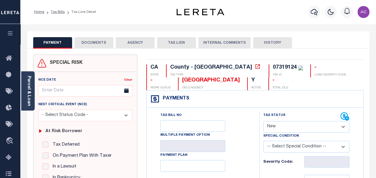
click at [286, 120] on div "Tax Status Status" at bounding box center [301, 116] width 77 height 9
click at [285, 127] on select "- Select Status Code - Open Due/Unpaid Paid Incomplete No Tax Due Internal Refu…" at bounding box center [306, 127] width 86 height 12
select select "NTX"
click at [263, 121] on select "- Select Status Code - Open Due/Unpaid Paid Incomplete No Tax Due Internal Refu…" at bounding box center [306, 127] width 86 height 12
type input "[DATE]"
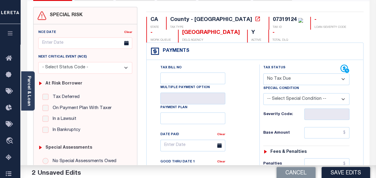
scroll to position [90, 0]
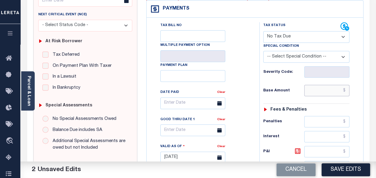
drag, startPoint x: 320, startPoint y: 92, endPoint x: 315, endPoint y: 93, distance: 5.5
click at [320, 92] on input "text" at bounding box center [326, 90] width 45 height 11
type input "$0.00"
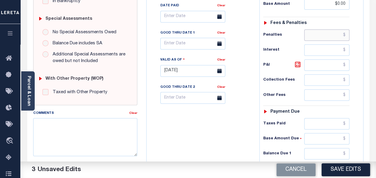
scroll to position [239, 0]
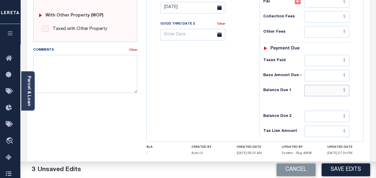
click at [320, 87] on input "text" at bounding box center [326, 90] width 45 height 11
type input "$0.00"
click at [68, 69] on textarea "Comments" at bounding box center [85, 74] width 104 height 38
paste textarea "Taxes were due prior to the loan boarding – No Liability-AC"
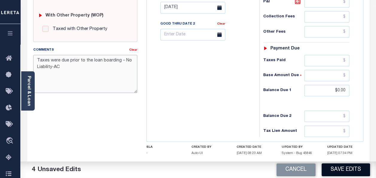
type textarea "Taxes were due prior to the loan boarding – No Liability-AC"
click at [340, 165] on button "Save Edits" at bounding box center [346, 169] width 48 height 13
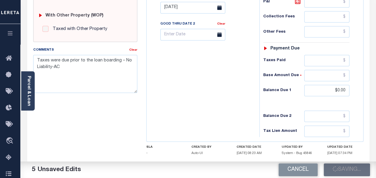
checkbox input "false"
type input "$0"
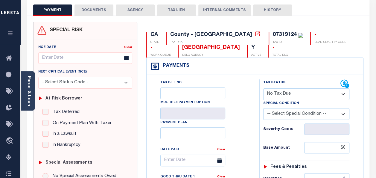
scroll to position [0, 0]
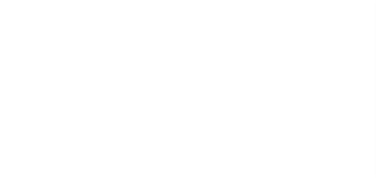
scroll to position [95, 0]
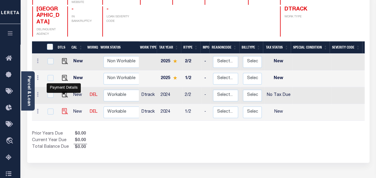
click at [64, 108] on img "" at bounding box center [65, 111] width 6 height 6
checkbox input "true"
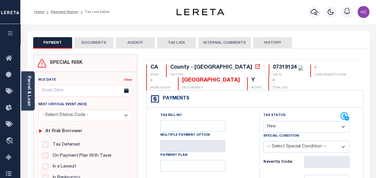
click at [284, 121] on select "- Select Status Code - Open Due/Unpaid Paid Incomplete No Tax Due Internal Refu…" at bounding box center [306, 127] width 86 height 12
select select "NTX"
click at [263, 121] on select "- Select Status Code - Open Due/Unpaid Paid Incomplete No Tax Due Internal Refu…" at bounding box center [306, 127] width 86 height 12
type input "10/14/2025"
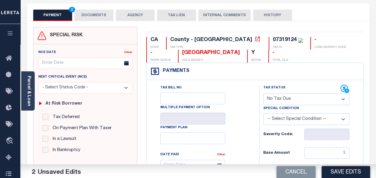
scroll to position [90, 0]
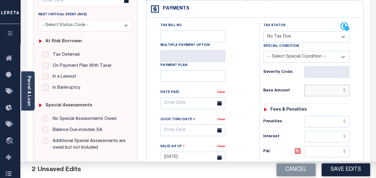
click at [314, 90] on input "text" at bounding box center [326, 90] width 45 height 11
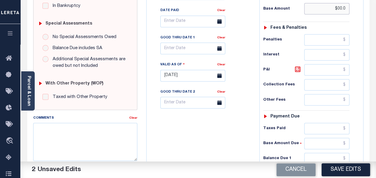
scroll to position [209, 0]
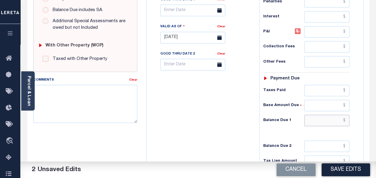
click at [322, 118] on input "text" at bounding box center [326, 120] width 45 height 11
type input "$00.00"
type input "$0.00"
click at [114, 97] on textarea "Comments" at bounding box center [85, 104] width 104 height 38
paste textarea "Taxes were due prior to the loan boarding – No Liability-AC"
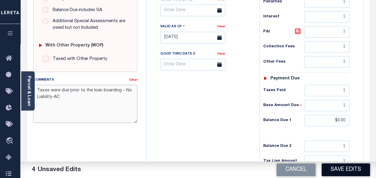
type textarea "Taxes were due prior to the loan boarding – No Liability-AC"
click at [344, 169] on button "Save Edits" at bounding box center [346, 169] width 48 height 13
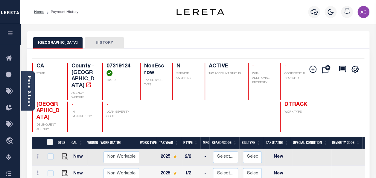
scroll to position [60, 0]
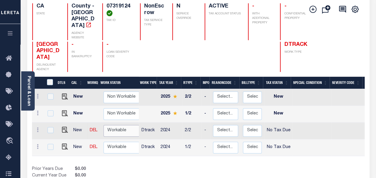
click at [112, 125] on select "Non Workable Workable" at bounding box center [122, 131] width 36 height 12
checkbox input "true"
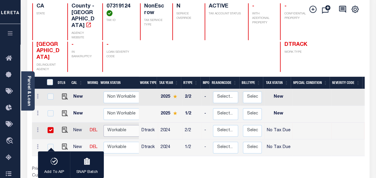
select select "true"
click at [104, 125] on select "Non Workable Workable" at bounding box center [122, 131] width 36 height 12
checkbox input "false"
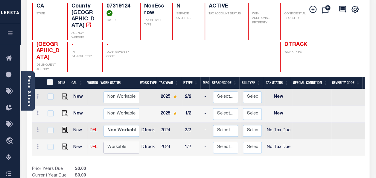
click at [113, 141] on select "Non Workable Workable" at bounding box center [122, 147] width 36 height 12
checkbox input "true"
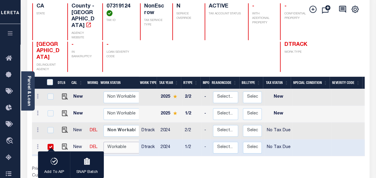
select select "true"
click at [104, 141] on select "Non Workable Workable" at bounding box center [122, 147] width 36 height 12
checkbox input "false"
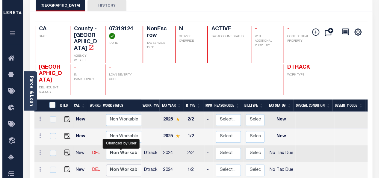
scroll to position [0, 0]
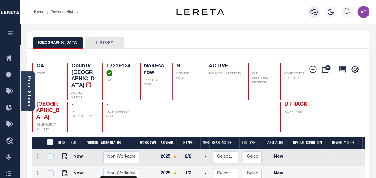
click at [315, 11] on icon "button" at bounding box center [314, 12] width 7 height 6
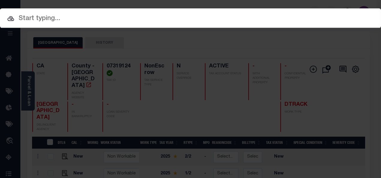
paste input "7039069 08243123"
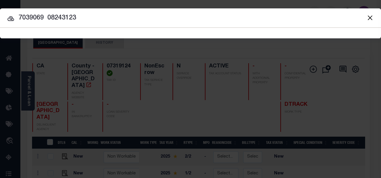
drag, startPoint x: 43, startPoint y: 17, endPoint x: 106, endPoint y: 17, distance: 62.8
click at [106, 17] on input "7039069 08243123" at bounding box center [190, 18] width 381 height 10
click at [6, 16] on input "7039069" at bounding box center [190, 18] width 381 height 10
type input "7039069"
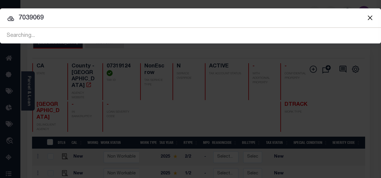
click at [11, 19] on icon at bounding box center [10, 18] width 7 height 5
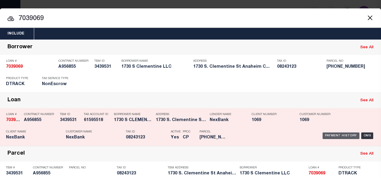
click at [330, 134] on div "Payment History" at bounding box center [340, 135] width 37 height 7
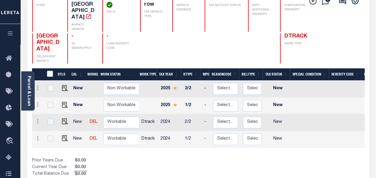
scroll to position [90, 0]
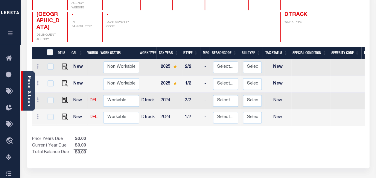
click at [30, 87] on link "Parcel & Loan" at bounding box center [29, 91] width 4 height 30
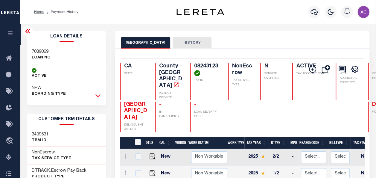
click at [102, 96] on div "NEW BOARDING TYPE" at bounding box center [66, 91] width 79 height 18
click at [95, 96] on link at bounding box center [98, 95] width 7 height 4
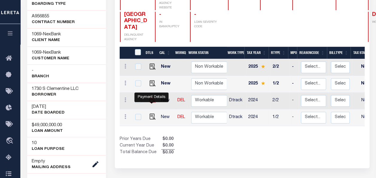
click at [151, 99] on img "" at bounding box center [153, 100] width 6 height 6
checkbox input "true"
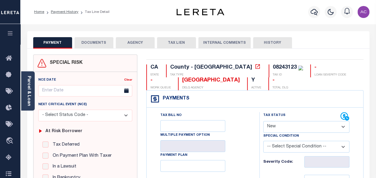
click at [279, 130] on select "- Select Status Code - Open Due/Unpaid Paid Incomplete No Tax Due Internal Refu…" at bounding box center [306, 127] width 86 height 12
select select "NTX"
click at [263, 121] on select "- Select Status Code - Open Due/Unpaid Paid Incomplete No Tax Due Internal Refu…" at bounding box center [306, 127] width 86 height 12
type input "[DATE]"
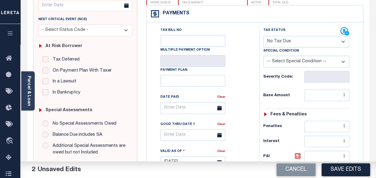
scroll to position [90, 0]
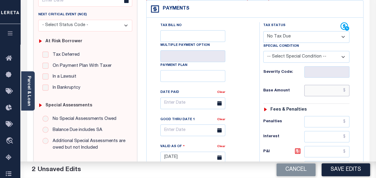
click at [319, 92] on input "text" at bounding box center [326, 90] width 45 height 11
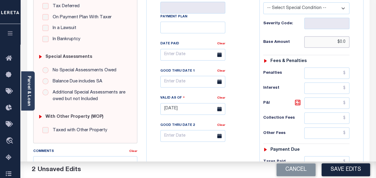
scroll to position [179, 0]
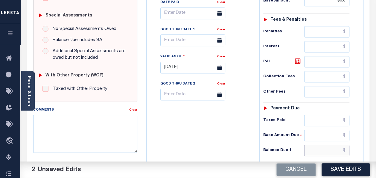
click at [318, 148] on input "text" at bounding box center [326, 149] width 45 height 11
type input "$0.00"
click at [88, 127] on textarea "Comments" at bounding box center [85, 134] width 104 height 38
paste textarea "Taxes were due prior to the loan boarding – No Liability-AC"
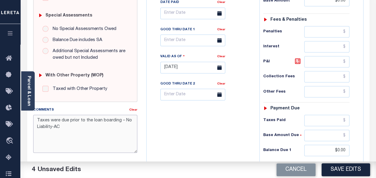
type textarea "Taxes were due prior to the loan boarding – No Liability-AC"
click at [345, 173] on button "Save Edits" at bounding box center [346, 169] width 48 height 13
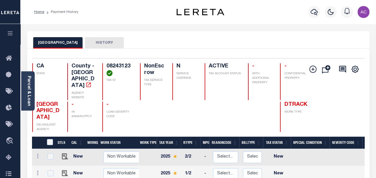
scroll to position [90, 0]
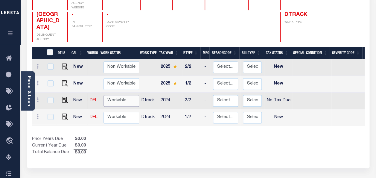
click at [115, 95] on select "Non Workable Workable" at bounding box center [122, 101] width 36 height 12
checkbox input "true"
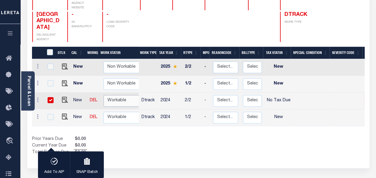
select select "true"
click at [104, 95] on select "Non Workable Workable" at bounding box center [122, 101] width 36 height 12
checkbox input "false"
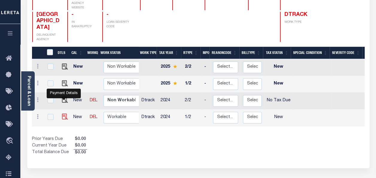
click at [63, 113] on img "" at bounding box center [65, 116] width 6 height 6
checkbox input "true"
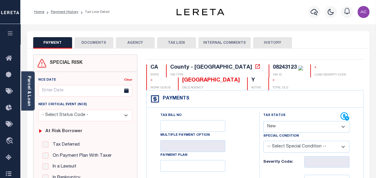
click at [285, 127] on select "- Select Status Code - Open Due/Unpaid Paid Incomplete No Tax Due Internal Refu…" at bounding box center [306, 127] width 86 height 12
select select "NTX"
click at [263, 121] on select "- Select Status Code - Open Due/Unpaid Paid Incomplete No Tax Due Internal Refu…" at bounding box center [306, 127] width 86 height 12
type input "[DATE]"
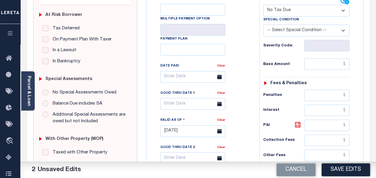
scroll to position [120, 0]
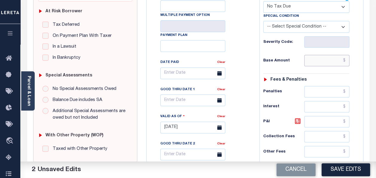
click at [315, 60] on input "text" at bounding box center [326, 60] width 45 height 11
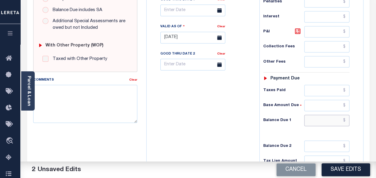
type input "$0.00"
click at [324, 121] on input "text" at bounding box center [326, 120] width 45 height 11
drag, startPoint x: 66, startPoint y: 116, endPoint x: 76, endPoint y: 104, distance: 15.3
click at [70, 110] on textarea "Comments" at bounding box center [85, 104] width 104 height 38
type input "$0.00"
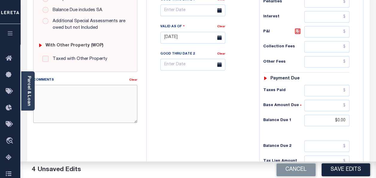
paste textarea "Taxes were due prior to the loan boarding – No Liability-AC"
type textarea "Taxes were due prior to the loan boarding – No Liability-AC"
click at [338, 172] on button "Save Edits" at bounding box center [346, 169] width 48 height 13
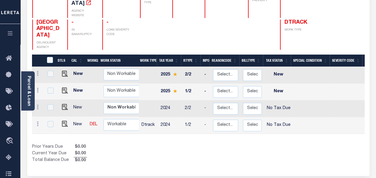
scroll to position [90, 0]
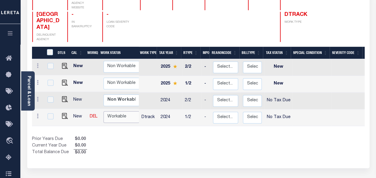
click at [113, 111] on select "Non Workable Workable" at bounding box center [122, 117] width 36 height 12
checkbox input "true"
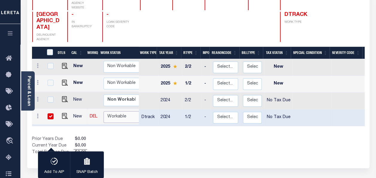
select select "true"
click at [104, 111] on select "Non Workable Workable" at bounding box center [122, 117] width 36 height 12
checkbox input "false"
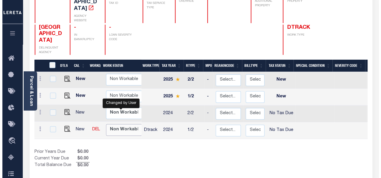
scroll to position [0, 0]
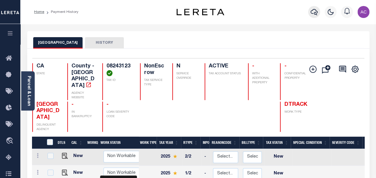
click at [313, 10] on icon "button" at bounding box center [314, 11] width 7 height 7
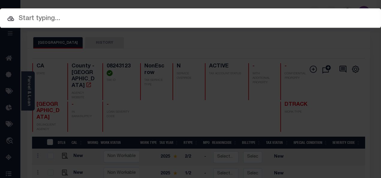
click at [69, 17] on input "text" at bounding box center [190, 18] width 381 height 10
paste input "7448759108 09740124"
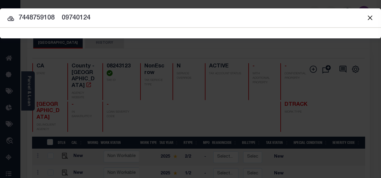
drag, startPoint x: 54, startPoint y: 17, endPoint x: 127, endPoint y: 17, distance: 73.0
click at [127, 17] on input "7448759108 09740124" at bounding box center [190, 18] width 381 height 10
type input "7448759108"
click at [10, 17] on icon at bounding box center [10, 18] width 7 height 7
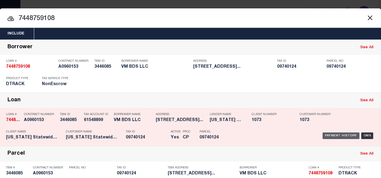
click at [337, 132] on div "Payment History" at bounding box center [340, 135] width 37 height 7
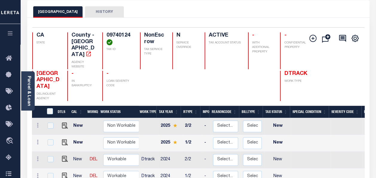
scroll to position [90, 0]
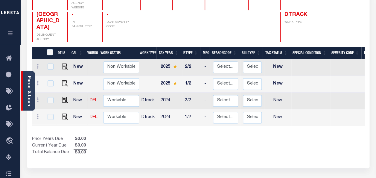
click at [28, 88] on link "Parcel & Loan" at bounding box center [29, 91] width 4 height 30
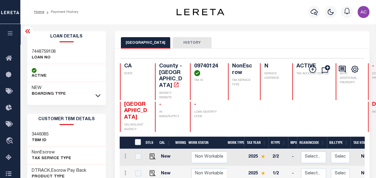
click at [101, 95] on link at bounding box center [98, 95] width 7 height 4
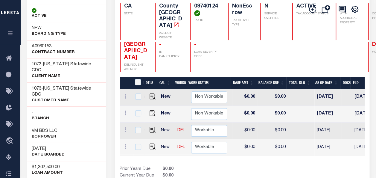
scroll to position [0, 337]
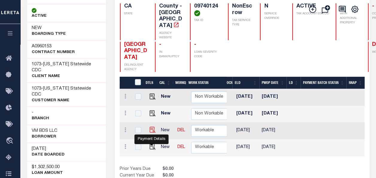
click at [150, 128] on img "" at bounding box center [153, 130] width 6 height 6
checkbox input "true"
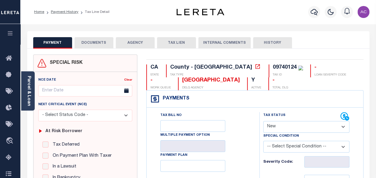
click at [279, 127] on select "- Select Status Code - Open Due/Unpaid Paid Incomplete No Tax Due Internal Refu…" at bounding box center [306, 127] width 86 height 12
select select "NTX"
click at [263, 121] on select "- Select Status Code - Open Due/Unpaid Paid Incomplete No Tax Due Internal Refu…" at bounding box center [306, 127] width 86 height 12
type input "[DATE]"
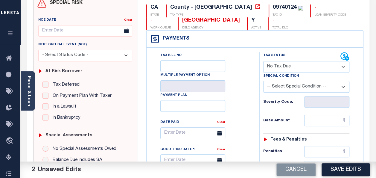
scroll to position [120, 0]
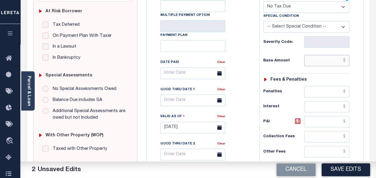
click at [313, 60] on input "text" at bounding box center [326, 60] width 45 height 11
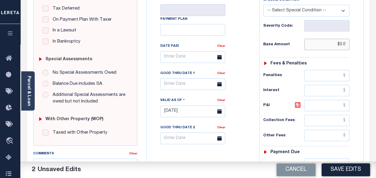
scroll to position [179, 0]
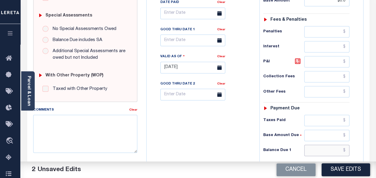
type input "$0.00"
click at [318, 148] on input "text" at bounding box center [326, 149] width 45 height 11
type input "$0.00"
drag, startPoint x: 58, startPoint y: 124, endPoint x: 56, endPoint y: 128, distance: 3.7
click at [58, 124] on textarea "Comments" at bounding box center [85, 134] width 104 height 38
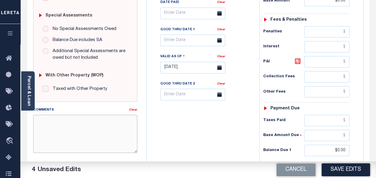
paste textarea "Taxes were due prior to the loan boarding – No Liability-AC"
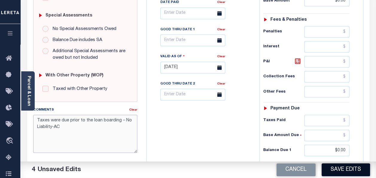
type textarea "Taxes were due prior to the loan boarding – No Liability-AC"
click at [348, 169] on button "Save Edits" at bounding box center [346, 169] width 48 height 13
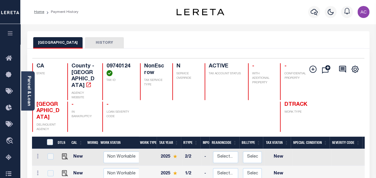
scroll to position [90, 0]
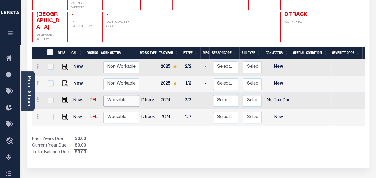
click at [111, 95] on select "Non Workable Workable" at bounding box center [122, 101] width 36 height 12
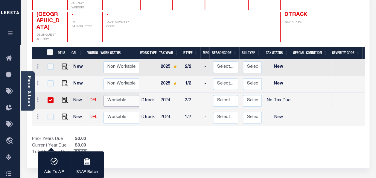
checkbox input "true"
select select "true"
click at [104, 95] on select "Non Workable Workable" at bounding box center [122, 101] width 36 height 12
checkbox input "false"
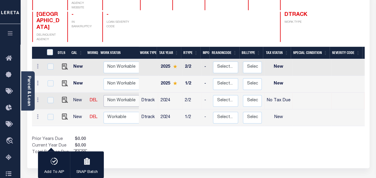
checkbox input "false"
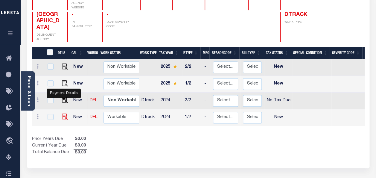
click at [64, 113] on img "" at bounding box center [65, 116] width 6 height 6
checkbox input "true"
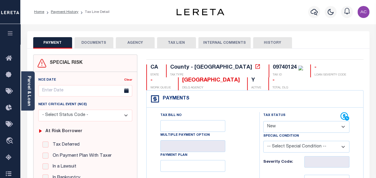
click at [279, 126] on select "- Select Status Code - Open Due/Unpaid Paid Incomplete No Tax Due Internal Refu…" at bounding box center [306, 127] width 86 height 12
select select "NTX"
click at [263, 121] on select "- Select Status Code - Open Due/Unpaid Paid Incomplete No Tax Due Internal Refu…" at bounding box center [306, 127] width 86 height 12
type input "[DATE]"
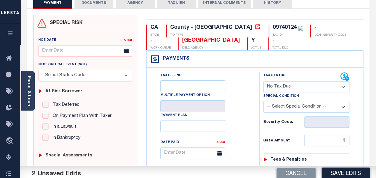
scroll to position [90, 0]
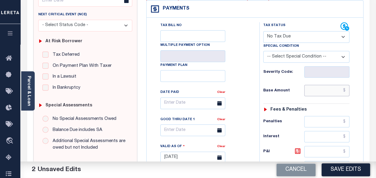
click at [320, 92] on input "text" at bounding box center [326, 90] width 45 height 11
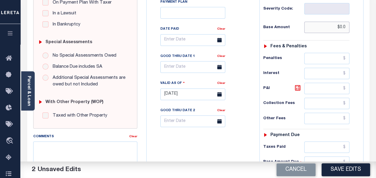
scroll to position [179, 0]
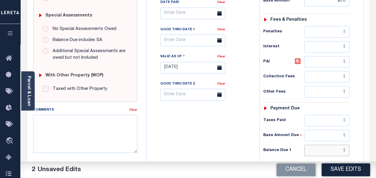
type input "$0.00"
click at [319, 149] on input "text" at bounding box center [326, 149] width 45 height 11
type input "$0.00"
click at [129, 131] on textarea "Comments" at bounding box center [85, 134] width 104 height 38
paste textarea "Taxes were due prior to the loan boarding – No Liability-AC"
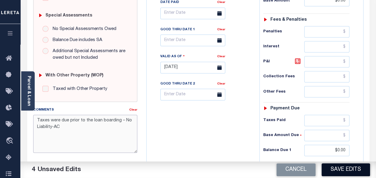
type textarea "Taxes were due prior to the loan boarding – No Liability-AC"
click at [343, 169] on button "Save Edits" at bounding box center [346, 169] width 48 height 13
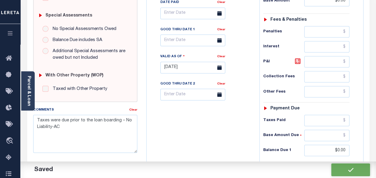
checkbox input "false"
type input "$0"
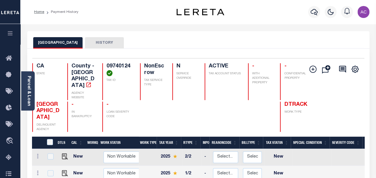
scroll to position [60, 0]
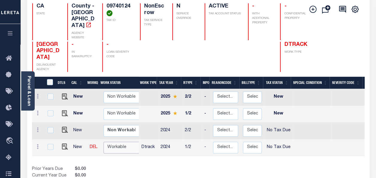
click at [112, 141] on select "Non Workable Workable" at bounding box center [122, 147] width 36 height 12
checkbox input "true"
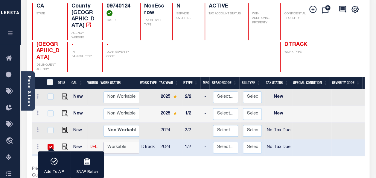
select select "true"
click at [104, 141] on select "Non Workable Workable" at bounding box center [122, 147] width 36 height 12
checkbox input "false"
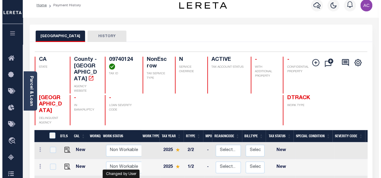
scroll to position [0, 0]
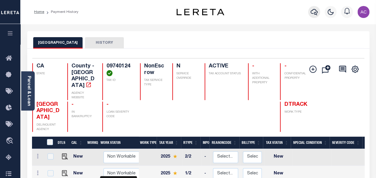
click at [313, 14] on icon "button" at bounding box center [314, 12] width 7 height 6
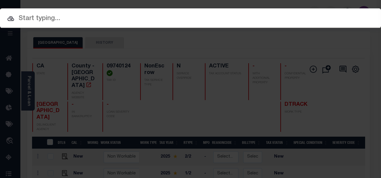
paste input "300723566 013071012"
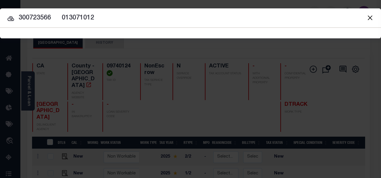
drag, startPoint x: 51, startPoint y: 16, endPoint x: 161, endPoint y: 18, distance: 109.8
click at [161, 18] on input "300723566 013071012" at bounding box center [190, 18] width 381 height 10
type input "300723566"
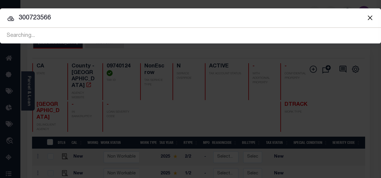
click at [10, 17] on icon at bounding box center [10, 18] width 7 height 5
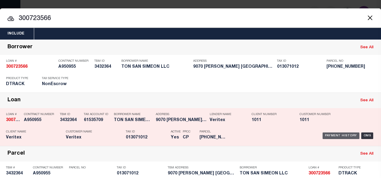
click at [334, 133] on div "Payment History" at bounding box center [340, 135] width 37 height 7
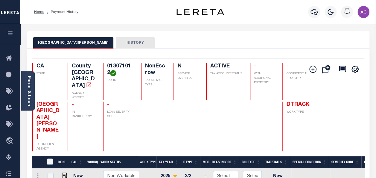
scroll to position [60, 0]
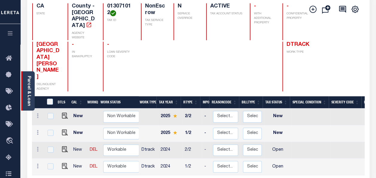
click at [24, 88] on div "Parcel & Loan" at bounding box center [27, 90] width 13 height 39
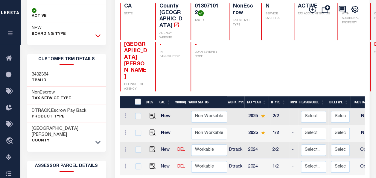
click at [97, 35] on icon at bounding box center [97, 35] width 5 height 6
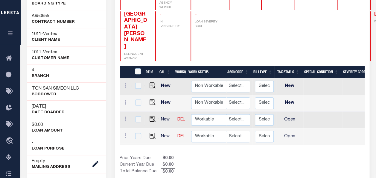
scroll to position [0, 44]
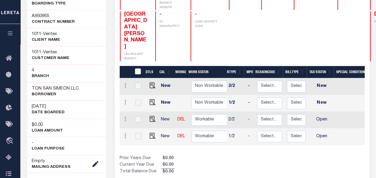
click at [147, 117] on link at bounding box center [151, 119] width 9 height 4
checkbox input "true"
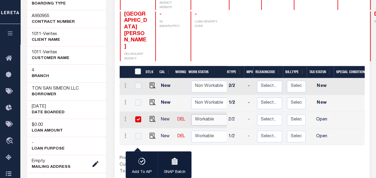
click at [217, 114] on select "Non Workable Workable" at bounding box center [209, 120] width 36 height 12
checkbox input "false"
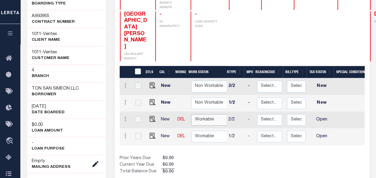
select select "true"
click at [191, 114] on select "Non Workable Workable" at bounding box center [209, 120] width 36 height 12
checkbox input "true"
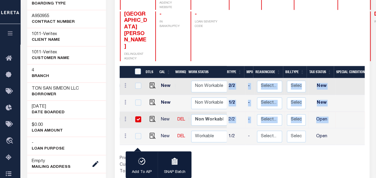
drag, startPoint x: 224, startPoint y: 137, endPoint x: 290, endPoint y: 139, distance: 66.2
click at [290, 139] on div "DTLS CAL WorkQ Work Status Work Type Tax Year RType MPO ReasonCode BillType Tax…" at bounding box center [242, 111] width 245 height 67
click at [257, 155] on div "Show Tax Lines before Bill Release Date Prior Years Due $0.00 Current Year Due …" at bounding box center [242, 165] width 245 height 20
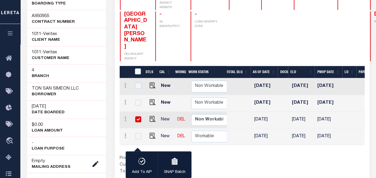
scroll to position [0, 0]
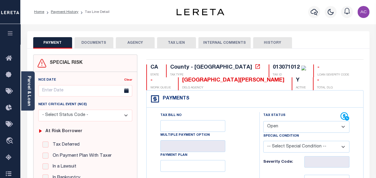
click at [302, 133] on div "Special Condition" at bounding box center [306, 137] width 86 height 8
click at [302, 127] on select "- Select Status Code - Open Due/Unpaid Paid Incomplete No Tax Due Internal Refu…" at bounding box center [306, 127] width 86 height 12
select select "NTX"
click at [263, 121] on select "- Select Status Code - Open Due/Unpaid Paid Incomplete No Tax Due Internal Refu…" at bounding box center [306, 127] width 86 height 12
type input "[DATE]"
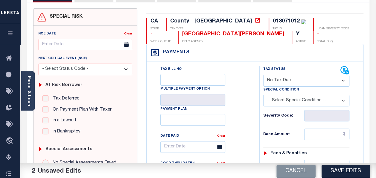
scroll to position [90, 0]
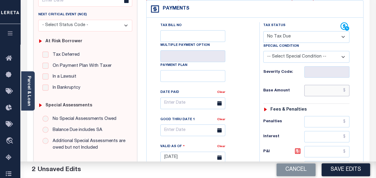
click at [309, 92] on input "text" at bounding box center [326, 90] width 45 height 11
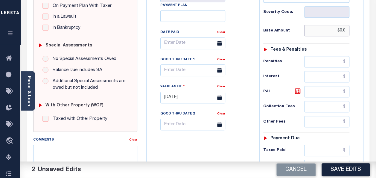
scroll to position [209, 0]
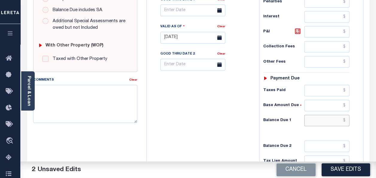
type input "$0.00"
click at [323, 119] on input "text" at bounding box center [326, 120] width 45 height 11
type input "$0.00"
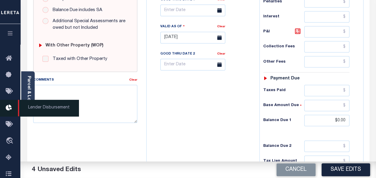
drag, startPoint x: 25, startPoint y: 114, endPoint x: 19, endPoint y: 115, distance: 5.8
click at [25, 114] on div "PAYMENT 4 DOCUMENTS AGENCY DELINQUENT PAYEE" at bounding box center [198, 32] width 351 height 421
click at [76, 104] on span "Lender Disbursement" at bounding box center [48, 108] width 61 height 16
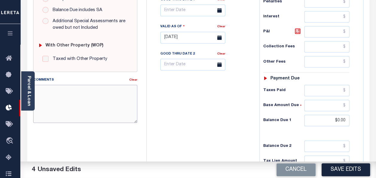
click at [80, 97] on textarea "Comments" at bounding box center [85, 104] width 104 height 38
paste textarea "Taxes were due prior to the loan boarding – No Liability-AC"
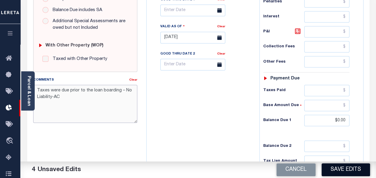
type textarea "Taxes were due prior to the loan boarding – No Liability-AC"
click at [345, 165] on button "Save Edits" at bounding box center [346, 169] width 48 height 13
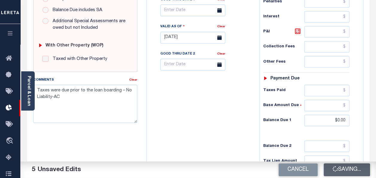
checkbox input "false"
type input "$0"
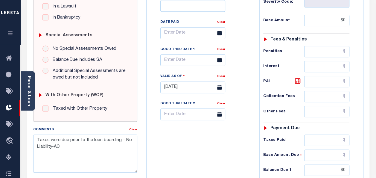
scroll to position [120, 0]
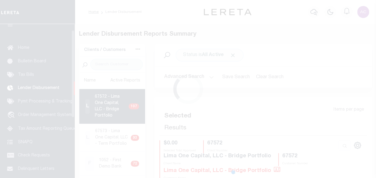
scroll to position [11, 0]
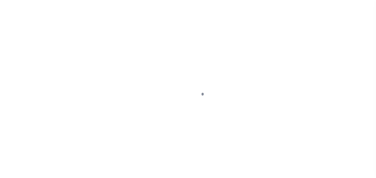
select select "NTX"
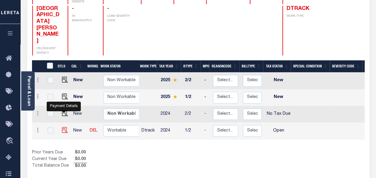
click at [63, 127] on img "" at bounding box center [65, 130] width 6 height 6
checkbox input "true"
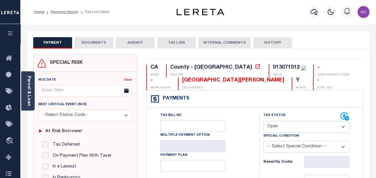
click at [291, 123] on select "- Select Status Code - Open Due/Unpaid Paid Incomplete No Tax Due Internal Refu…" at bounding box center [306, 127] width 86 height 12
select select "NTX"
click at [263, 121] on select "- Select Status Code - Open Due/Unpaid Paid Incomplete No Tax Due Internal Refu…" at bounding box center [306, 127] width 86 height 12
type input "[DATE]"
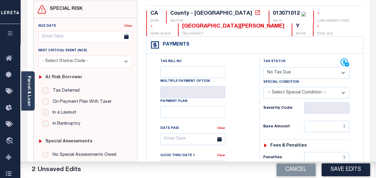
scroll to position [90, 0]
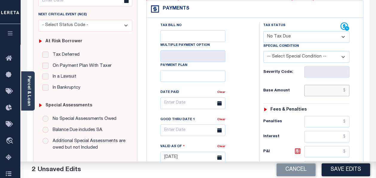
click at [315, 89] on input "text" at bounding box center [326, 90] width 45 height 11
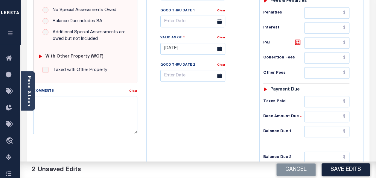
scroll to position [209, 0]
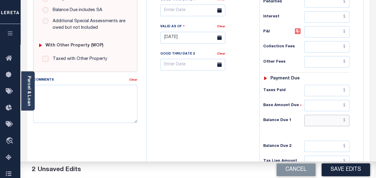
type input "$0.00"
click at [316, 117] on input "text" at bounding box center [326, 120] width 45 height 11
type input "$0.00"
click at [116, 96] on textarea "Comments" at bounding box center [85, 104] width 104 height 38
paste textarea "Taxes were due prior to the loan boarding – No Liability-AC"
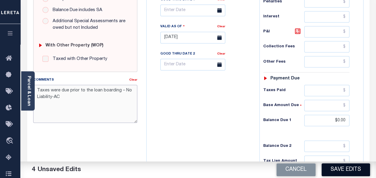
type textarea "Taxes were due prior to the loan boarding – No Liability-AC"
click at [353, 172] on button "Save Edits" at bounding box center [346, 169] width 48 height 13
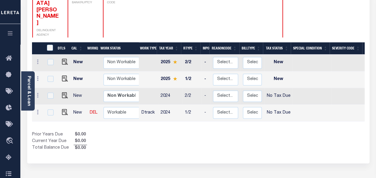
scroll to position [120, 0]
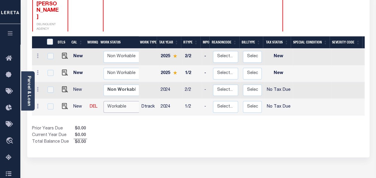
click at [114, 101] on select "Non Workable Workable" at bounding box center [122, 107] width 36 height 12
checkbox input "true"
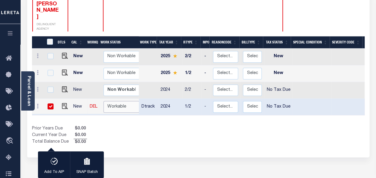
select select "true"
click at [104, 101] on select "Non Workable Workable" at bounding box center [122, 107] width 36 height 12
checkbox input "false"
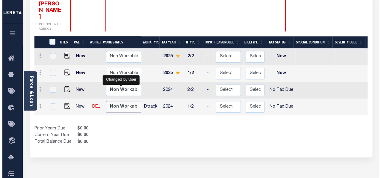
scroll to position [0, 0]
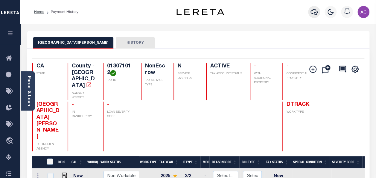
click at [313, 13] on icon "button" at bounding box center [314, 11] width 7 height 7
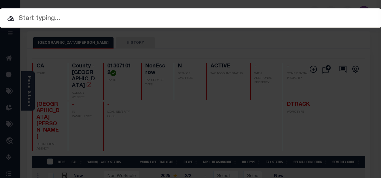
paste input "7623049105 13130103"
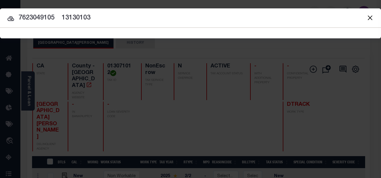
drag, startPoint x: 55, startPoint y: 17, endPoint x: 125, endPoint y: 19, distance: 70.1
click at [125, 19] on input "7623049105 13130103" at bounding box center [190, 18] width 381 height 10
type input "7623049105"
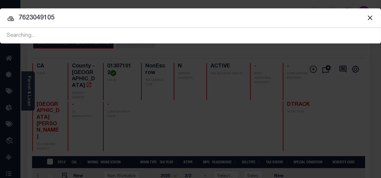
click at [9, 16] on icon at bounding box center [10, 18] width 7 height 7
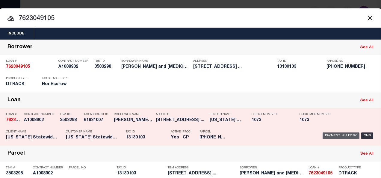
click at [332, 133] on div "Payment History" at bounding box center [340, 135] width 37 height 7
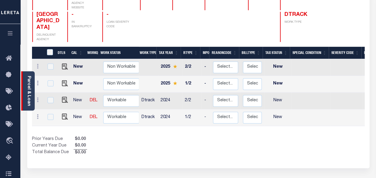
click at [28, 78] on link "Parcel & Loan" at bounding box center [29, 91] width 4 height 30
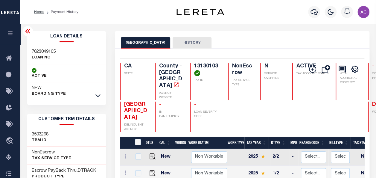
click at [97, 93] on link at bounding box center [98, 95] width 7 height 4
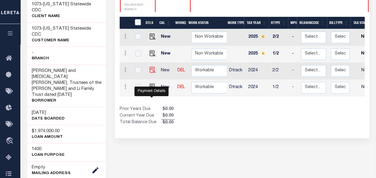
click at [150, 70] on img "" at bounding box center [153, 70] width 6 height 6
checkbox input "true"
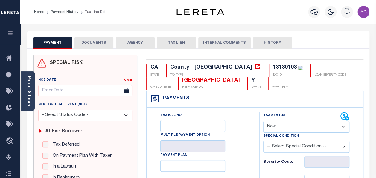
click at [282, 116] on label "Tax Status" at bounding box center [274, 115] width 22 height 5
click at [282, 127] on select "- Select Status Code - Open Due/Unpaid Paid Incomplete No Tax Due Internal Refu…" at bounding box center [306, 127] width 86 height 12
select select "NTX"
click at [263, 121] on select "- Select Status Code - Open Due/Unpaid Paid Incomplete No Tax Due Internal Refu…" at bounding box center [306, 127] width 86 height 12
type input "[DATE]"
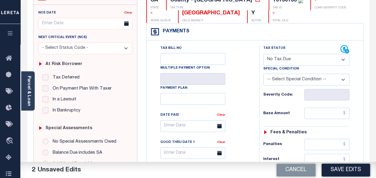
scroll to position [90, 0]
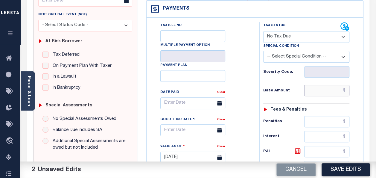
click at [320, 90] on input "text" at bounding box center [326, 90] width 45 height 11
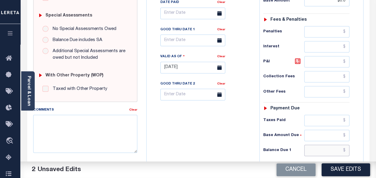
type input "$0.00"
click at [321, 145] on input "text" at bounding box center [326, 149] width 45 height 11
type input "$0.00"
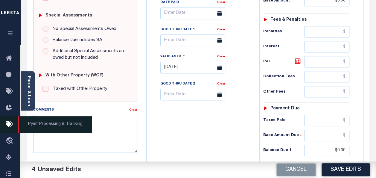
click at [77, 125] on span "Pymt Processing & Tracking" at bounding box center [55, 124] width 74 height 16
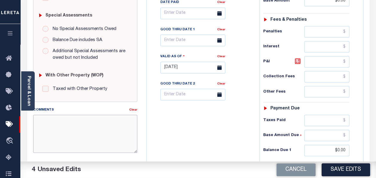
click at [75, 126] on textarea "Comments" at bounding box center [85, 134] width 104 height 38
paste textarea "axes were due prior to the loan boarding – No Liability-AC"
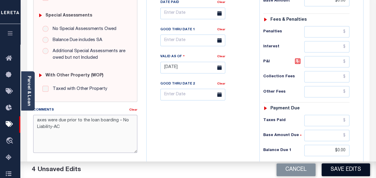
type textarea "axes were due prior to the loan boarding – No Liability-AC"
click at [353, 167] on button "Save Edits" at bounding box center [346, 169] width 48 height 13
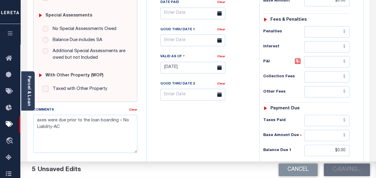
checkbox input "false"
type input "$0"
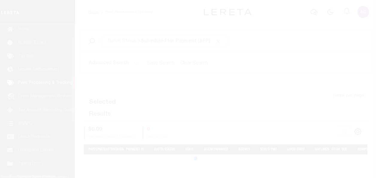
scroll to position [28, 0]
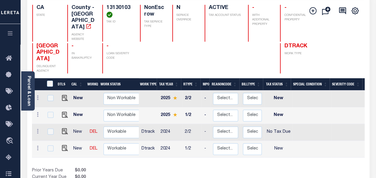
scroll to position [90, 0]
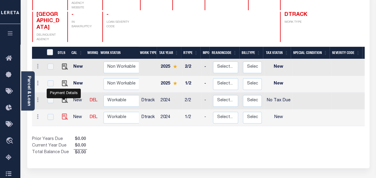
click at [63, 113] on img "" at bounding box center [65, 116] width 6 height 6
checkbox input "true"
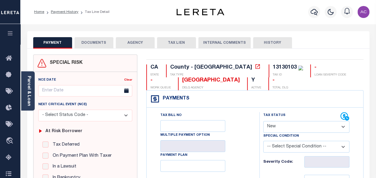
click at [282, 128] on select "- Select Status Code - Open Due/Unpaid Paid Incomplete No Tax Due Internal Refu…" at bounding box center [306, 127] width 86 height 12
select select "NTX"
click at [263, 121] on select "- Select Status Code - Open Due/Unpaid Paid Incomplete No Tax Due Internal Refu…" at bounding box center [306, 127] width 86 height 12
type input "[DATE]"
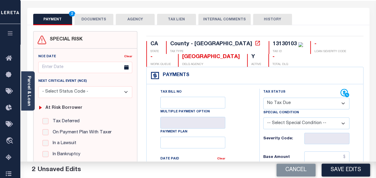
scroll to position [90, 0]
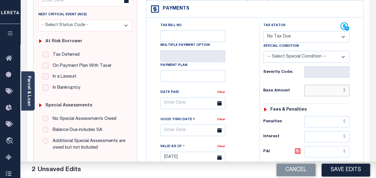
click at [325, 92] on input "text" at bounding box center [326, 90] width 45 height 11
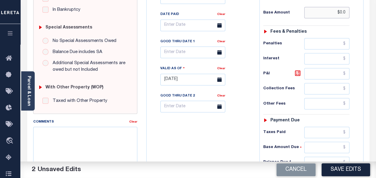
scroll to position [209, 0]
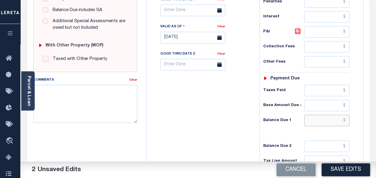
type input "$0.00"
click at [321, 119] on input "text" at bounding box center [326, 120] width 45 height 11
type input "$0.00"
click at [69, 99] on textarea "Comments" at bounding box center [85, 104] width 104 height 38
paste textarea "axes were due prior to the loan boarding – No Liability-AC"
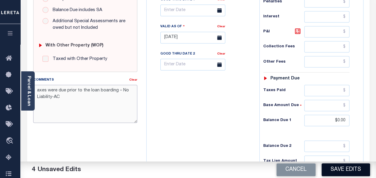
type textarea "axes were due prior to the loan boarding – No Liability-AC"
click at [349, 169] on button "Save Edits" at bounding box center [346, 169] width 48 height 13
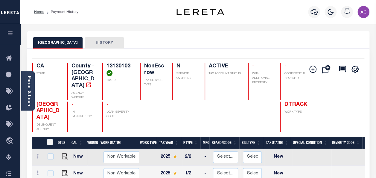
scroll to position [90, 0]
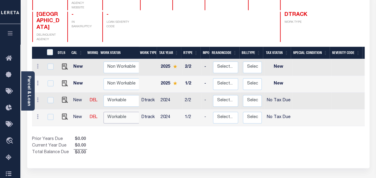
click at [116, 112] on select "Non Workable Workable" at bounding box center [122, 118] width 36 height 12
checkbox input "true"
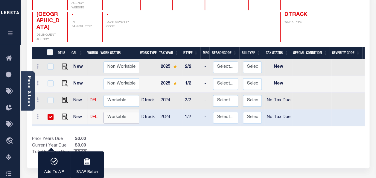
select select "true"
click at [104, 112] on select "Non Workable Workable" at bounding box center [122, 118] width 36 height 12
checkbox input "false"
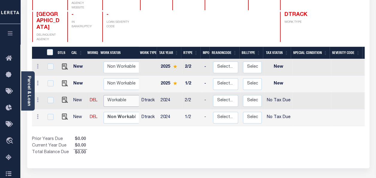
click at [116, 95] on select "Non Workable Workable" at bounding box center [122, 101] width 36 height 12
checkbox input "true"
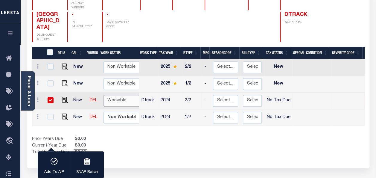
select select "true"
click at [104, 95] on select "Non Workable Workable" at bounding box center [122, 101] width 36 height 12
checkbox input "false"
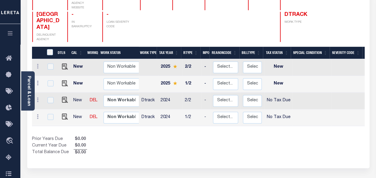
click at [158, 136] on div "Prior Years Due $0.00 Current Year Due $0.00 Total Balance Due $0.00" at bounding box center [115, 146] width 166 height 20
